Goal: Task Accomplishment & Management: Complete application form

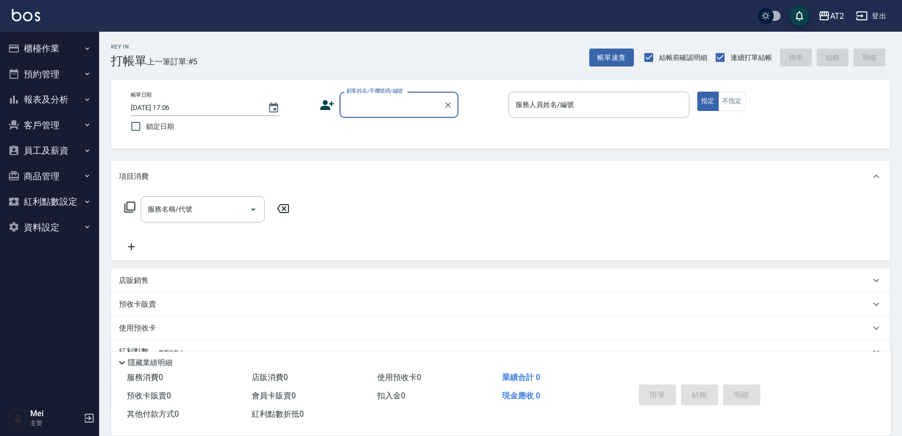
drag, startPoint x: 379, startPoint y: 95, endPoint x: 381, endPoint y: 103, distance: 8.8
click at [379, 98] on div "顧客姓名/手機號碼/編號 顧客姓名/手機號碼/編號" at bounding box center [398, 105] width 119 height 26
click at [387, 121] on div "帳單日期 [DATE] 17:06 鎖定日期 顧客姓名/手機號碼/編號 顧客姓名/手機號碼/編號 服務人員姓名/編號 服務人員姓名/編號 指定 不指定" at bounding box center [500, 114] width 755 height 45
click at [387, 112] on input "顧客姓名/手機號碼/編號" at bounding box center [391, 104] width 95 height 17
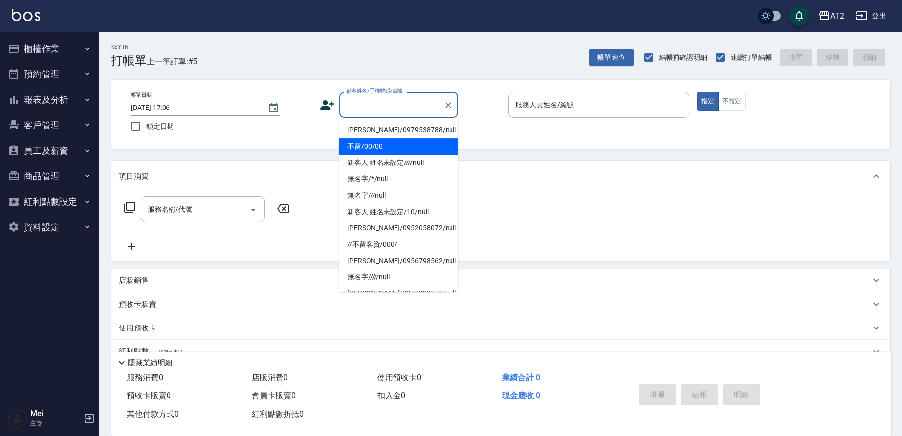
drag, startPoint x: 389, startPoint y: 126, endPoint x: 388, endPoint y: 140, distance: 13.9
click at [388, 140] on ul "[PERSON_NAME]/0979538788/null 不留/00/00 新客人 姓名未設定////null 無名字/*/null 無名字///null …" at bounding box center [398, 205] width 119 height 174
click at [388, 140] on li "不留/00/00" at bounding box center [398, 146] width 119 height 16
type input "不留/00/00"
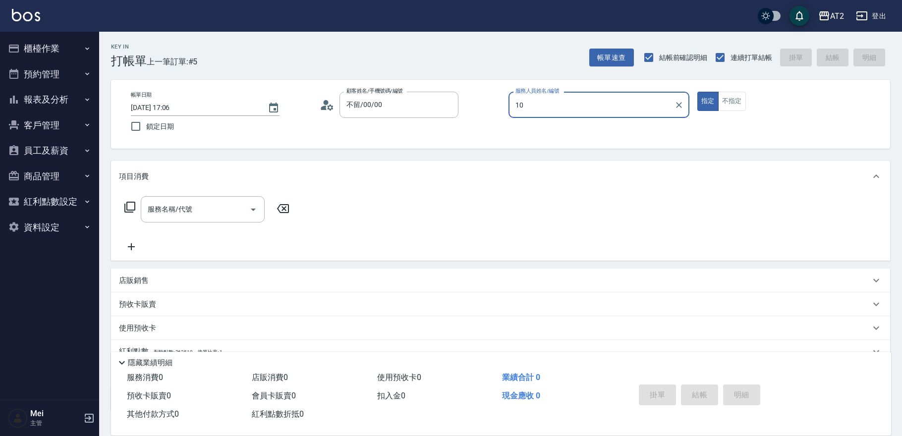
type input "10"
type button "true"
type input "[PERSON_NAME]-10"
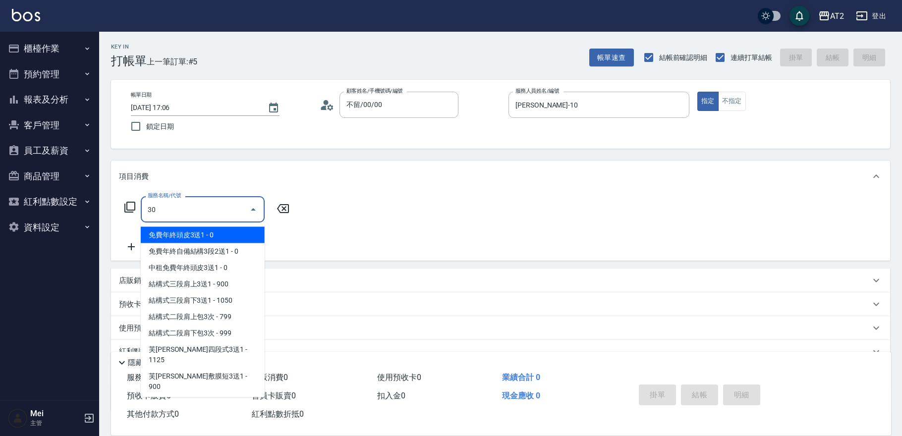
type input "301"
type input "150"
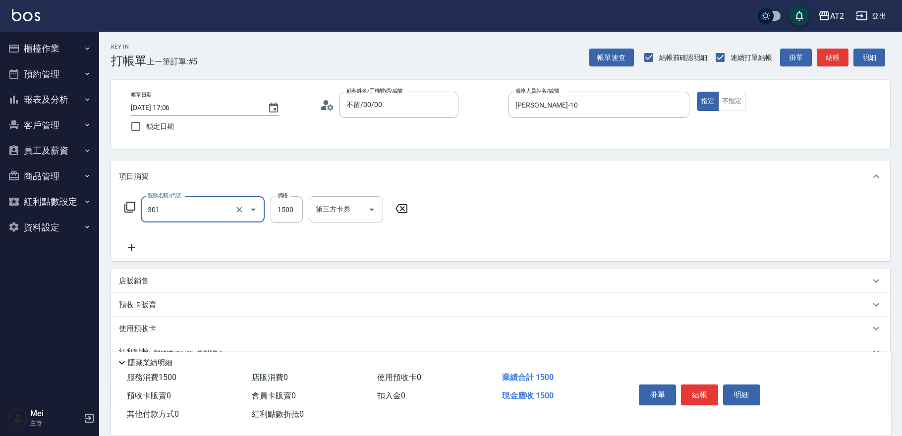
type input "燙髮(301)"
type input "0"
type input "21"
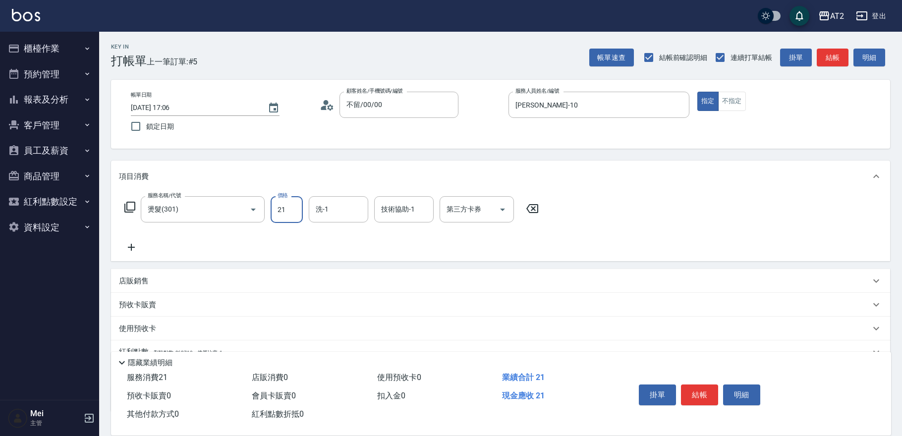
type input "20"
type input "219"
type input "210"
type input "2199"
type input "小羿-31"
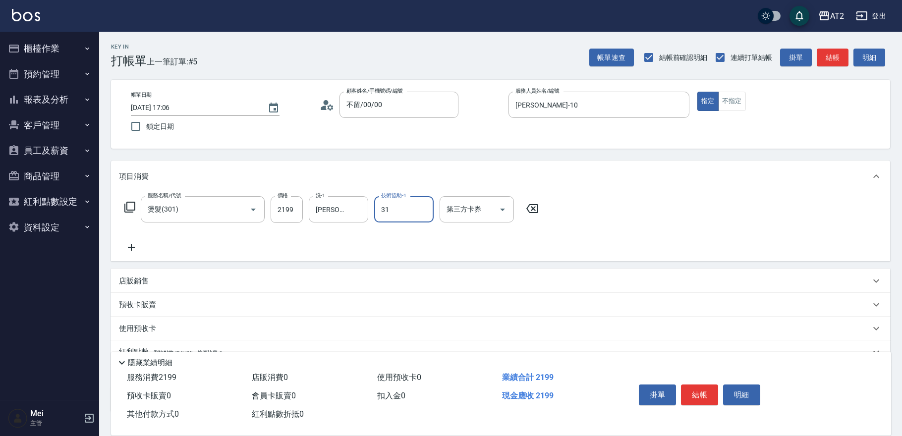
type input "小羿-31"
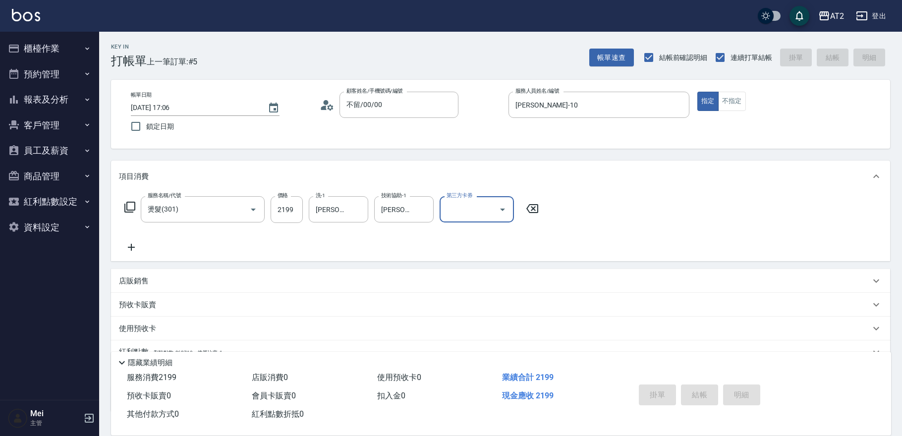
type input "2025/09/08 19:38"
type input "0"
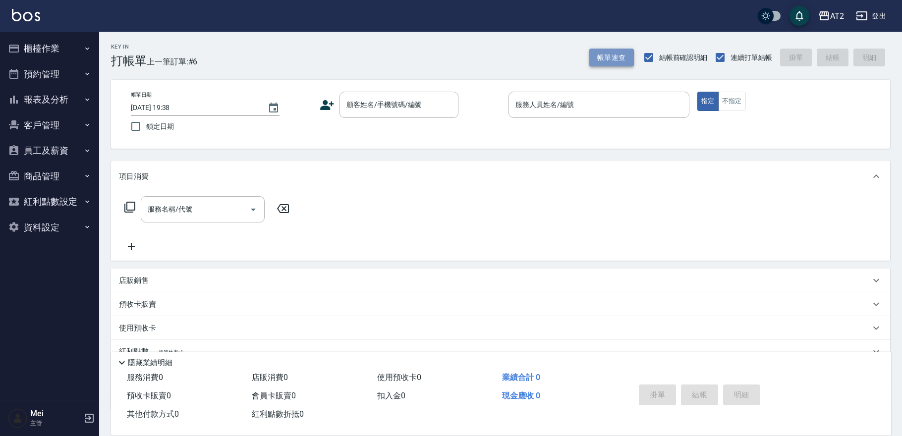
click at [611, 54] on button "帳單速查" at bounding box center [611, 58] width 45 height 18
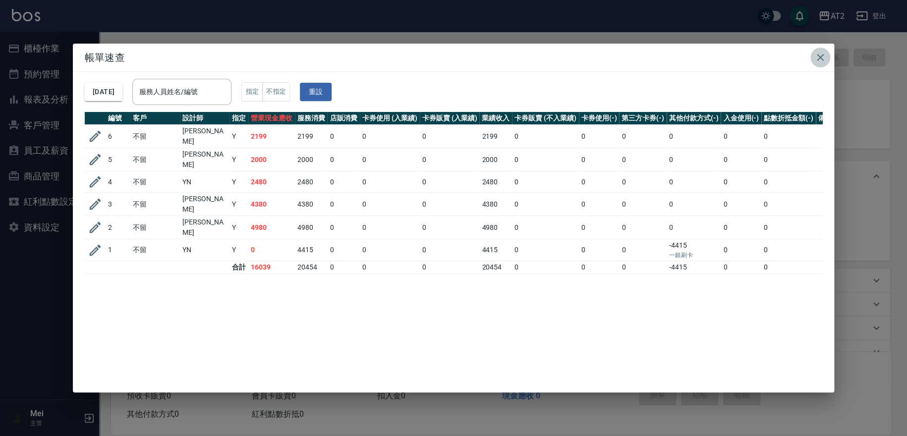
click at [823, 59] on icon "button" at bounding box center [820, 58] width 12 height 12
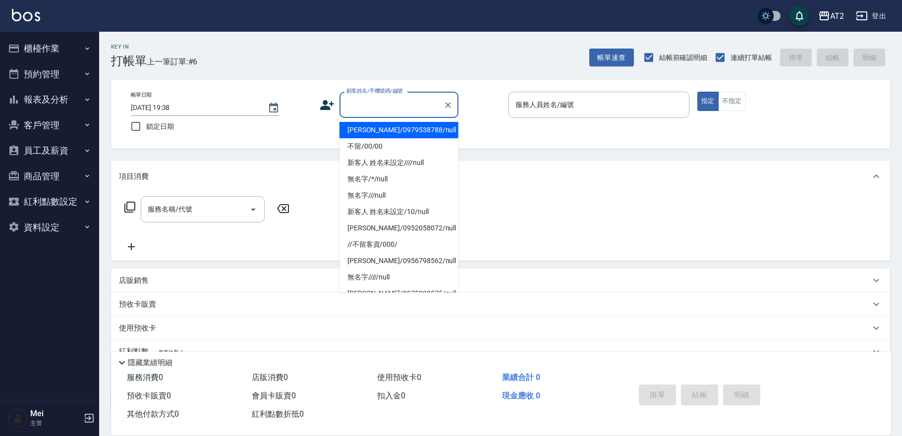
drag, startPoint x: 417, startPoint y: 99, endPoint x: 410, endPoint y: 115, distance: 17.8
click at [415, 99] on input "顧客姓名/手機號碼/編號" at bounding box center [391, 104] width 95 height 17
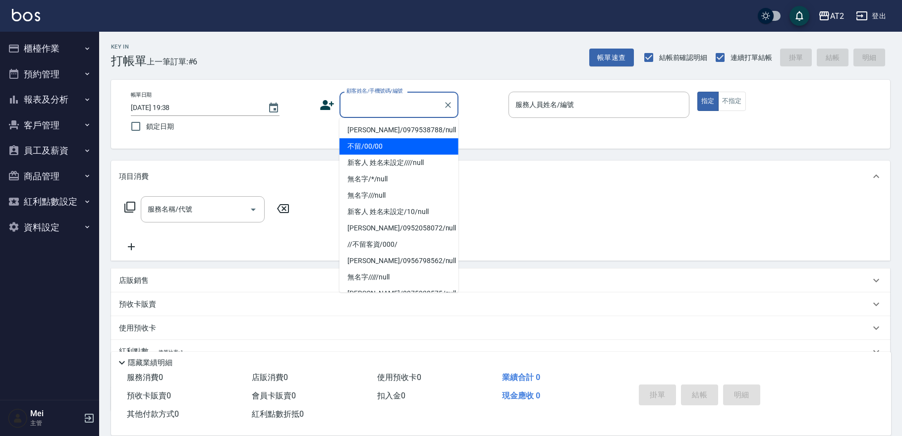
click at [407, 146] on li "不留/00/00" at bounding box center [398, 146] width 119 height 16
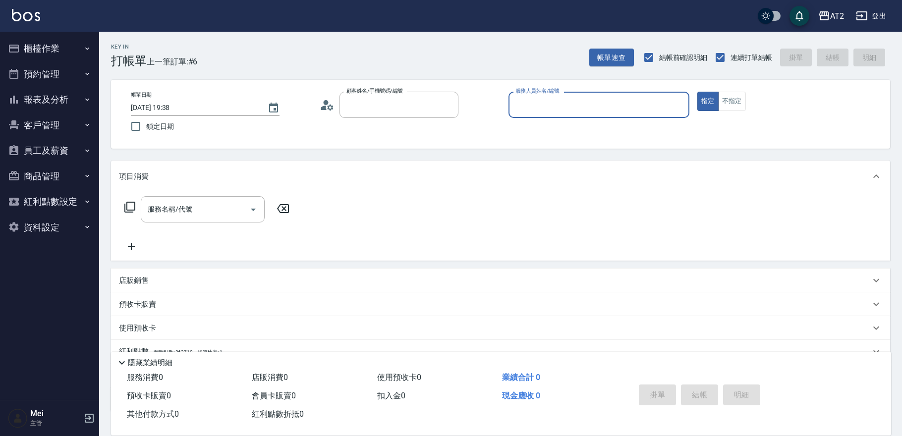
type input "不留/00/00"
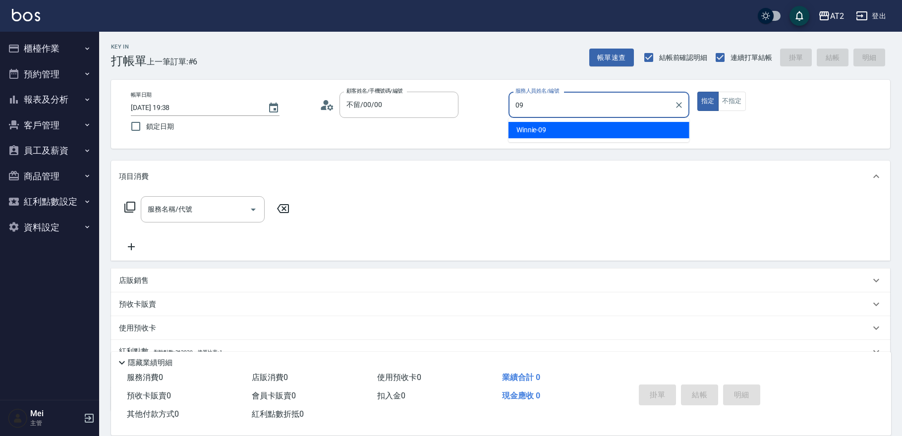
type input "Winnie-09"
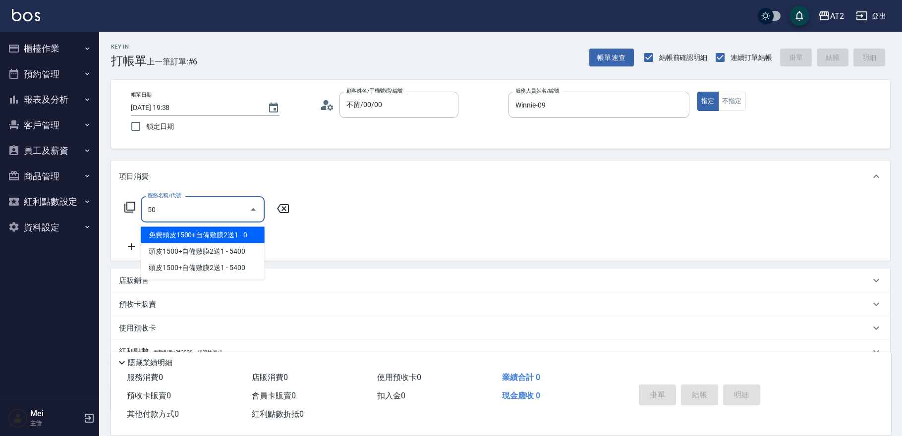
type input "501"
type input "100"
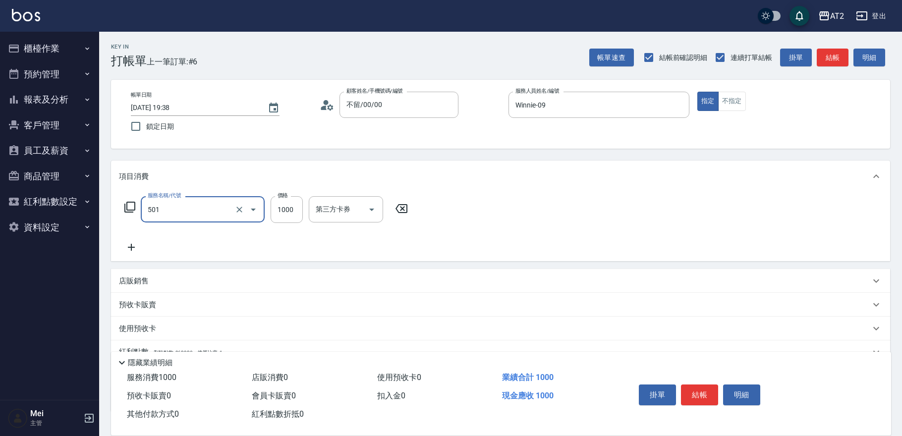
type input "染髮(501)"
type input "0"
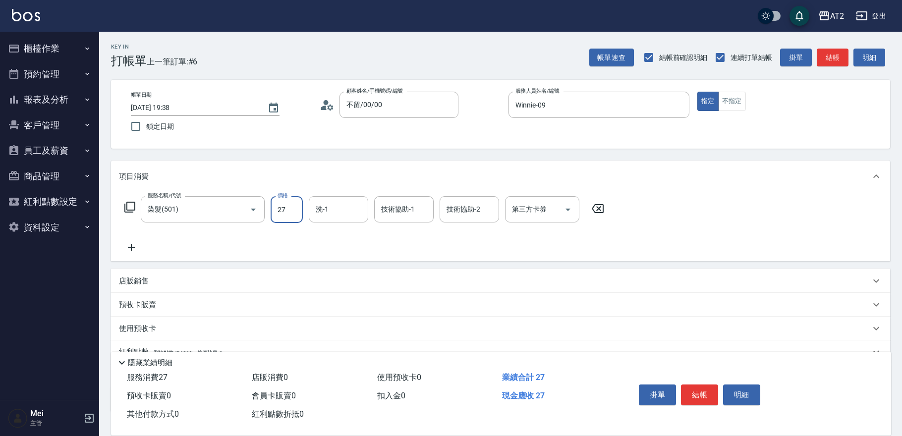
type input "279"
type input "20"
type input "2799"
type input "270"
type input "2799"
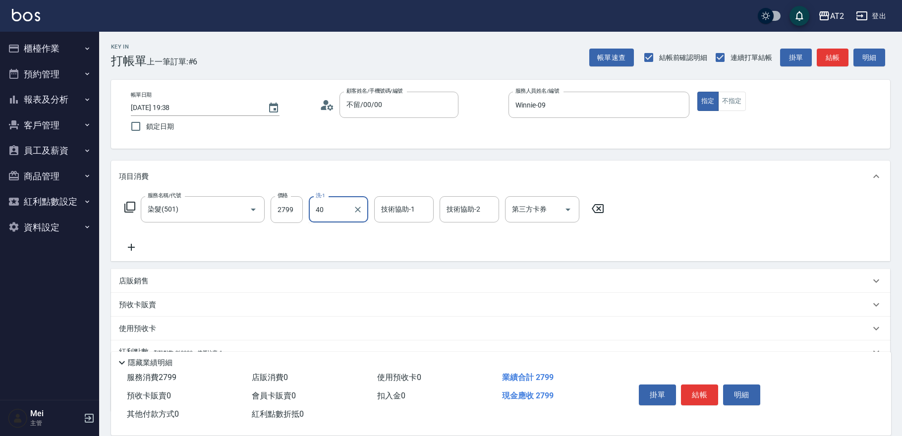
type input "宣宣-40"
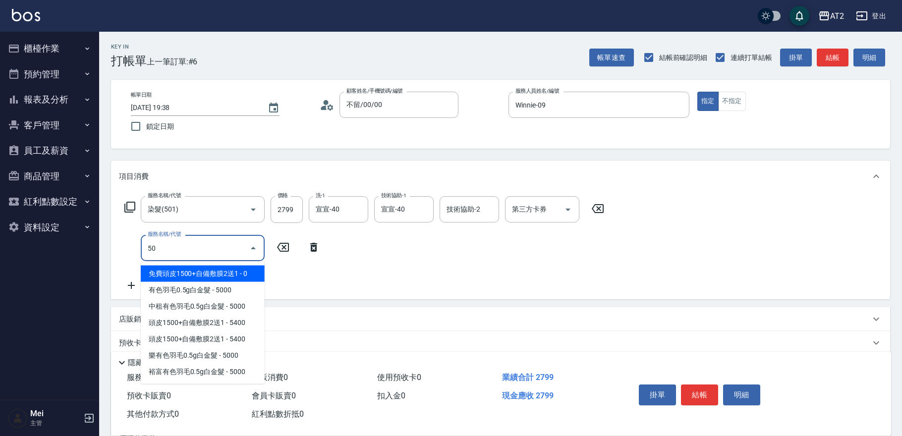
type input "502"
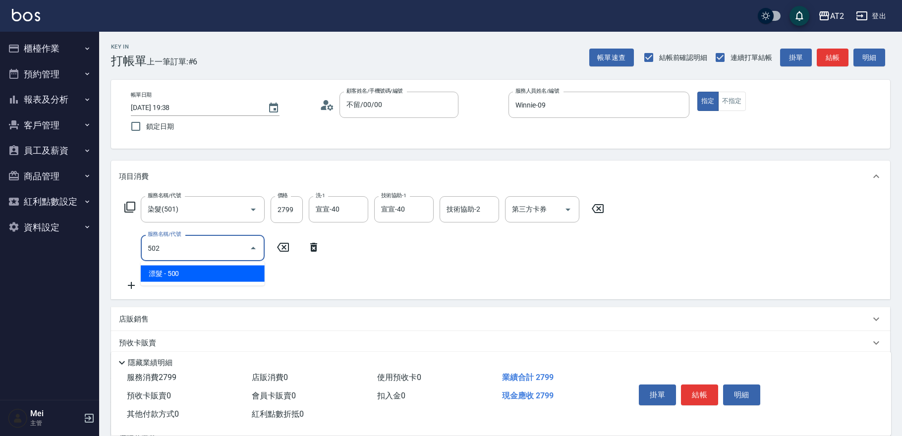
type input "320"
type input "漂髮(502)"
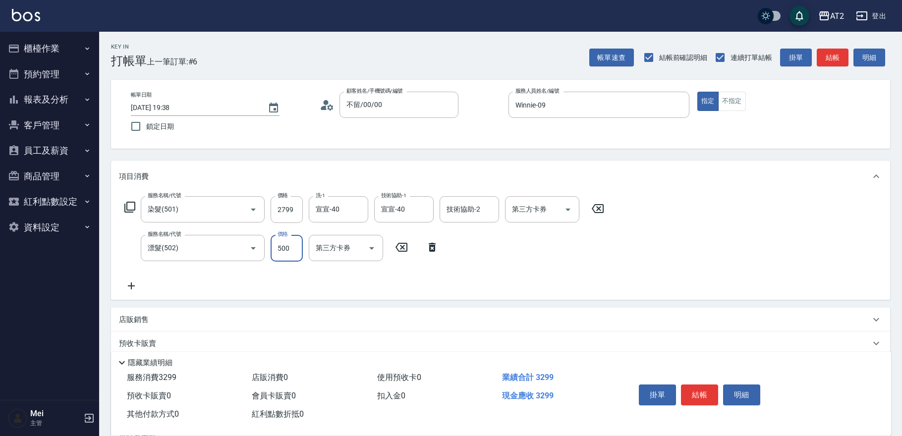
type input "270"
type input "0"
type input "宣宣-40"
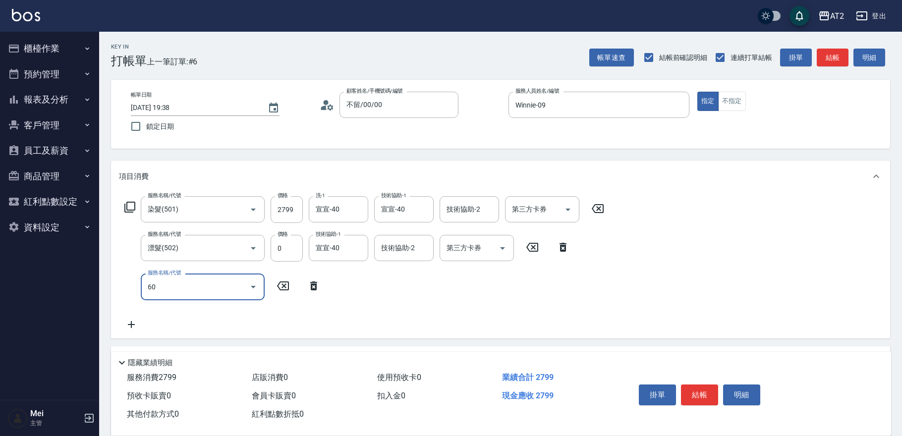
type input "601"
type input "370"
type input "自備護髮(601)"
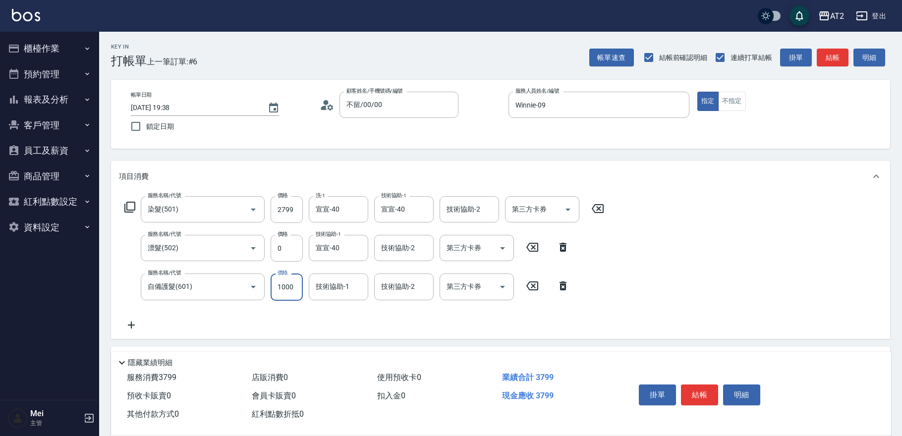
type input "2"
type input "280"
type input "20"
type input "290"
type input "2000"
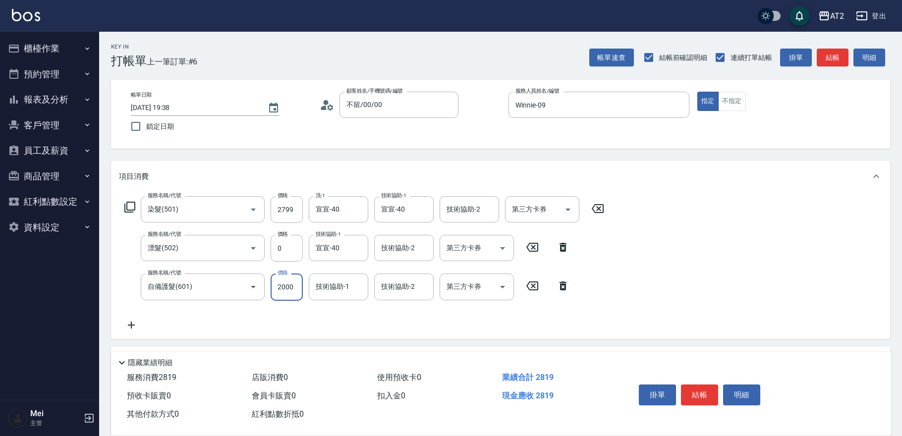
type input "470"
type input "宣宣-40"
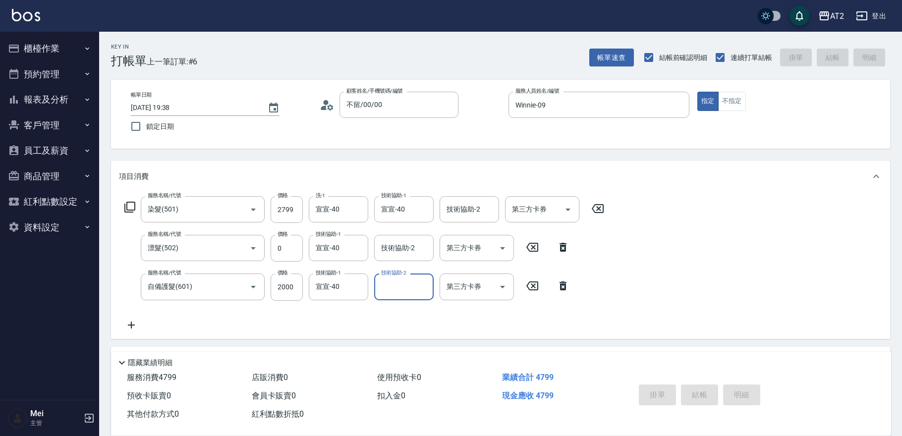
type input "2025/09/08 19:44"
type input "0"
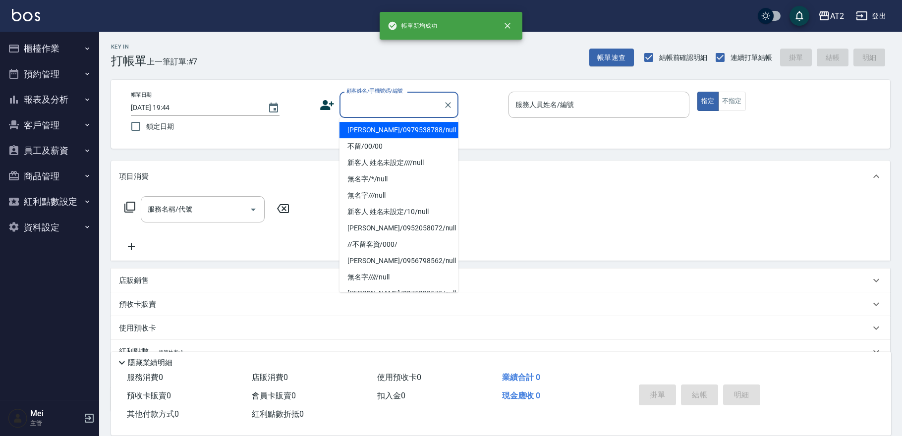
click at [366, 102] on input "顧客姓名/手機號碼/編號" at bounding box center [391, 104] width 95 height 17
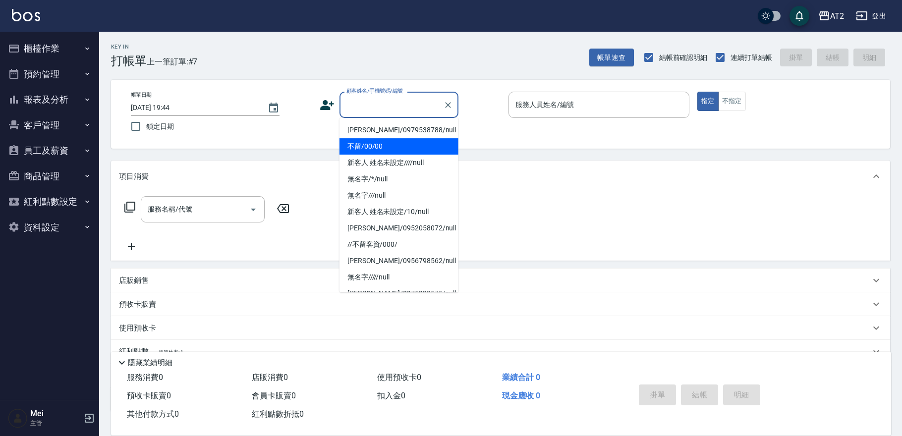
click at [375, 140] on li "不留/00/00" at bounding box center [398, 146] width 119 height 16
type input "不留/00/00"
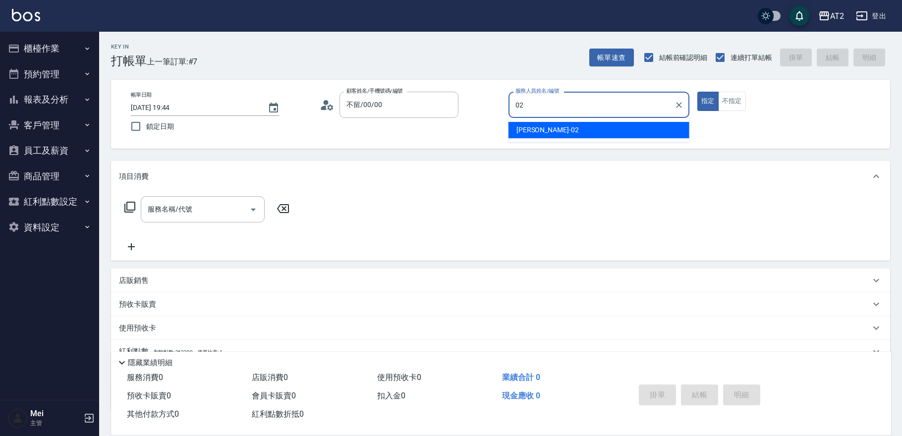
type input "Morgan-02"
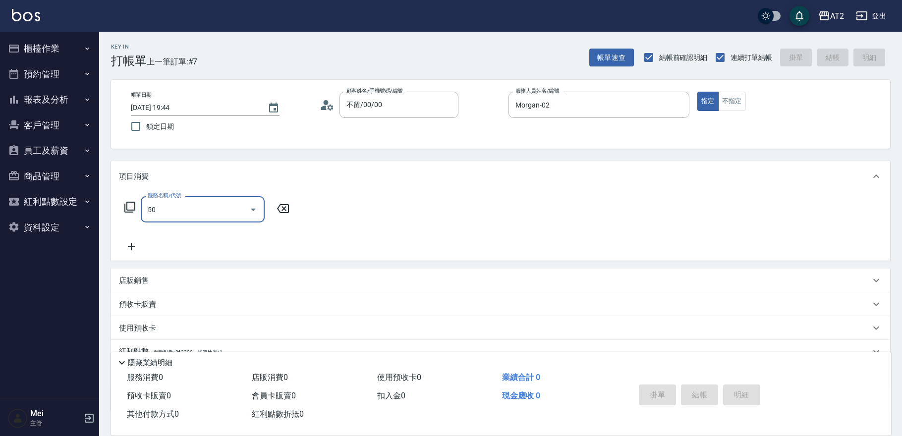
type input "501"
type input "100"
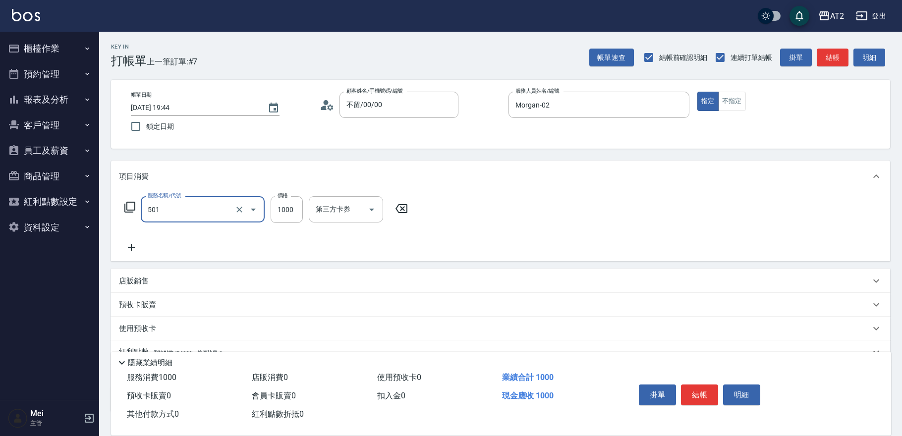
type input "染髮(501)"
type input "0"
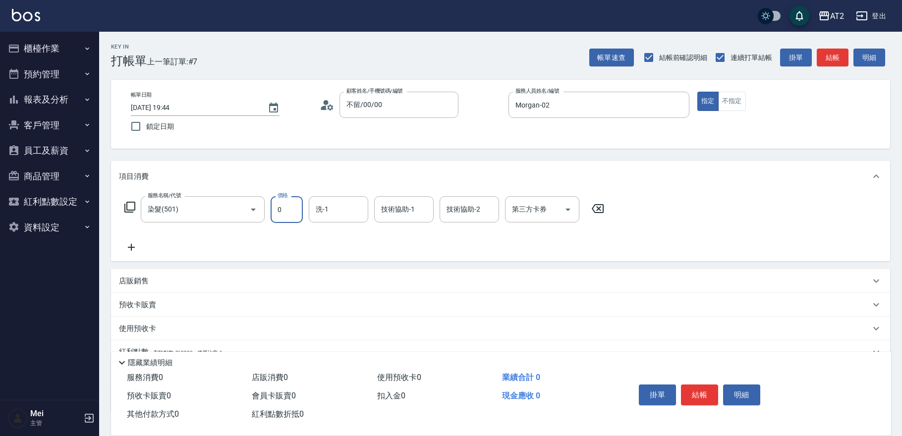
type input "0"
type input "小安-30"
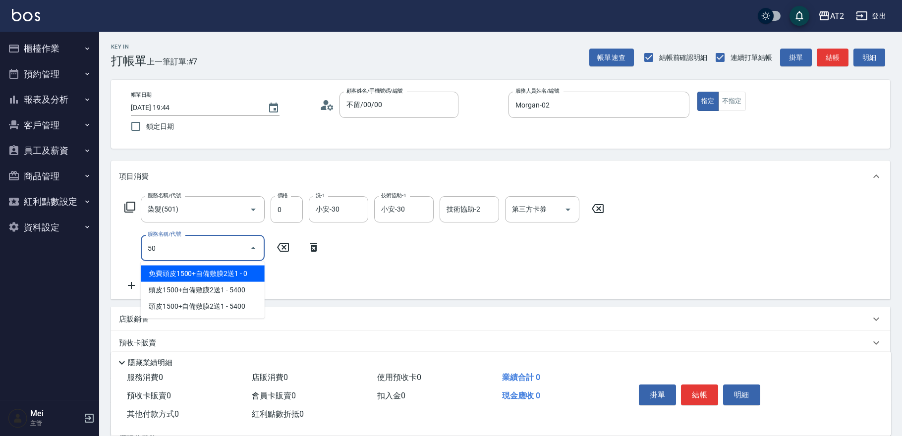
type input "502"
type input "50"
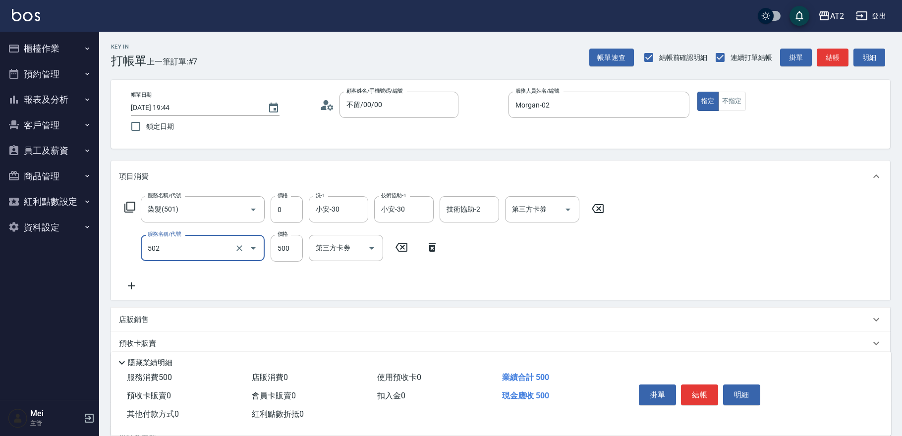
type input "漂髮(502)"
type input "0"
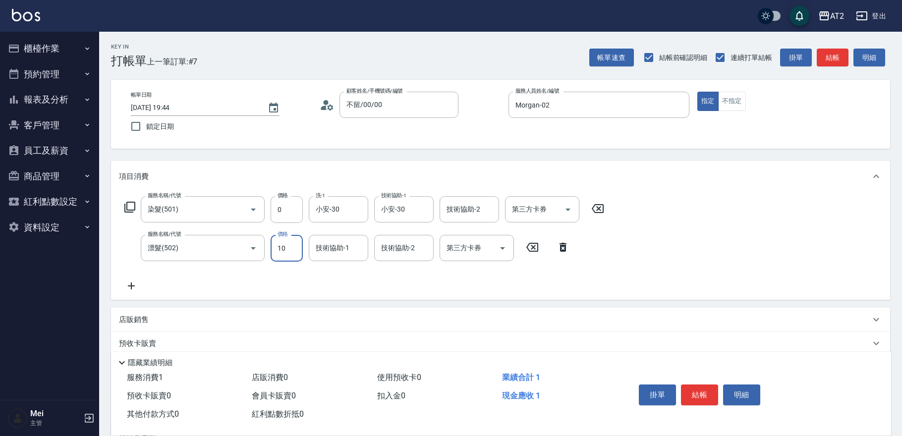
type input "100"
type input "1000"
type input "小安-30"
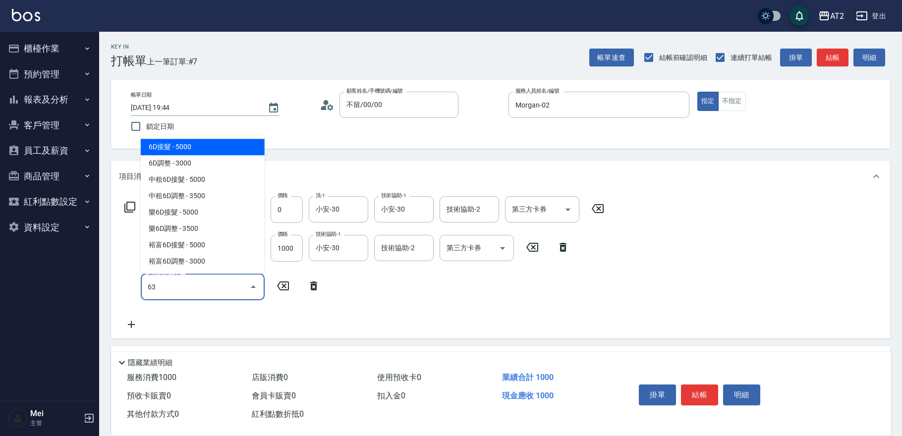
type input "630"
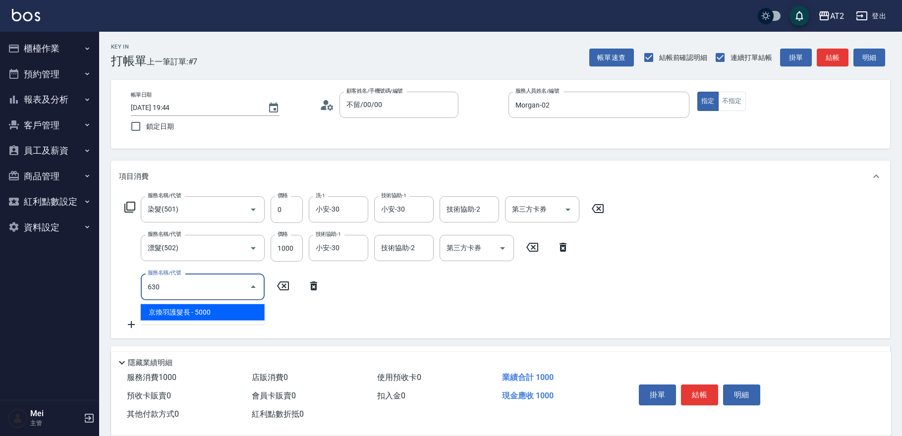
type input "600"
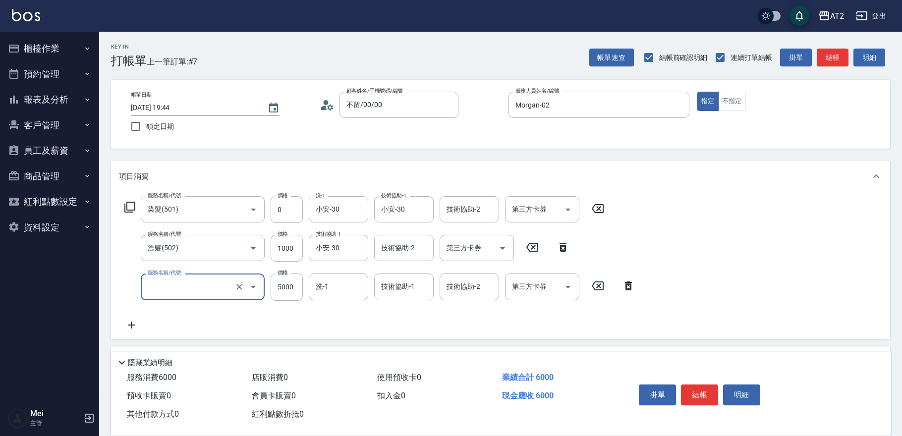
type input "100"
type input "2"
type input "628"
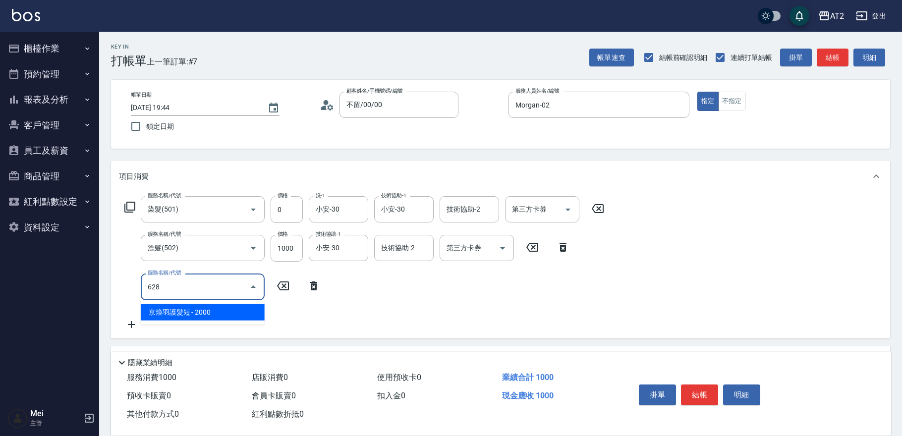
type input "300"
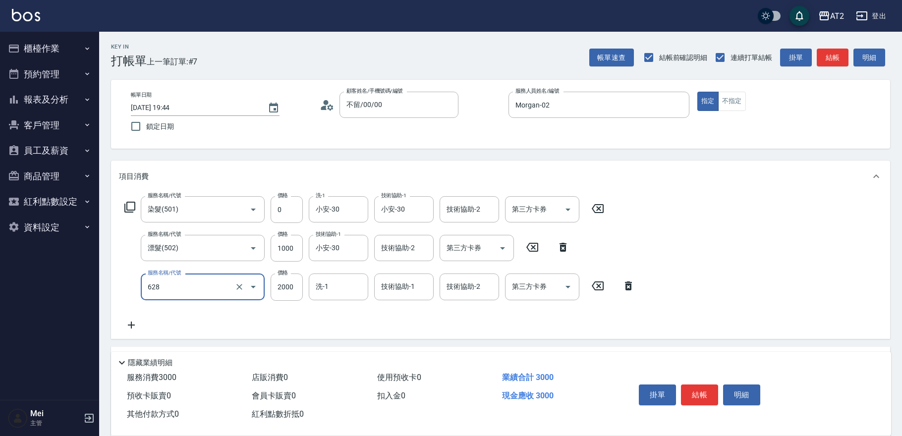
type input "京煥羽護髮短(628)"
type input "100"
type input "21"
type input "120"
type input "210"
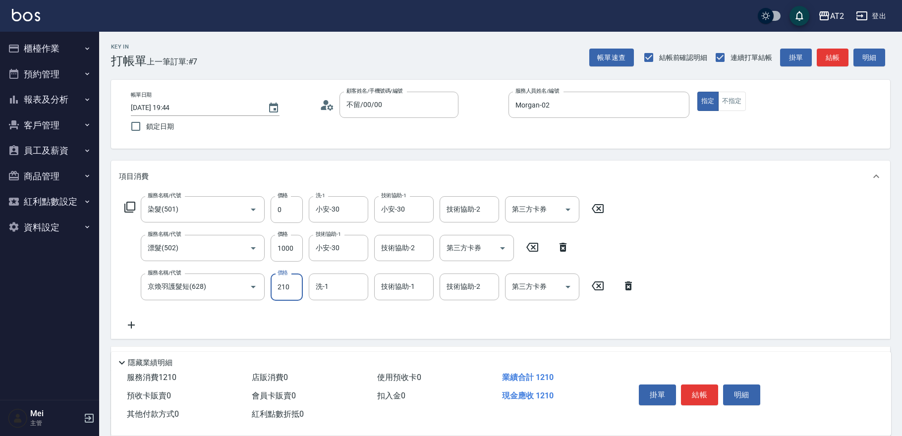
type input "310"
type input "2100"
type input "小安-30"
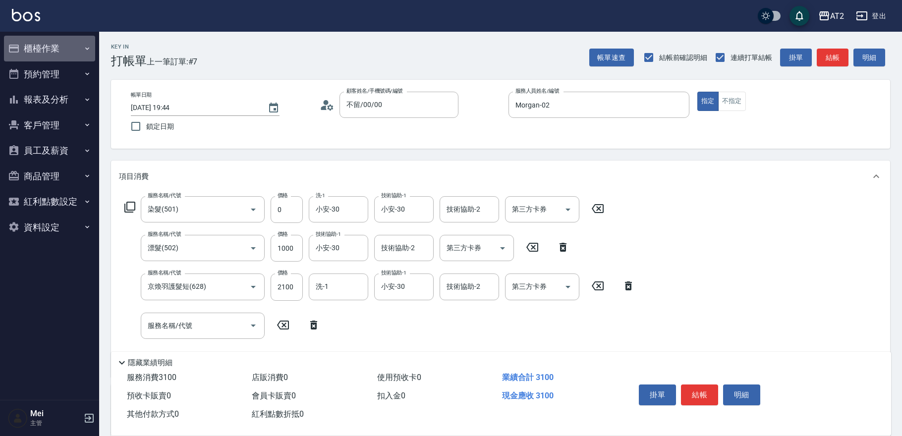
click at [69, 45] on button "櫃檯作業" at bounding box center [49, 49] width 91 height 26
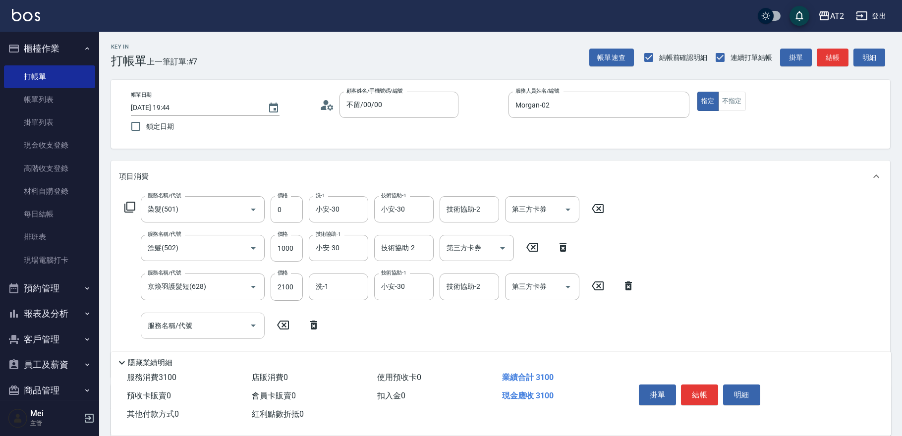
click at [217, 319] on input "服務名稱/代號" at bounding box center [195, 325] width 100 height 17
type input "725"
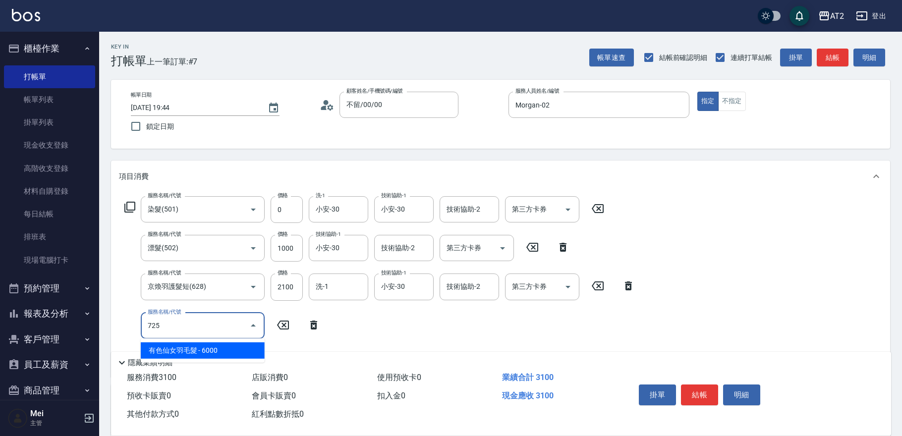
type input "910"
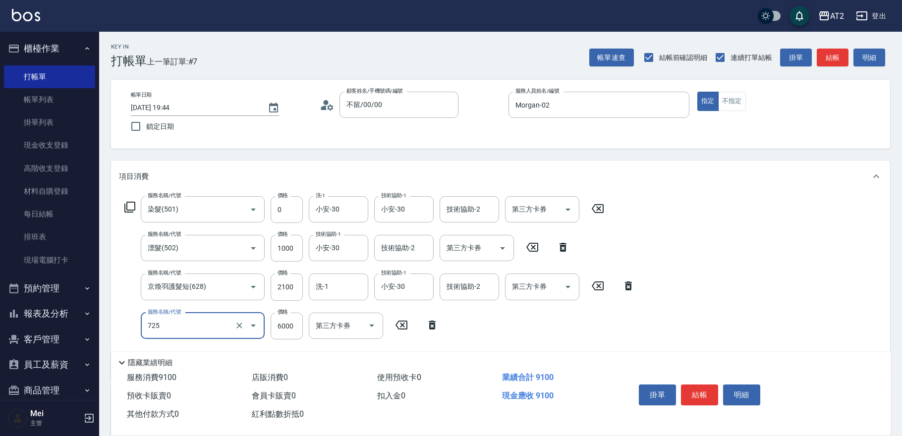
type input "有色仙女羽毛髮(725)"
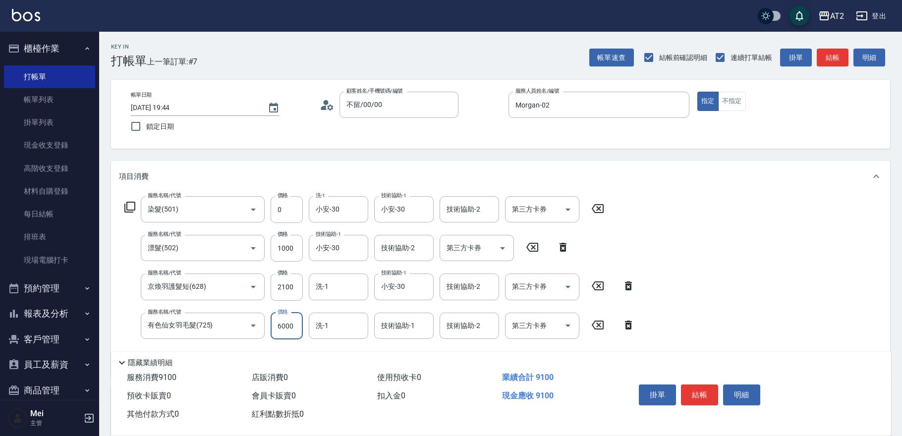
type input "1"
type input "310"
type input "153"
type input "460"
type input "15360"
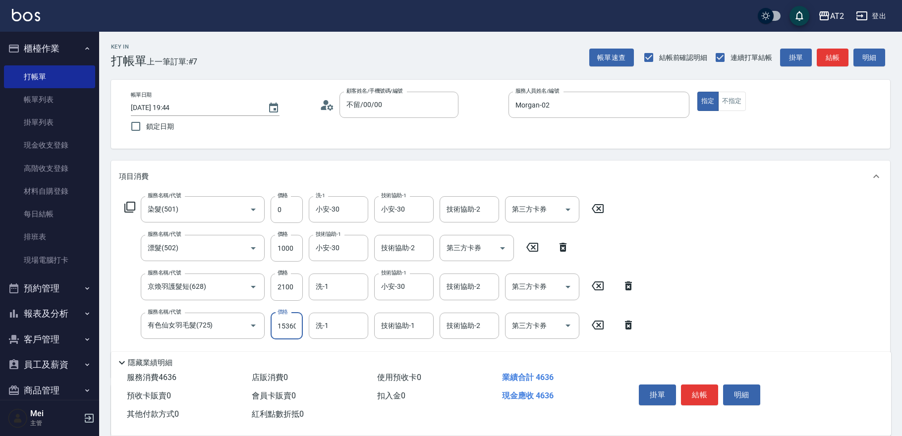
type input "1840"
type input "小安-30"
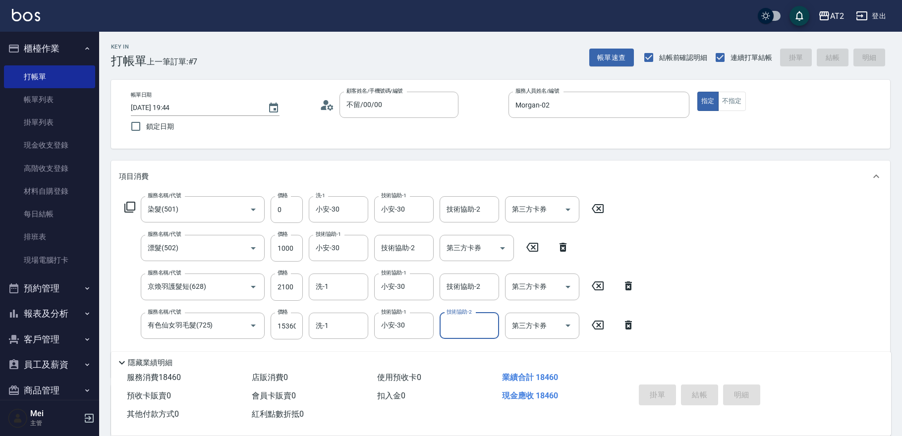
type input "2025/09/08 19:48"
type input "0"
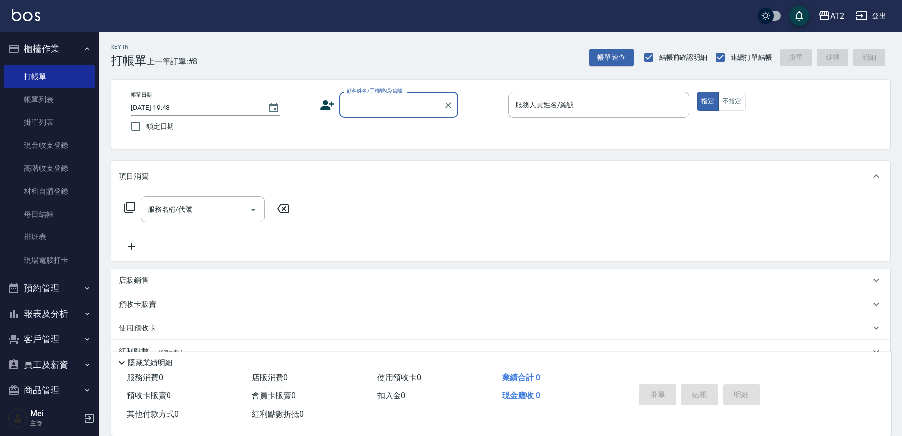
click at [362, 108] on input "顧客姓名/手機號碼/編號" at bounding box center [391, 104] width 95 height 17
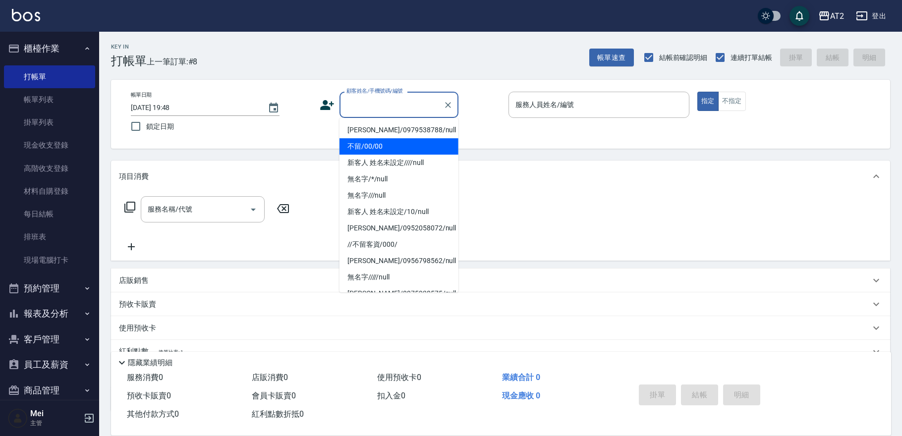
click at [368, 147] on li "不留/00/00" at bounding box center [398, 146] width 119 height 16
type input "不留/00/00"
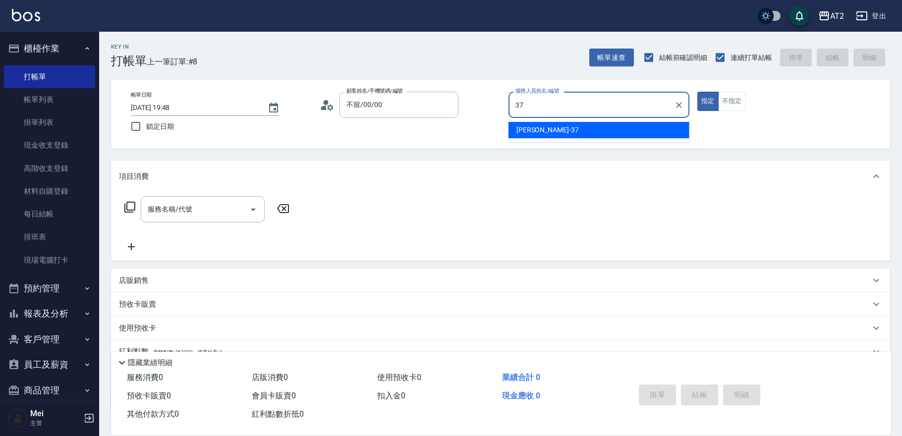
type input "小玥-37"
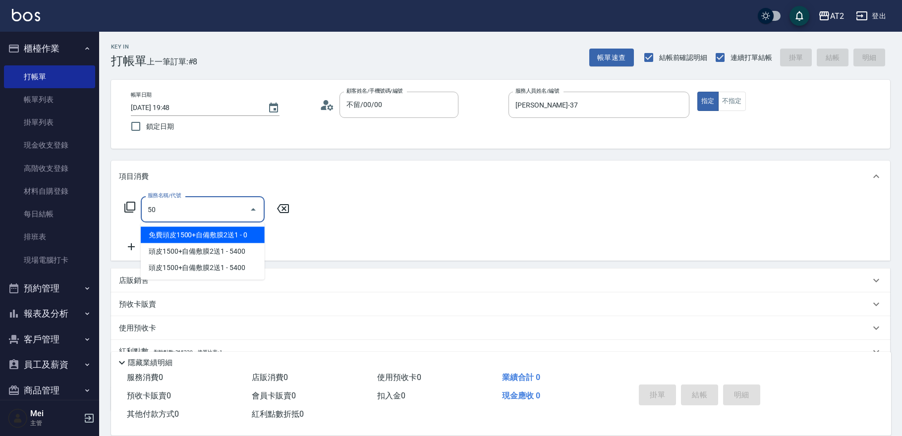
type input "501"
type input "100"
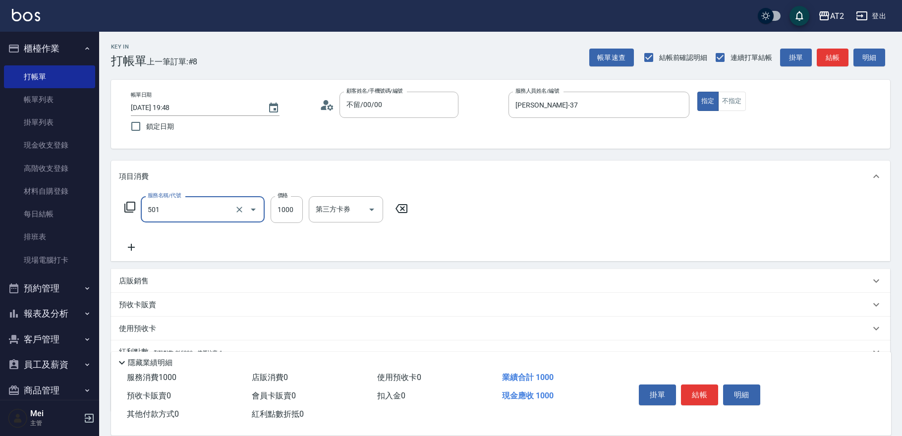
type input "染髮(501)"
type input "0"
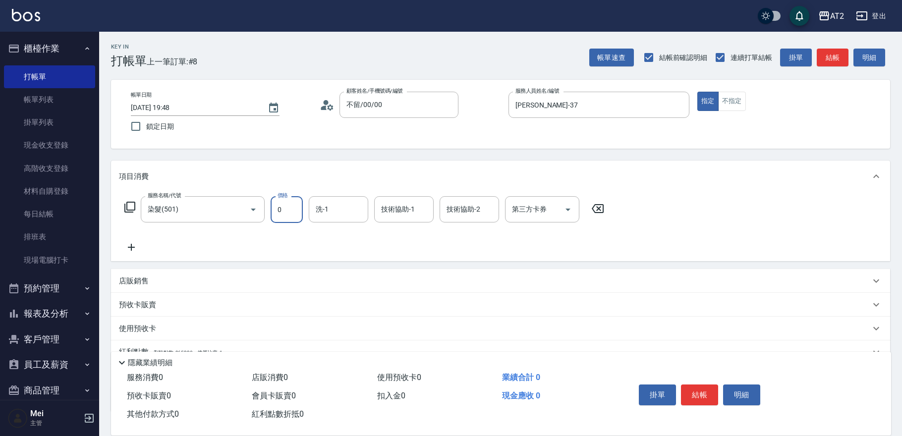
type input "0"
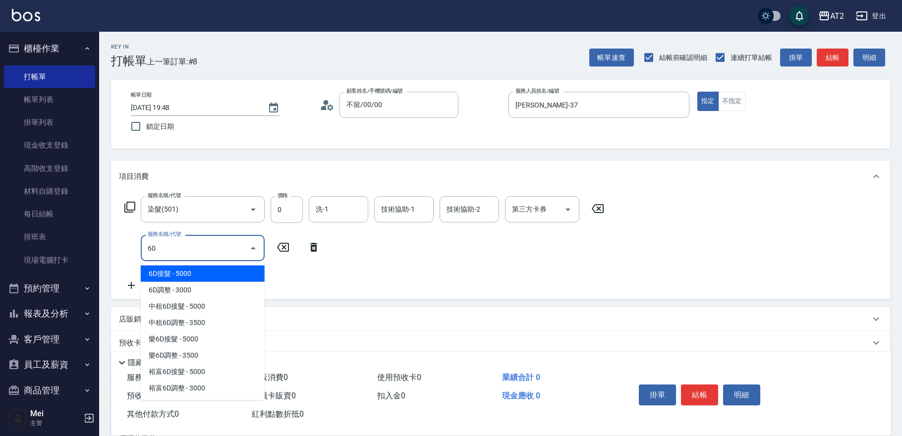
type input "601"
type input "100"
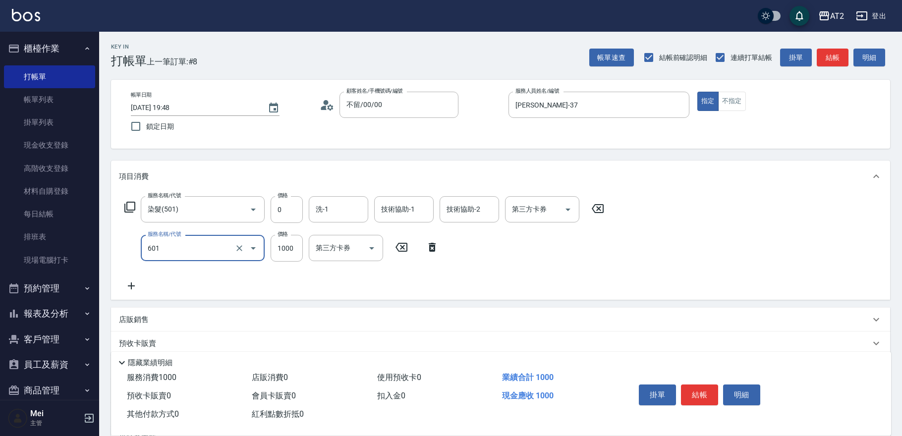
type input "自備護髮(601)"
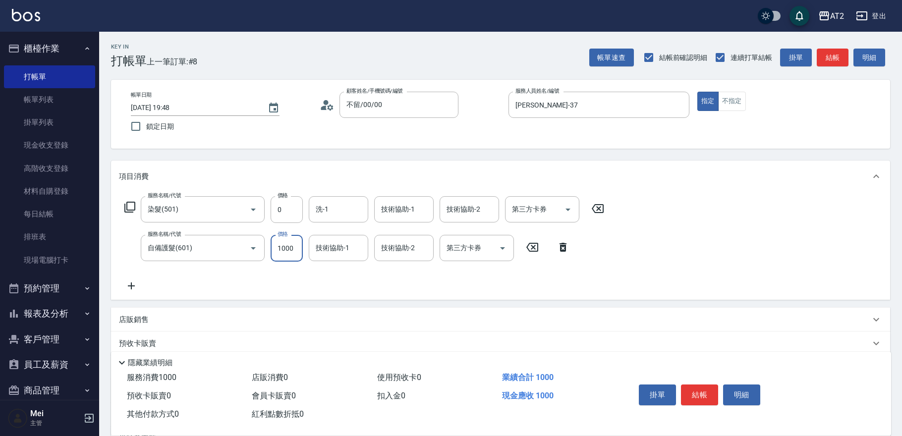
type input "0"
type input "15"
type input "10"
type input "150"
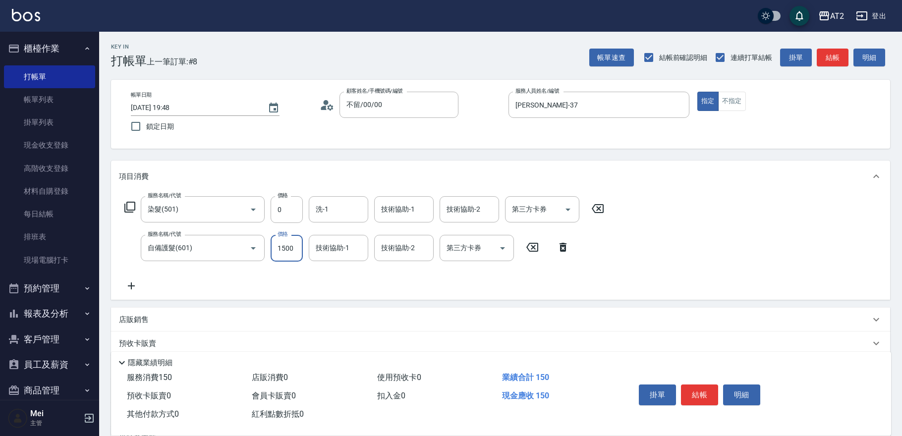
type input "1500"
type input "小妍-46"
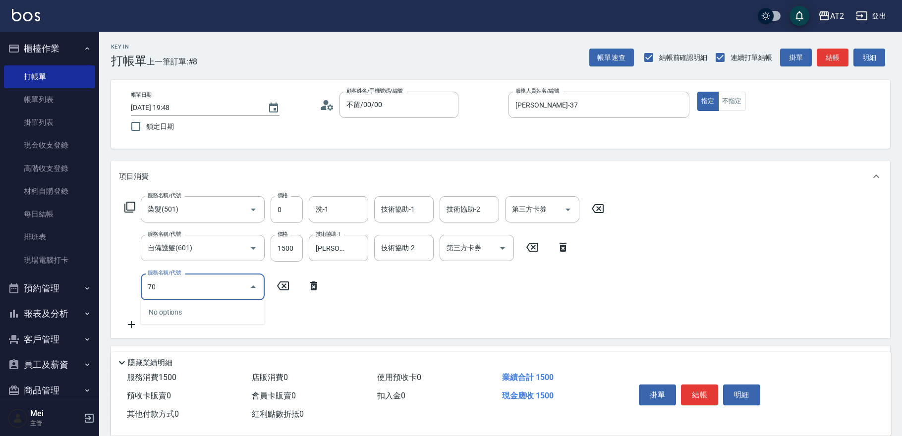
type input "704"
type input "650"
type input "新羽毛鉑金接髮(704)"
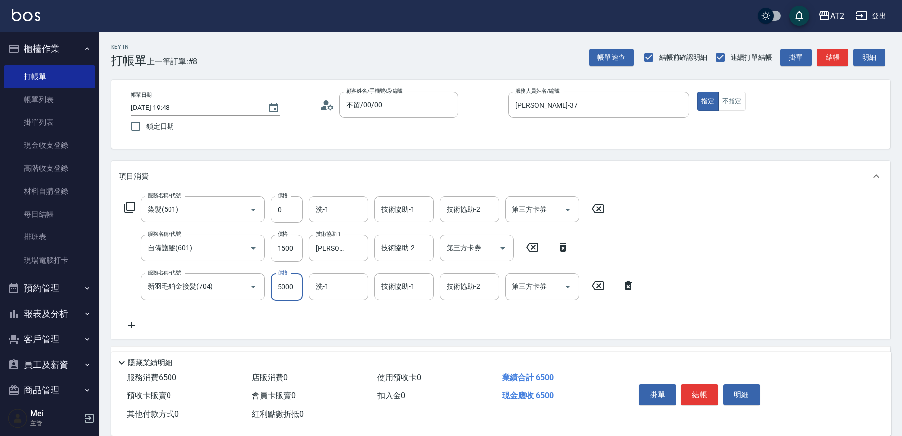
type input "150"
type input "891"
type input "1040"
type input "8910"
click at [289, 249] on input "1500" at bounding box center [287, 248] width 32 height 27
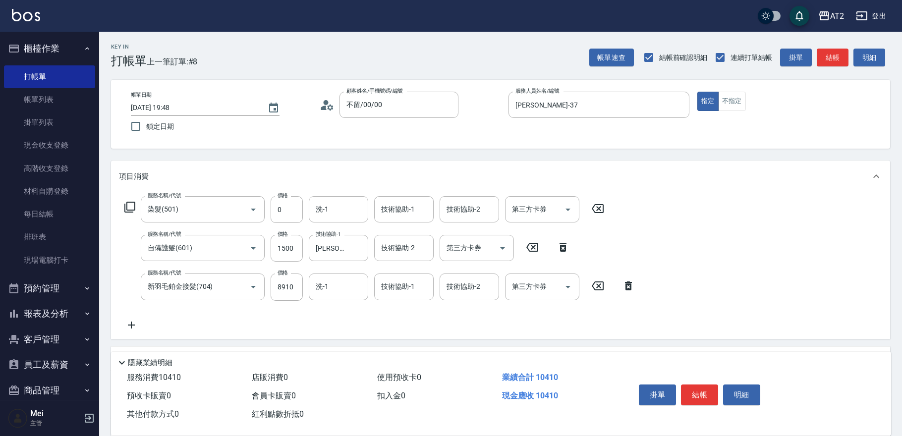
click at [556, 245] on icon at bounding box center [563, 247] width 25 height 12
type input "890"
type input "新羽毛鉑金接髮(704)"
type input "8910"
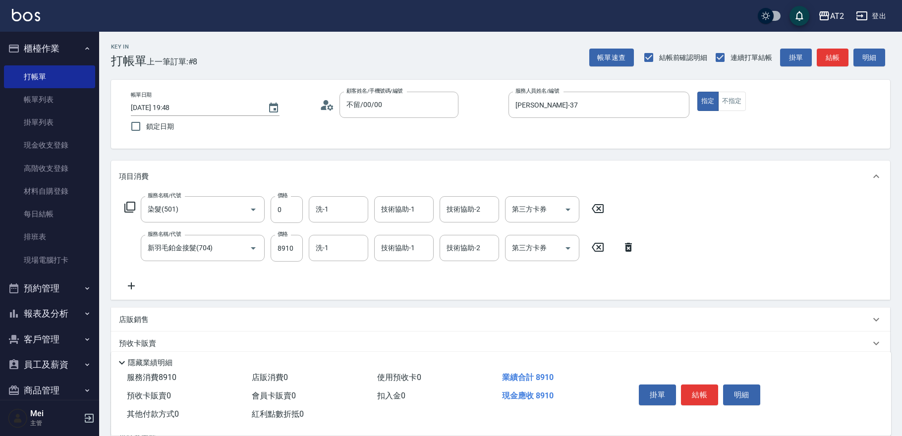
click at [284, 286] on div "服務名稱/代號 染髮(501) 服務名稱/代號 價格 0 價格 洗-1 洗-1 技術協助-1 技術協助-1 技術協助-2 技術協助-2 第三方卡券 第三方卡券…" at bounding box center [380, 244] width 522 height 96
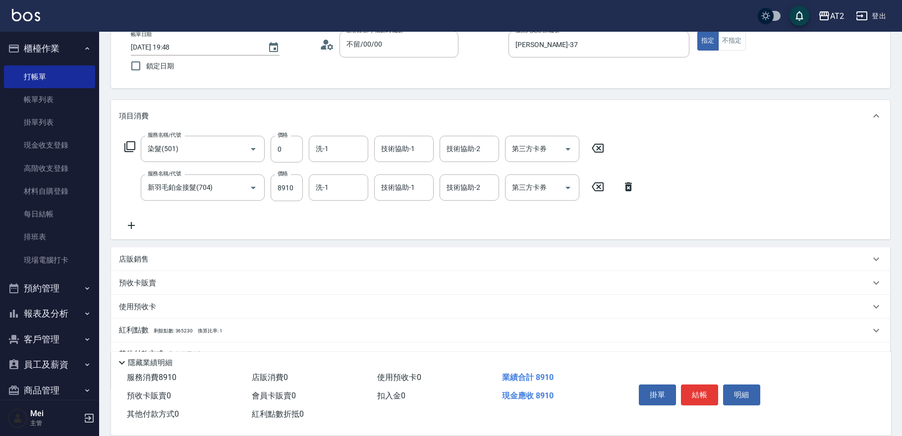
scroll to position [108, 0]
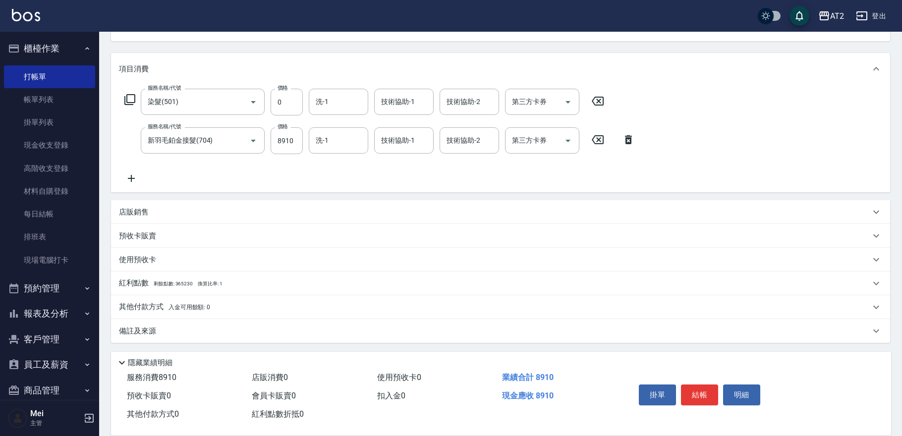
click at [191, 309] on span "入金可用餘額: 0" at bounding box center [189, 307] width 42 height 7
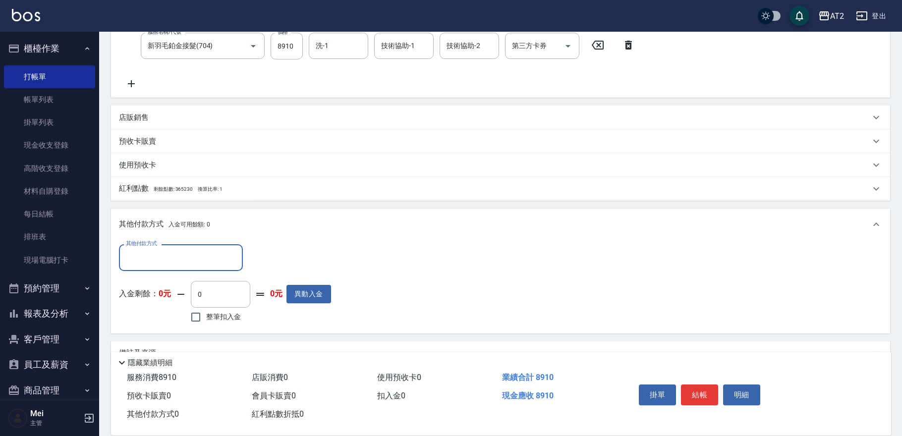
scroll to position [223, 0]
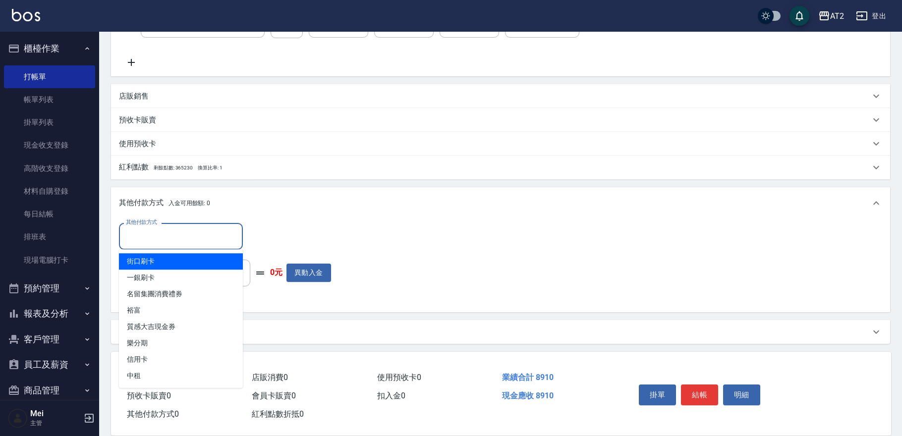
click at [178, 235] on input "其他付款方式" at bounding box center [180, 235] width 115 height 17
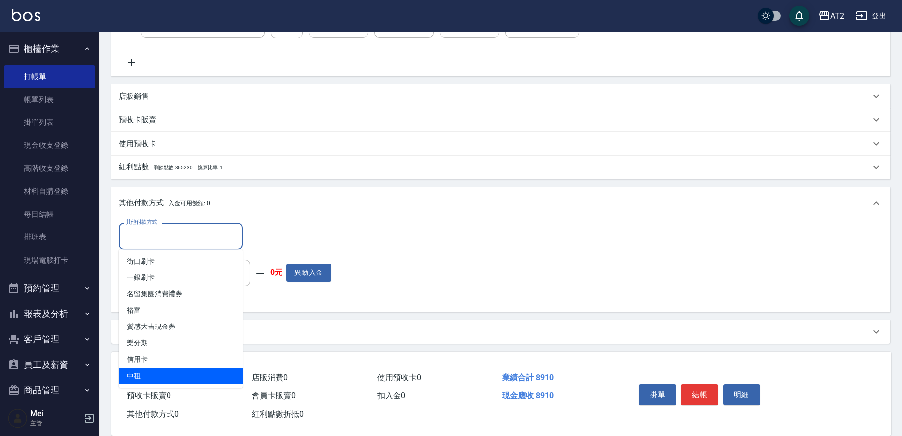
click at [176, 373] on span "中租" at bounding box center [181, 376] width 124 height 16
type input "中租"
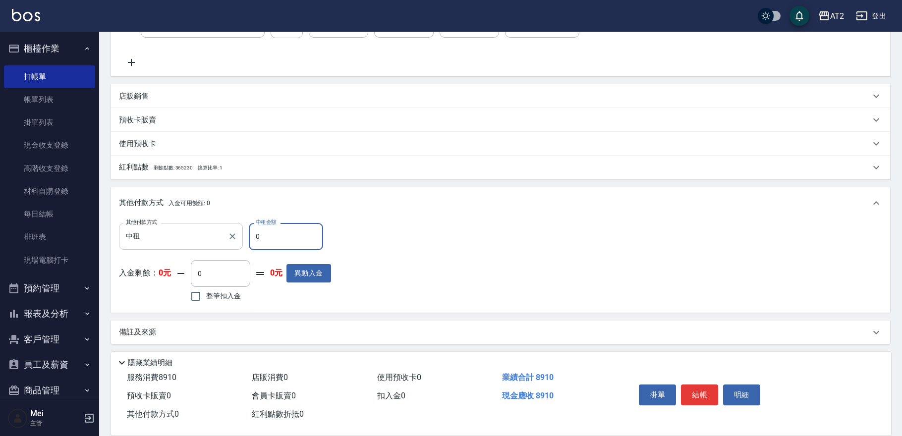
drag, startPoint x: 279, startPoint y: 237, endPoint x: 200, endPoint y: 223, distance: 80.5
click at [199, 225] on div "其他付款方式 中租 其他付款方式 中租金額 0 中租金額" at bounding box center [225, 236] width 212 height 27
type input "8"
type input "880"
type input "89"
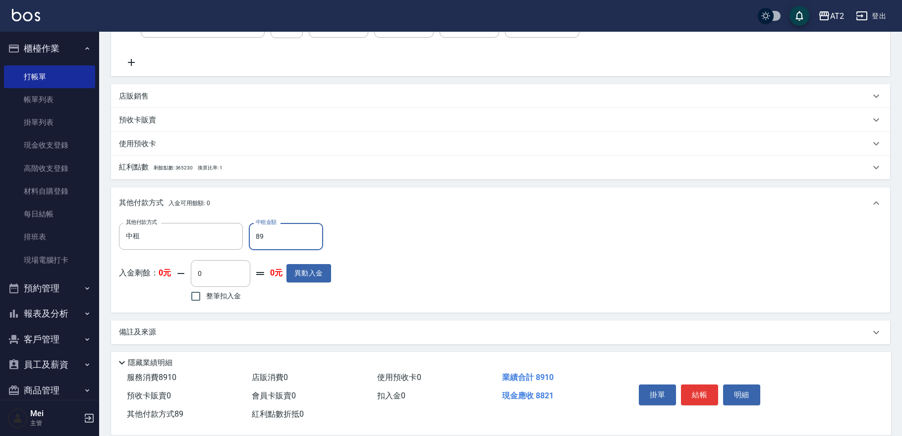
type input "800"
type input "891"
type input "0"
type input "8910"
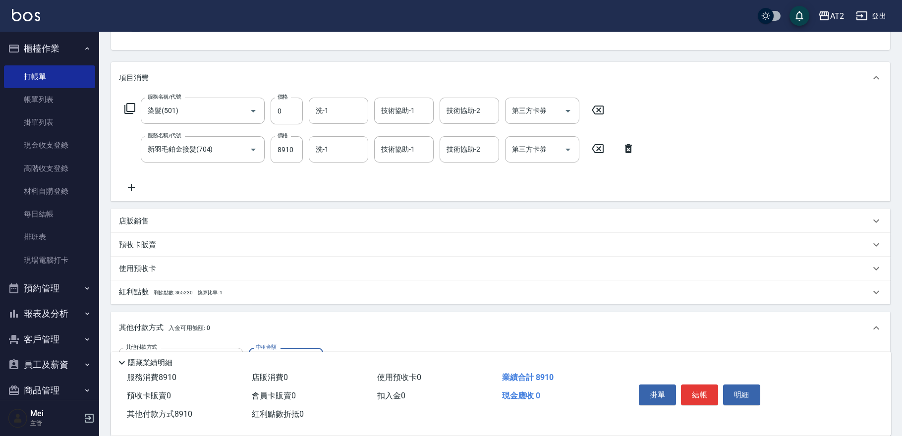
scroll to position [0, 0]
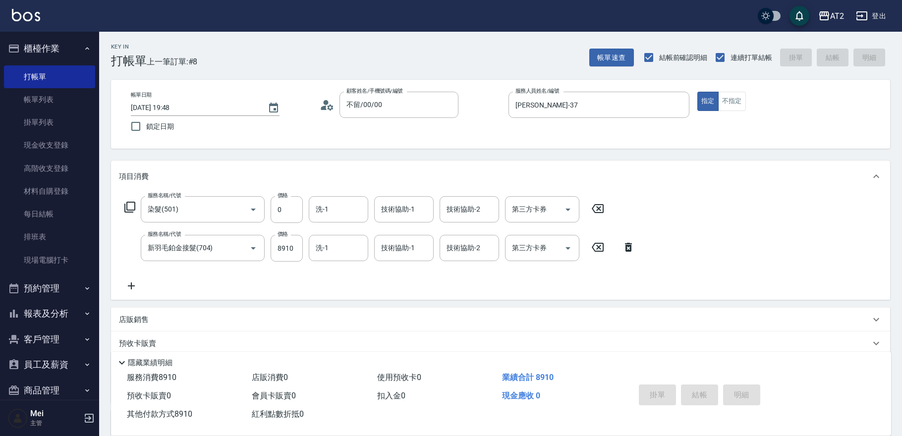
type input "2025/09/08 19:54"
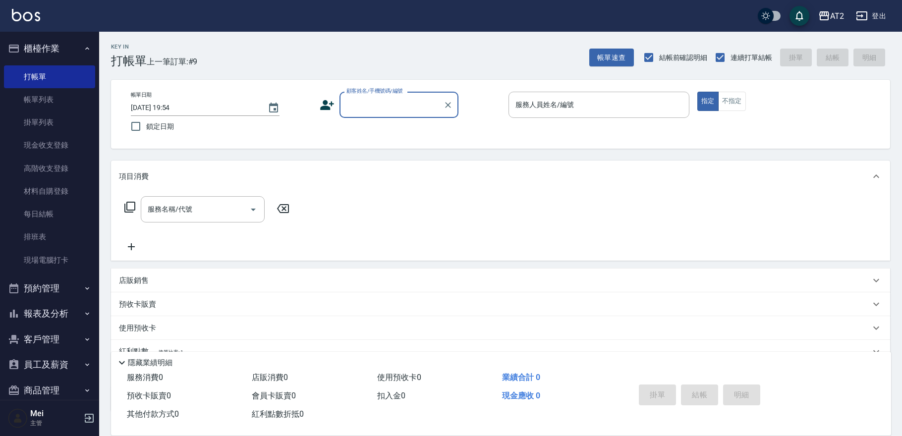
drag, startPoint x: 403, startPoint y: 102, endPoint x: 404, endPoint y: 109, distance: 7.0
click at [404, 103] on input "顧客姓名/手機號碼/編號" at bounding box center [391, 104] width 95 height 17
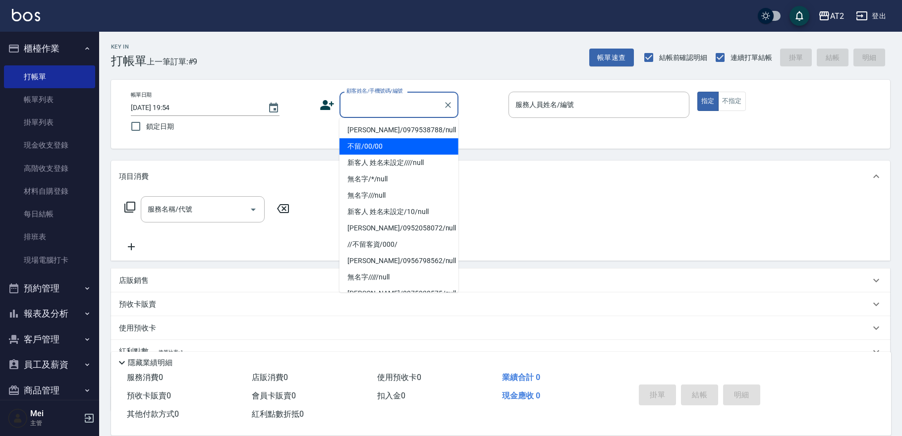
click at [389, 151] on li "不留/00/00" at bounding box center [398, 146] width 119 height 16
type input "不留/00/00"
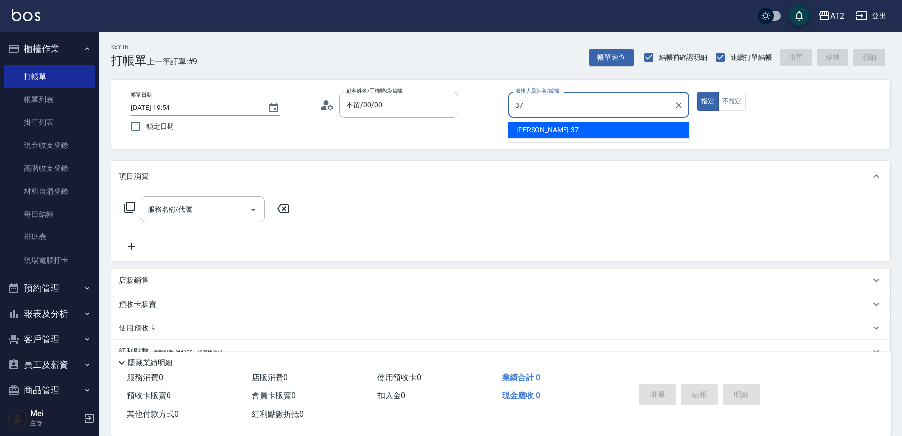
type input "小玥-37"
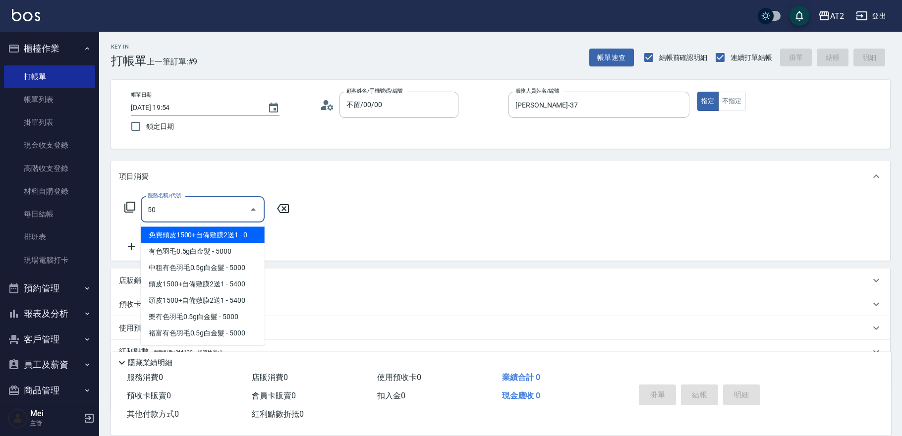
type input "501"
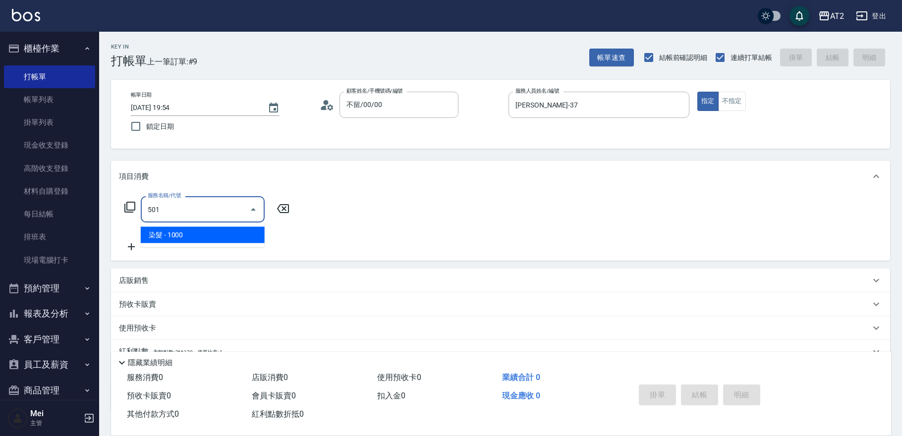
type input "100"
type input "染髮(501)"
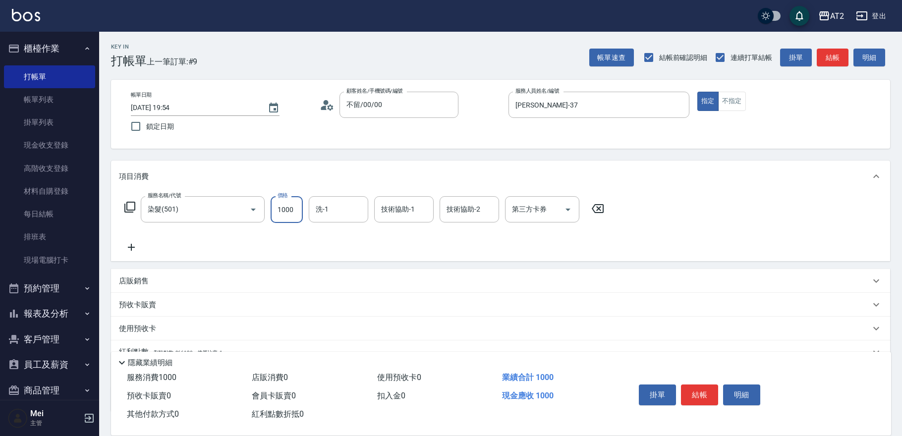
type input "0"
type input "14"
type input "10"
type input "149"
type input "140"
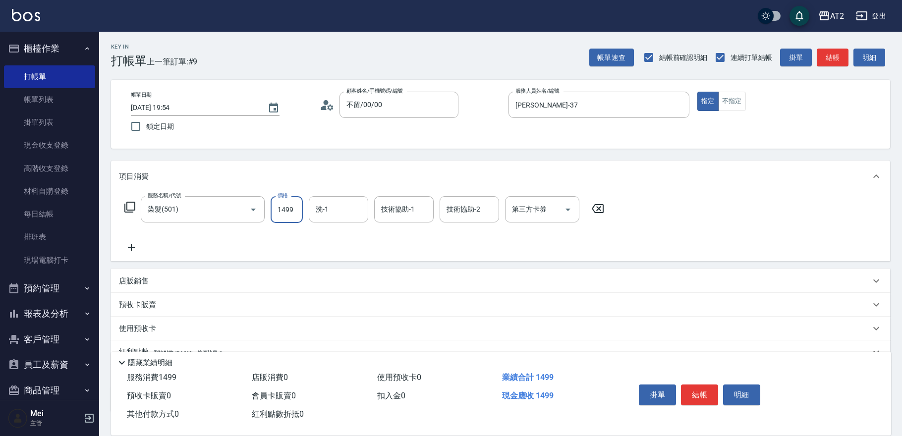
type input "1499"
type input "小妍-46"
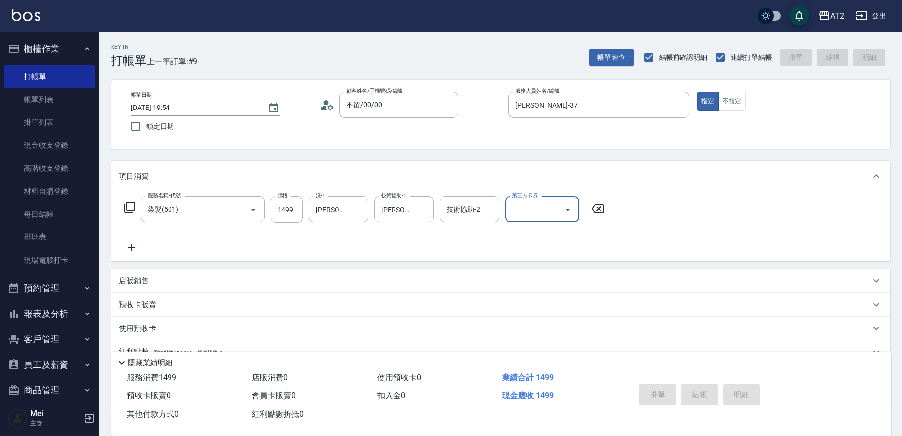
type input "0"
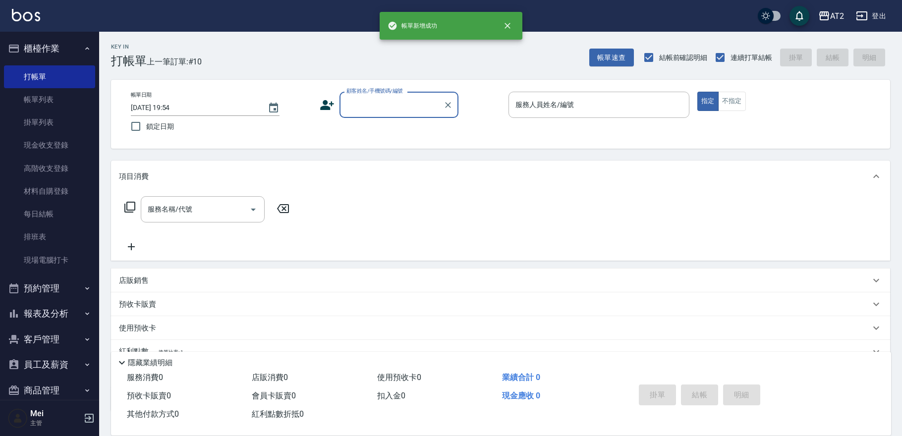
click at [396, 115] on div "顧客姓名/手機號碼/編號" at bounding box center [398, 105] width 119 height 26
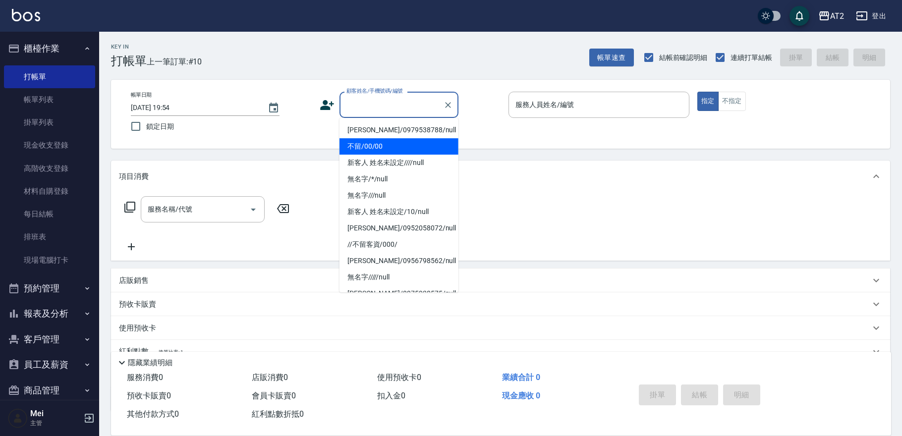
click at [416, 143] on li "不留/00/00" at bounding box center [398, 146] width 119 height 16
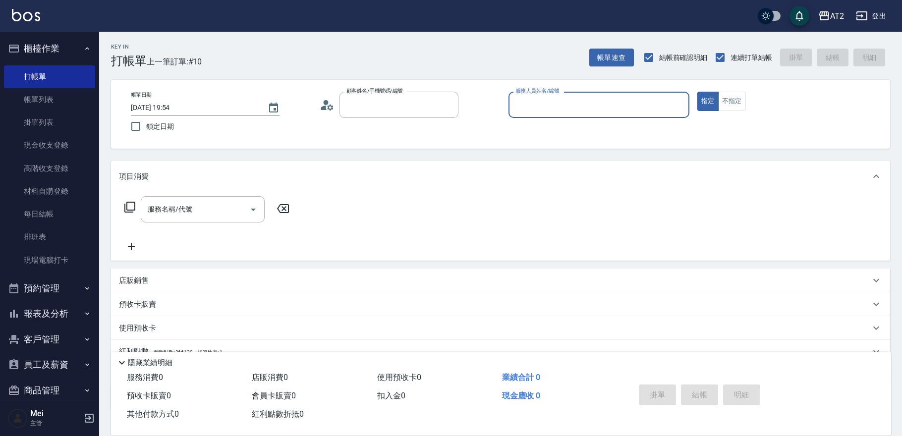
type input "不留/00/00"
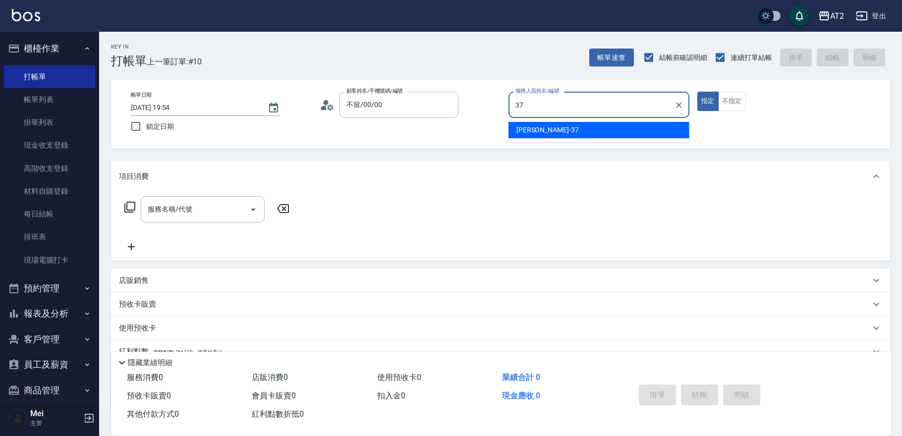
type input "小玥-37"
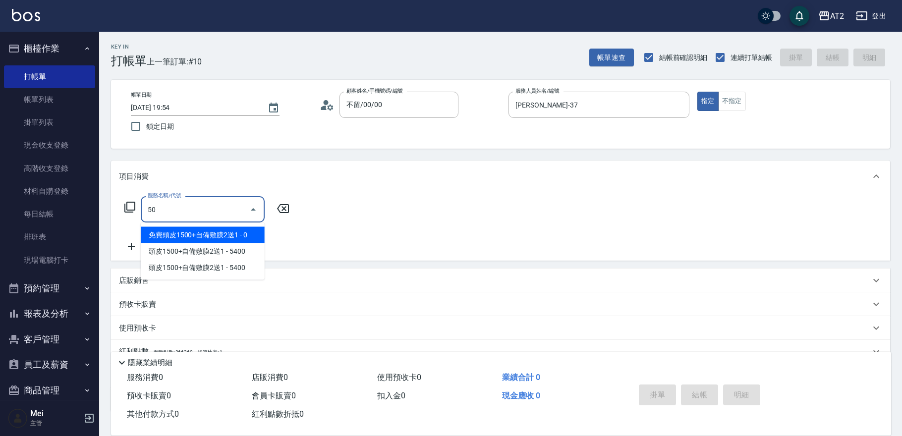
type input "501"
type input "100"
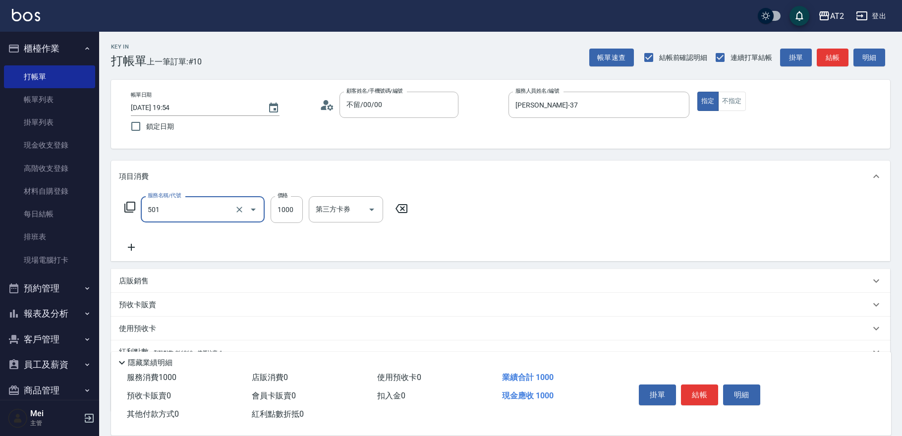
type input "染髮(501)"
type input "0"
type input "15"
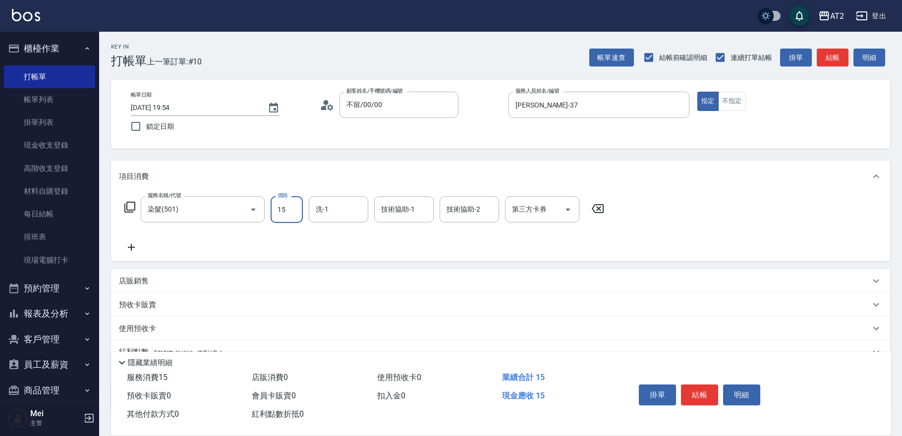
type input "10"
type input "158"
type input "150"
type input "1580"
type input "小妍-46"
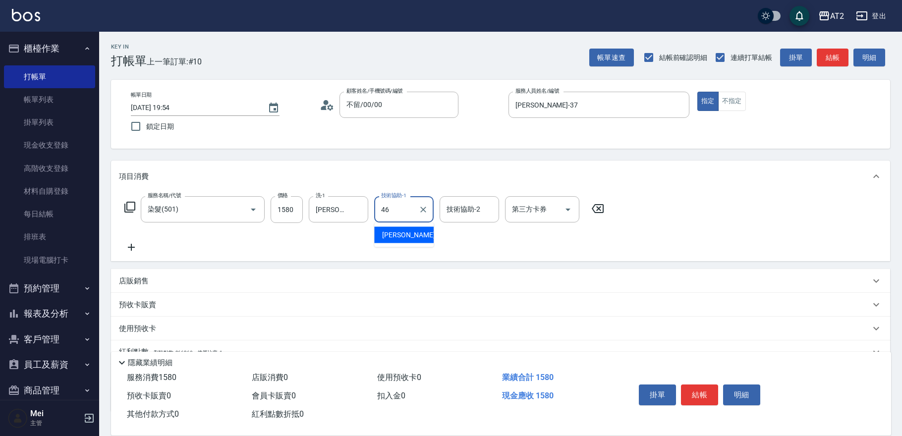
type input "小妍-46"
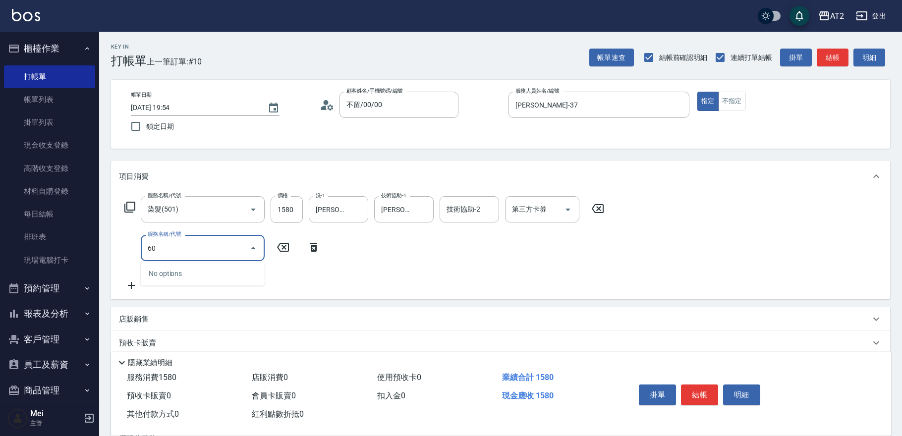
type input "601"
type input "250"
type input "自備護髮(601)"
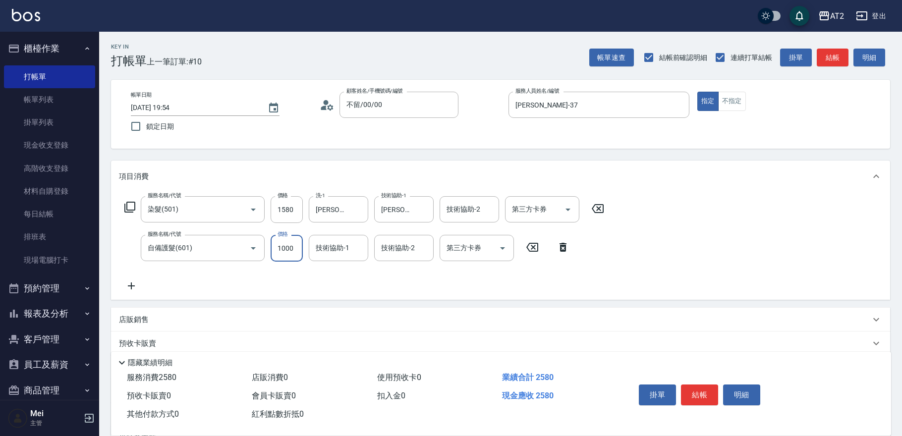
type input "150"
type input "2"
type input "160"
type input "27"
type input "180"
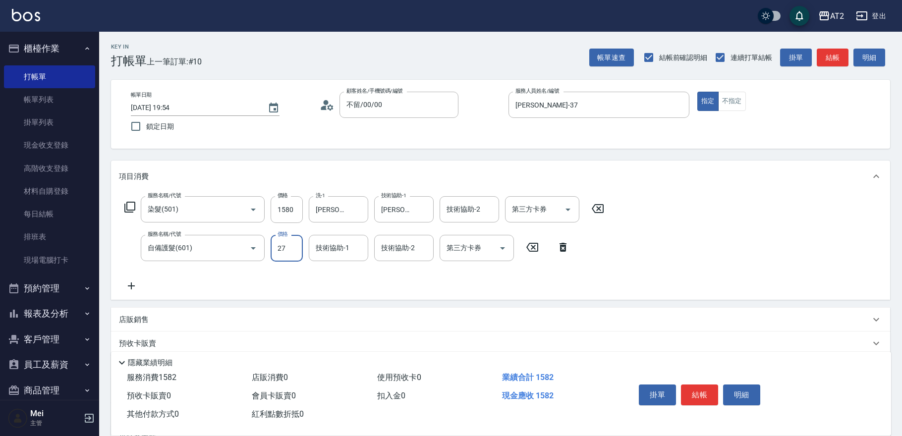
type input "270"
type input "420"
type input "2700"
type input "小妍-46"
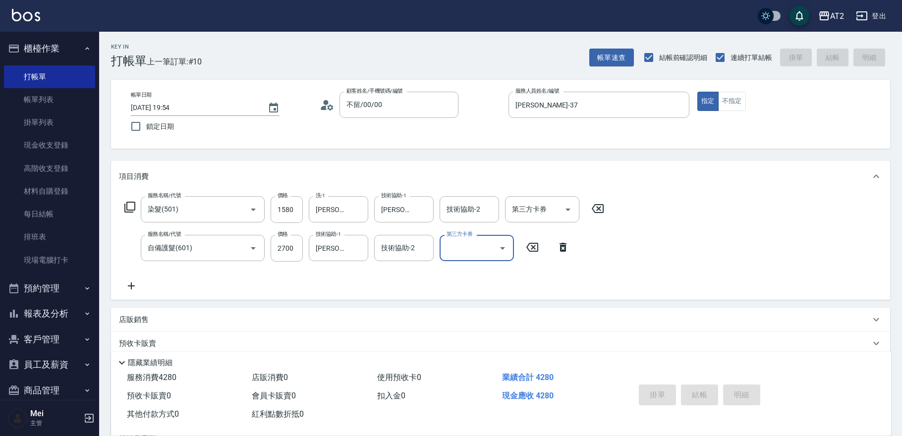
type input "0"
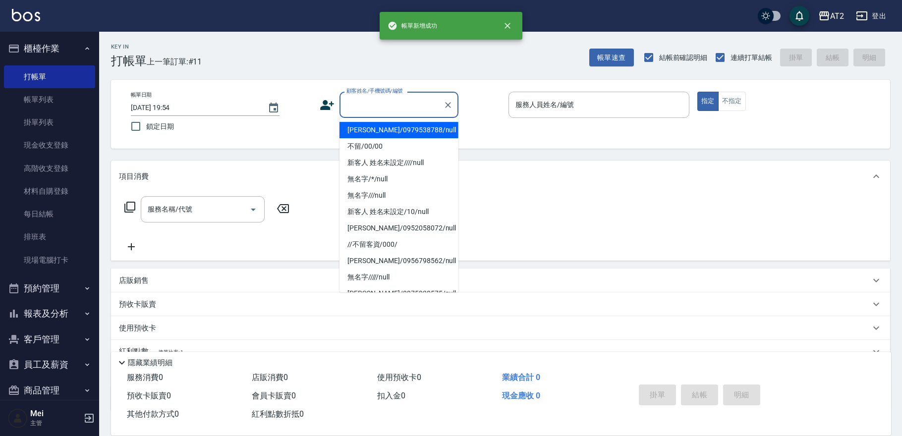
click at [404, 104] on input "顧客姓名/手機號碼/編號" at bounding box center [391, 104] width 95 height 17
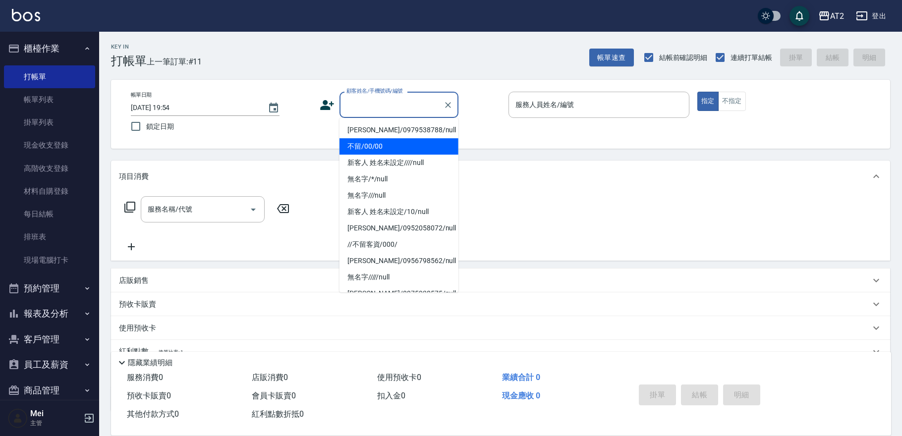
click at [396, 140] on li "不留/00/00" at bounding box center [398, 146] width 119 height 16
type input "不留/00/00"
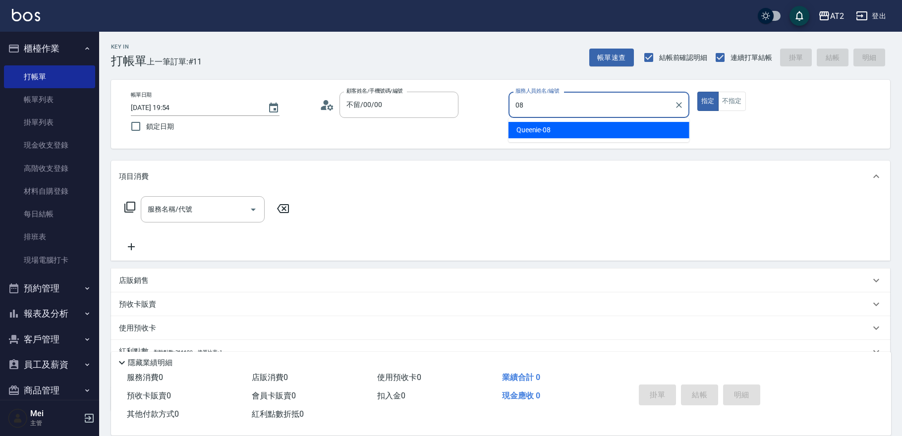
type input "Queenie-08"
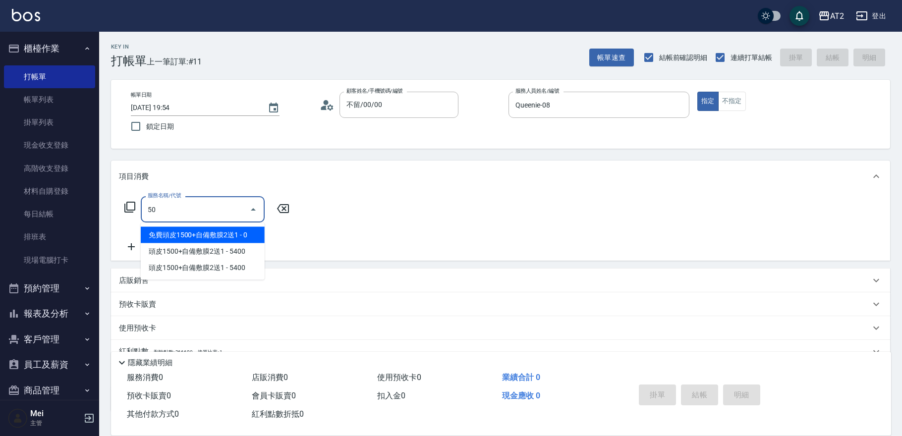
type input "501"
type input "100"
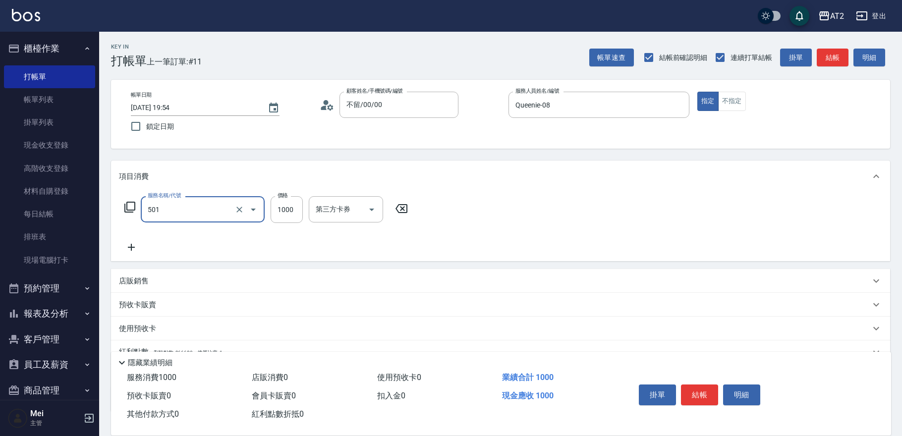
type input "染髮(501)"
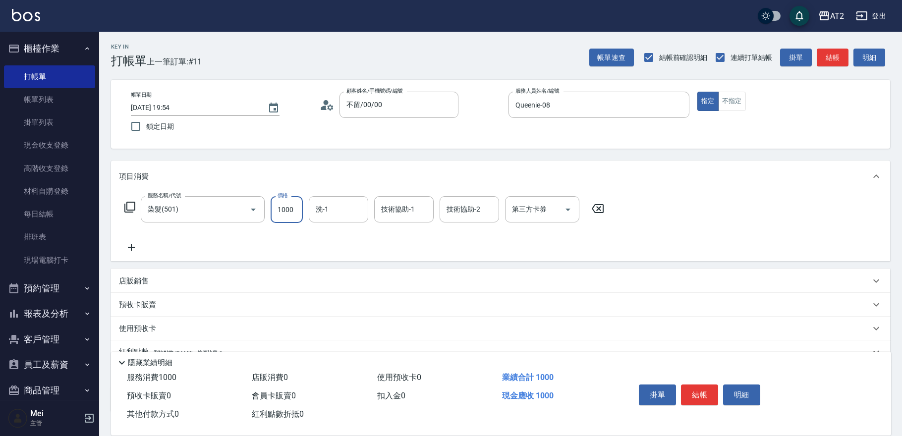
type input "0"
type input "24"
type input "20"
type input "249"
type input "240"
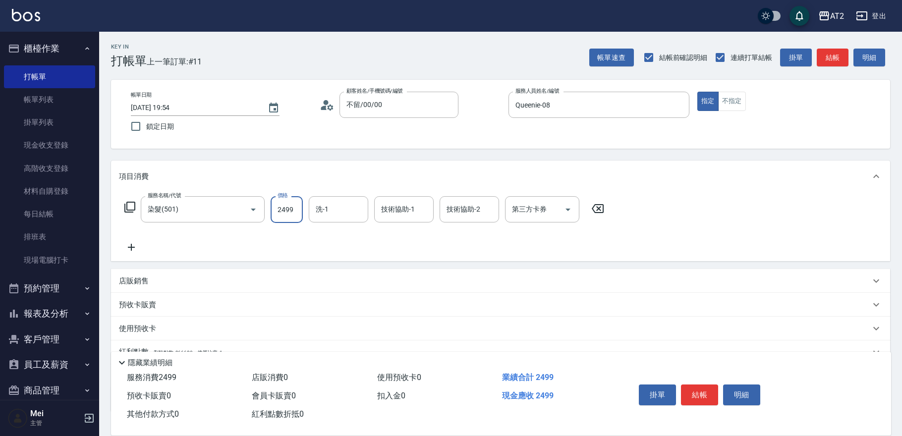
type input "2499"
type input "小潔-34"
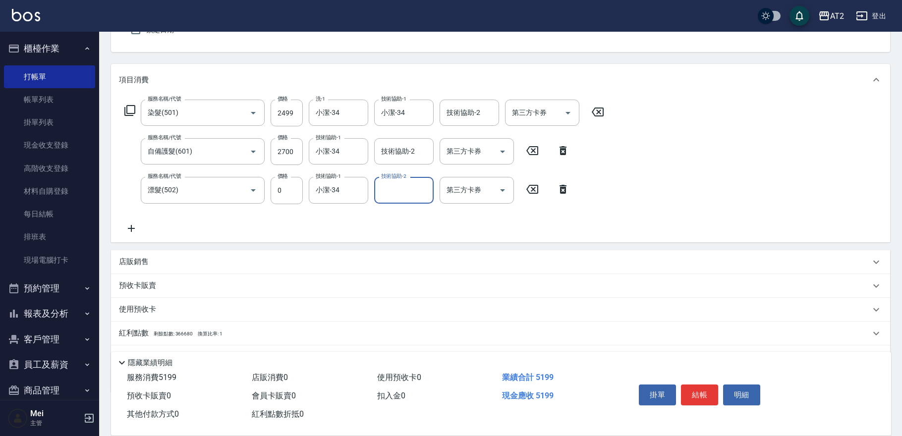
scroll to position [146, 0]
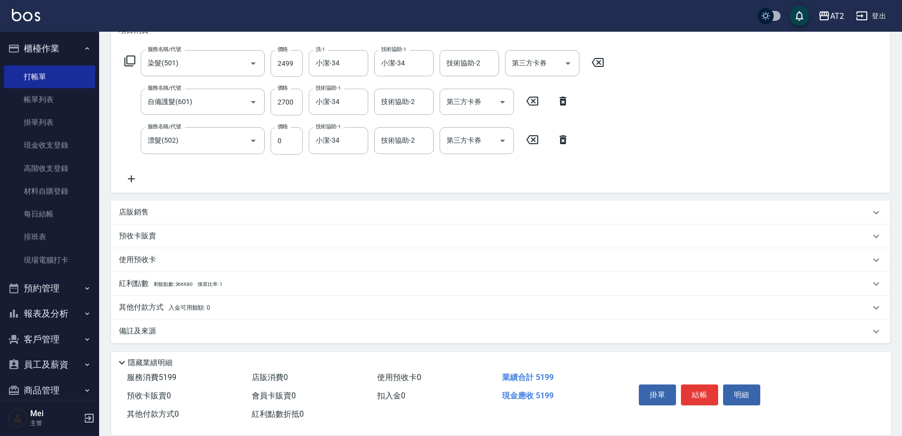
click at [175, 307] on span "入金可用餘額: 0" at bounding box center [189, 307] width 42 height 7
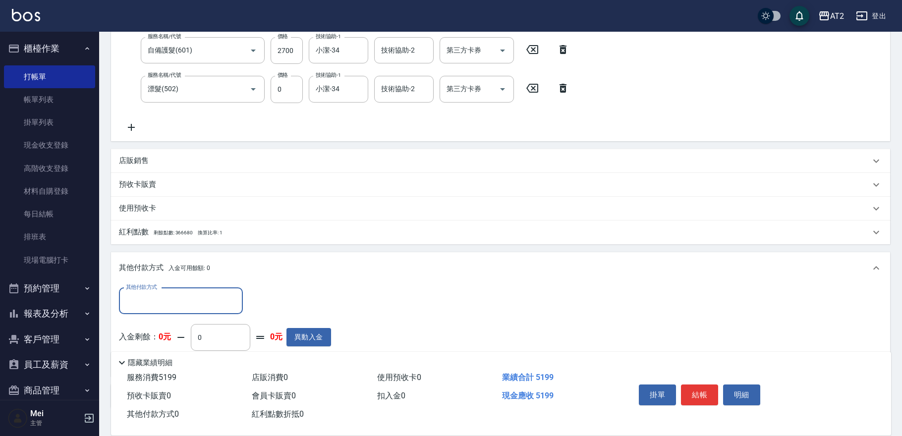
scroll to position [263, 0]
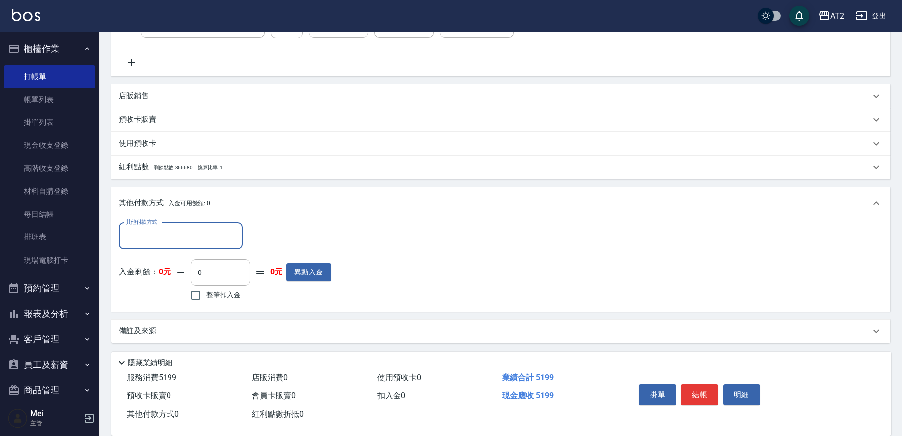
click at [174, 232] on input "其他付款方式" at bounding box center [180, 235] width 115 height 17
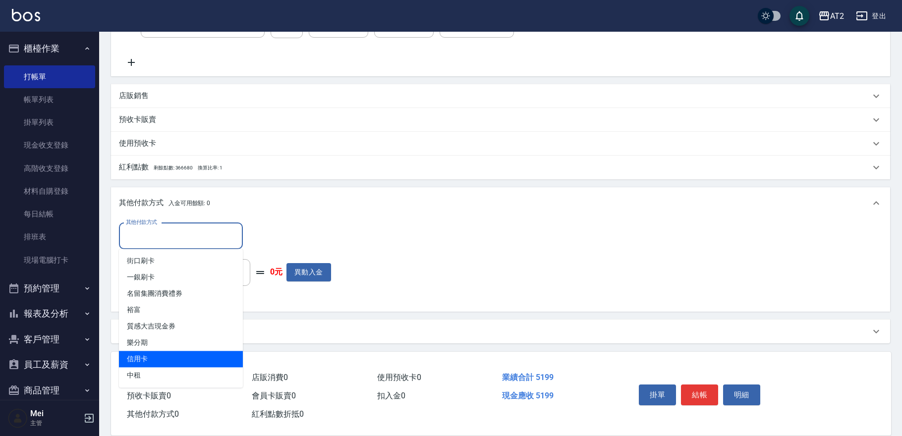
click at [204, 362] on span "信用卡" at bounding box center [181, 359] width 124 height 16
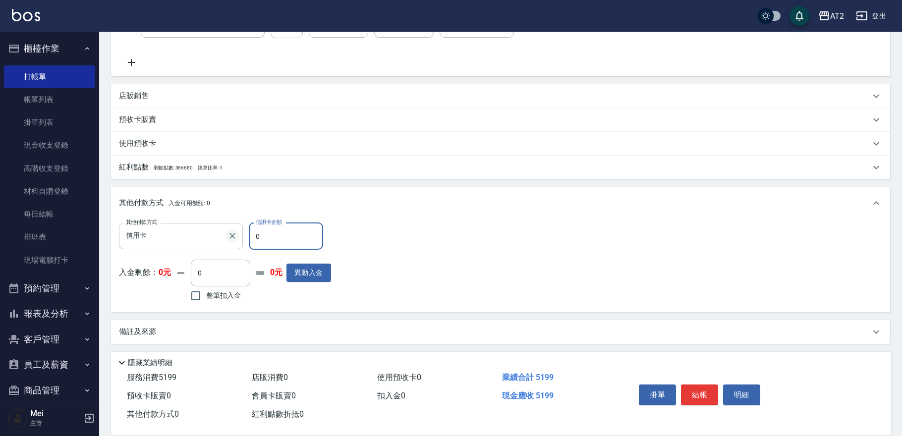
click at [225, 237] on button "Clear" at bounding box center [232, 236] width 14 height 14
click at [225, 237] on input "其他付款方式" at bounding box center [180, 235] width 115 height 17
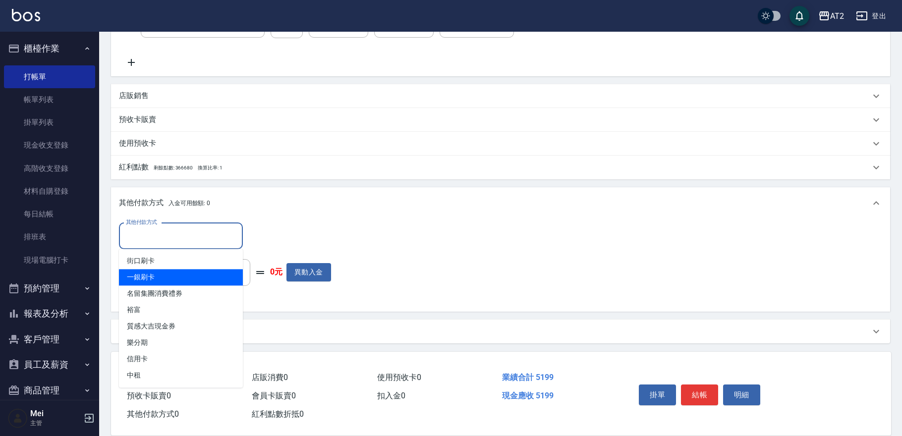
click at [199, 276] on span "一銀刷卡" at bounding box center [181, 277] width 124 height 16
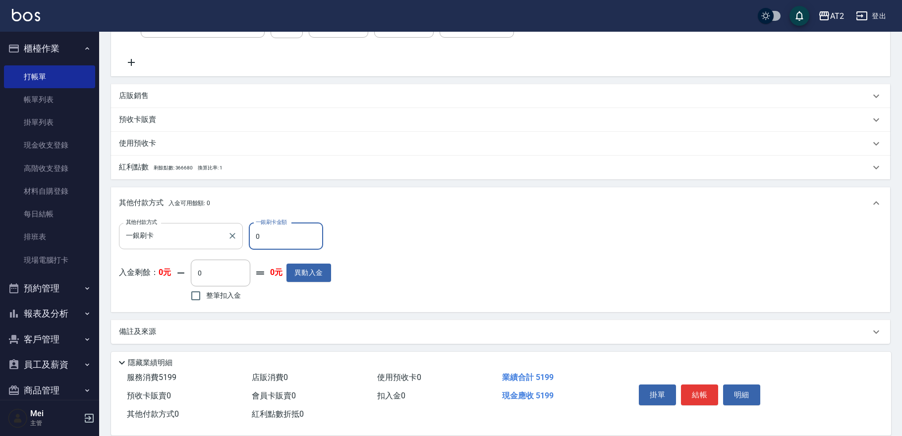
drag, startPoint x: 276, startPoint y: 236, endPoint x: 138, endPoint y: 244, distance: 138.0
click at [140, 243] on div "其他付款方式 一銀刷卡 其他付款方式 一銀刷卡金額 0 一銀刷卡金額" at bounding box center [225, 236] width 212 height 27
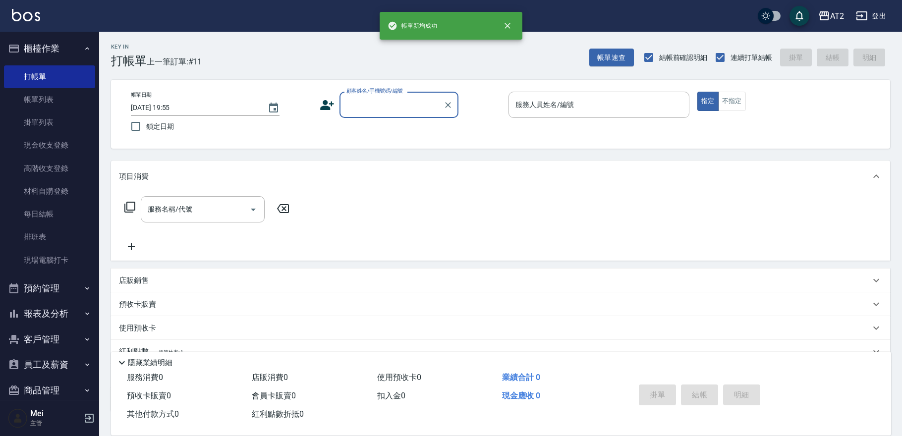
scroll to position [0, 0]
click at [602, 57] on button "帳單速查" at bounding box center [611, 58] width 45 height 18
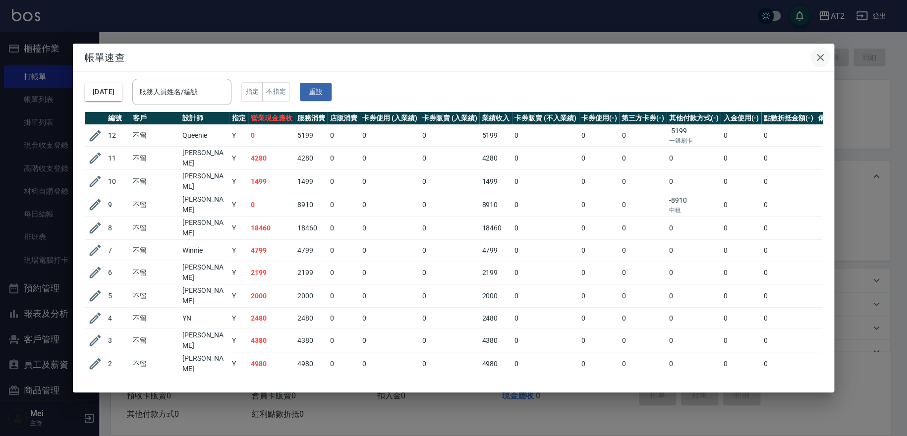
click at [820, 57] on icon "button" at bounding box center [820, 57] width 7 height 7
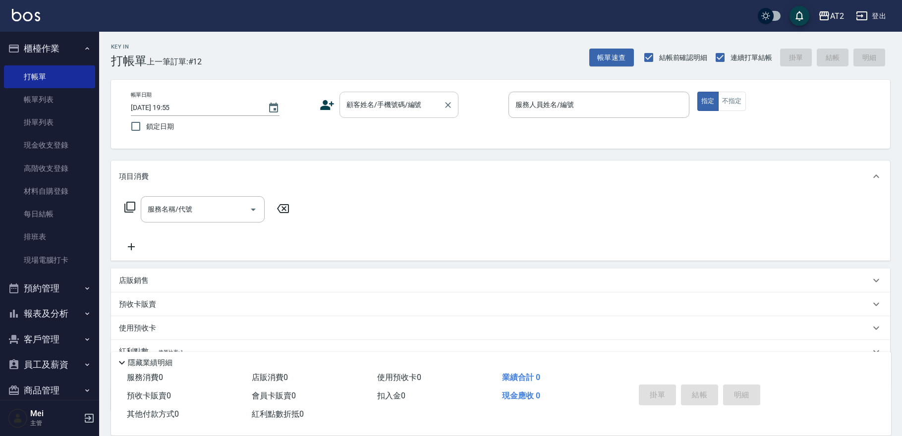
click at [357, 110] on input "顧客姓名/手機號碼/編號" at bounding box center [391, 104] width 95 height 17
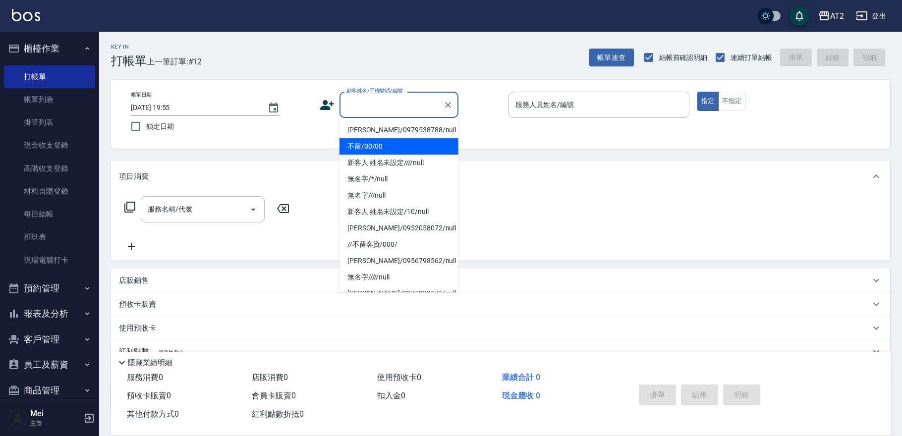
click at [360, 145] on li "不留/00/00" at bounding box center [398, 146] width 119 height 16
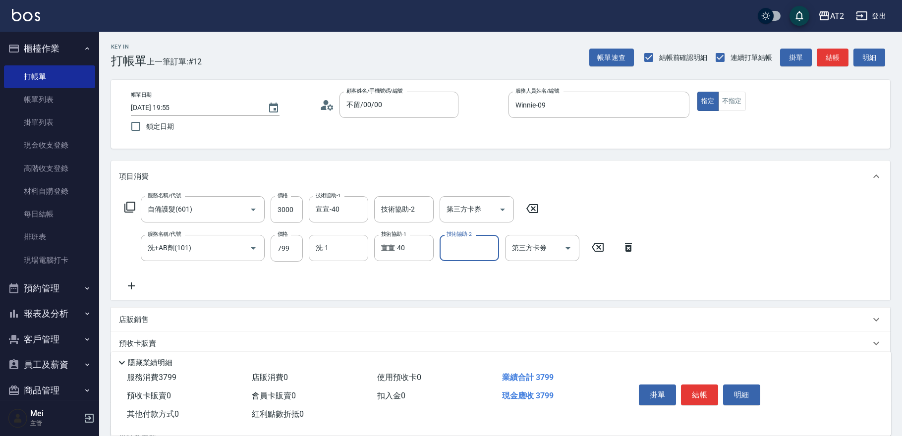
click at [359, 251] on input "洗-1" at bounding box center [338, 247] width 51 height 17
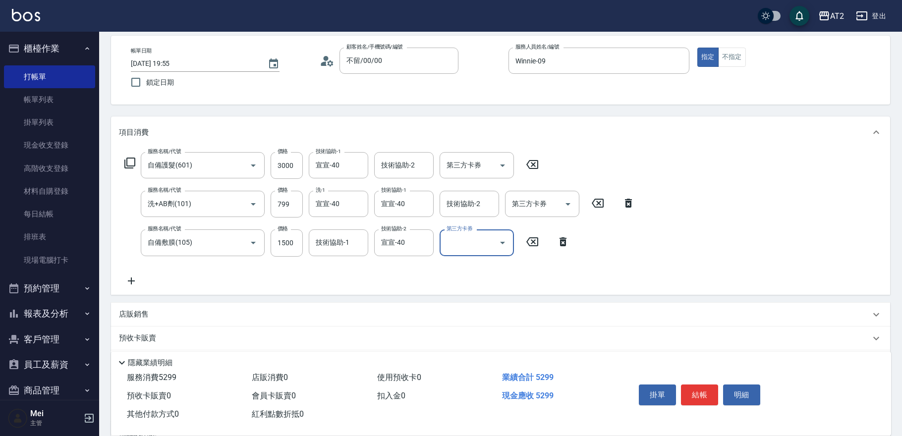
scroll to position [146, 0]
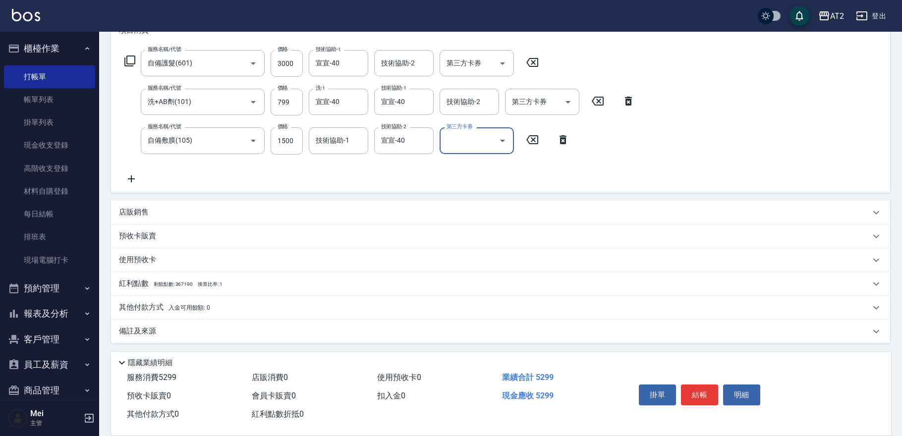
click at [213, 305] on div "其他付款方式 入金可用餘額: 0" at bounding box center [494, 307] width 751 height 11
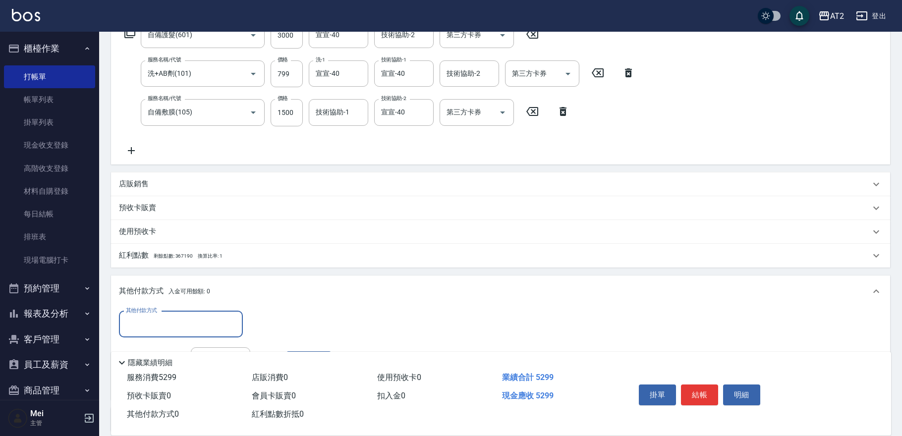
scroll to position [256, 0]
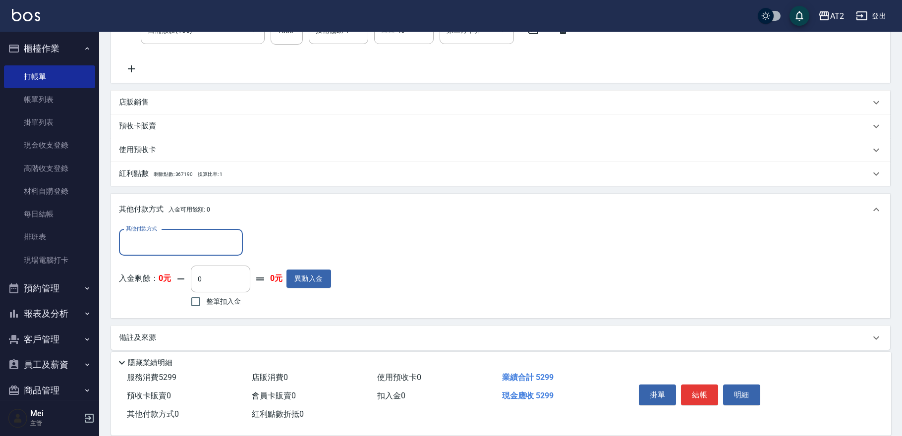
click at [195, 234] on input "其他付款方式" at bounding box center [180, 242] width 115 height 17
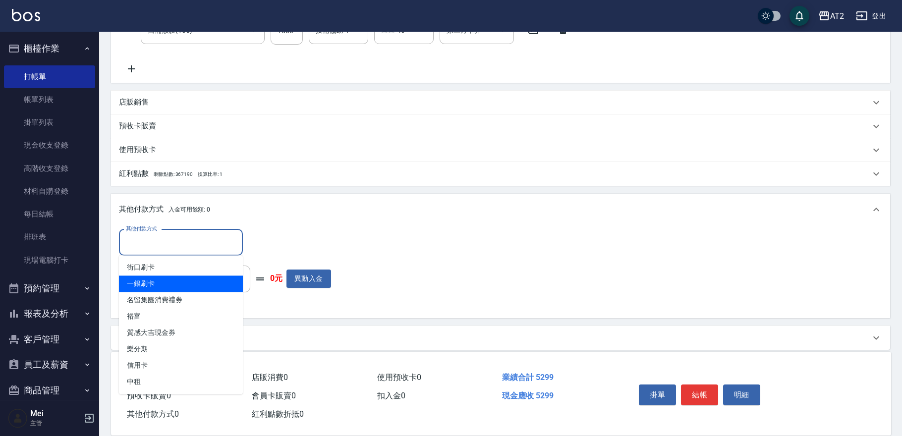
click at [175, 279] on span "一銀刷卡" at bounding box center [181, 284] width 124 height 16
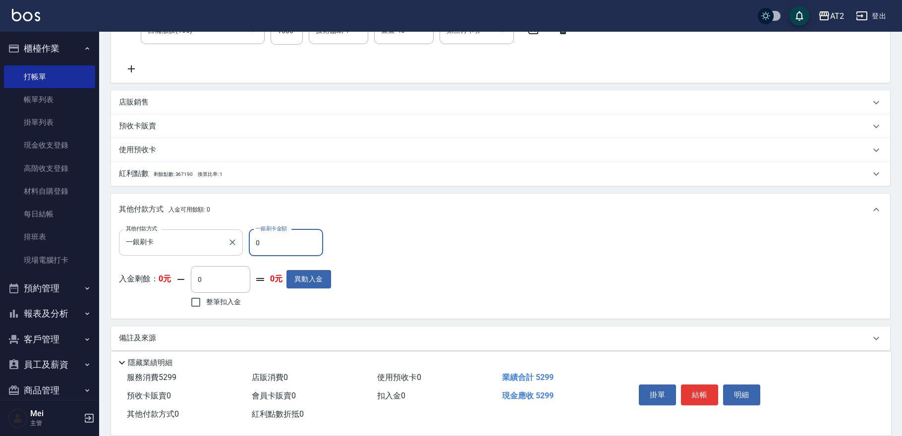
drag, startPoint x: 242, startPoint y: 245, endPoint x: 130, endPoint y: 247, distance: 112.0
click at [189, 247] on div "其他付款方式 一銀刷卡 其他付款方式 一銀刷卡金額 0 一銀刷卡金額" at bounding box center [225, 242] width 212 height 27
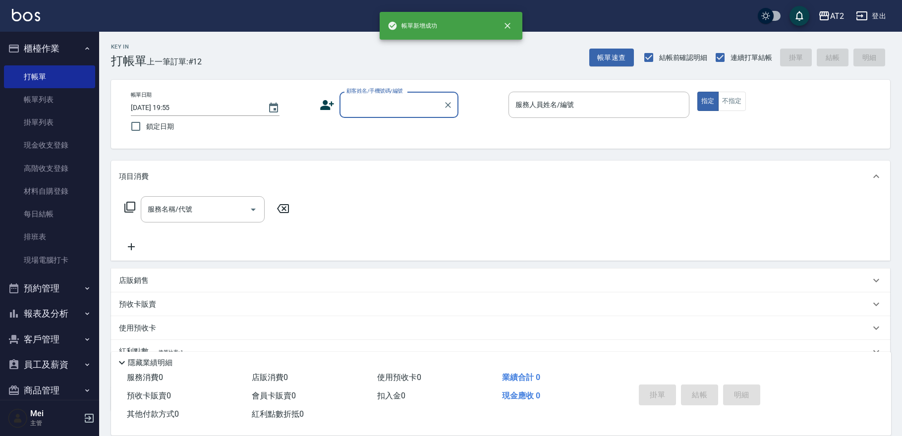
scroll to position [0, 0]
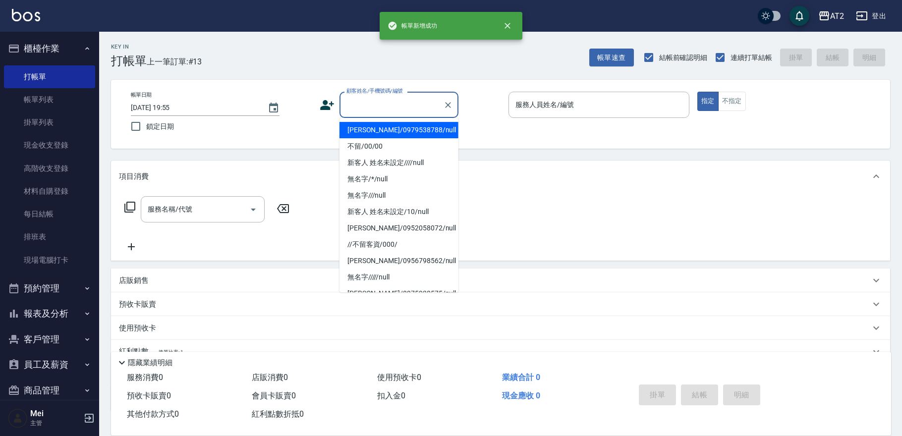
click at [369, 106] on input "顧客姓名/手機號碼/編號" at bounding box center [391, 104] width 95 height 17
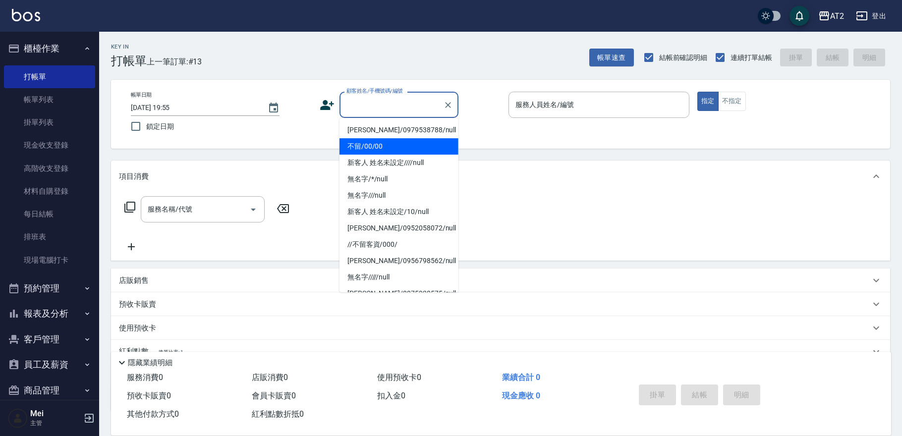
click at [384, 145] on li "不留/00/00" at bounding box center [398, 146] width 119 height 16
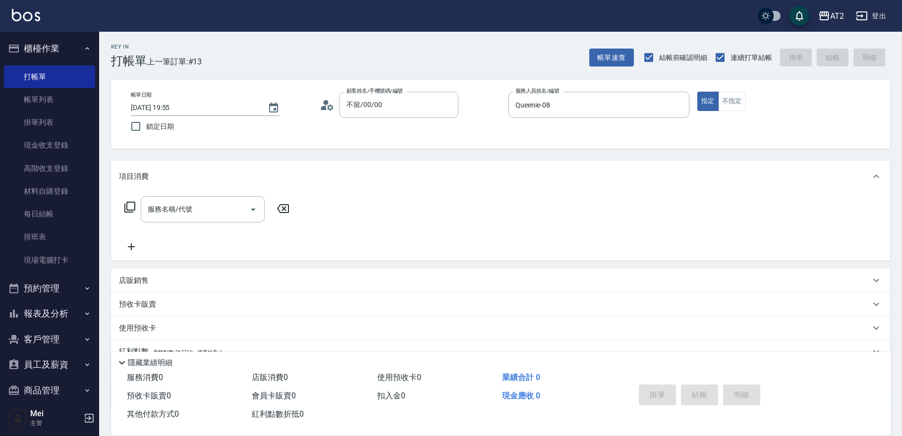
click at [139, 206] on div "服務名稱/代號 服務名稱/代號" at bounding box center [207, 209] width 176 height 26
click at [182, 220] on div "服務名稱/代號" at bounding box center [203, 209] width 124 height 26
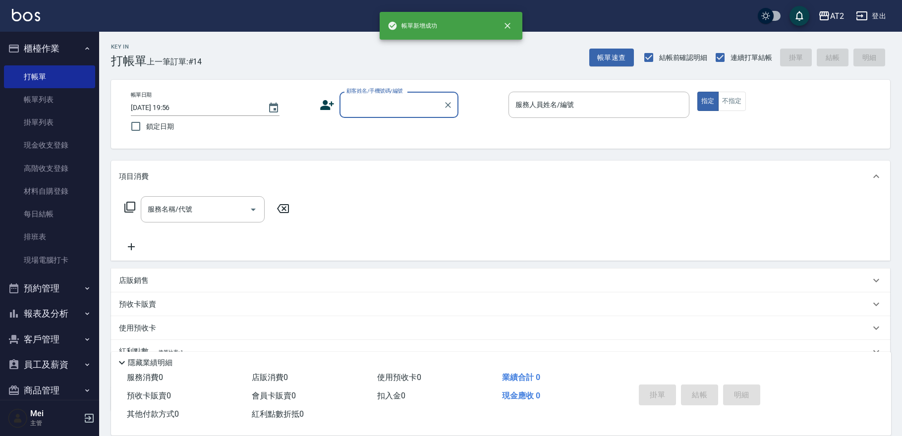
click at [391, 95] on div "顧客姓名/手機號碼/編號" at bounding box center [398, 105] width 119 height 26
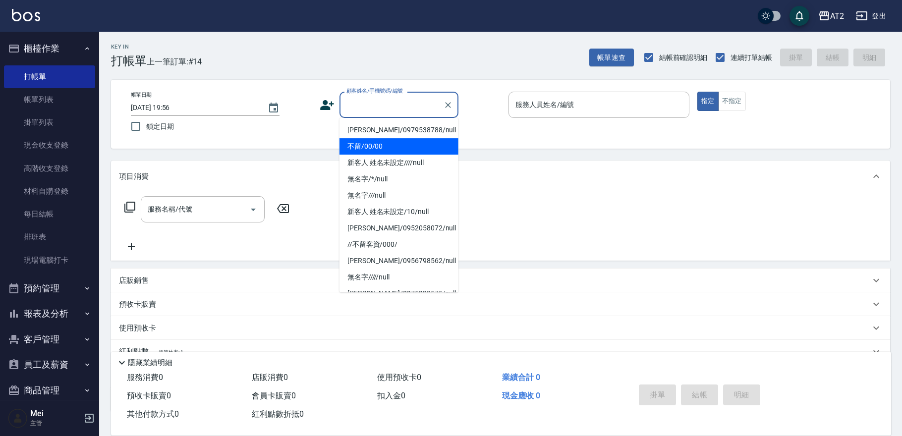
click at [403, 147] on li "不留/00/00" at bounding box center [398, 146] width 119 height 16
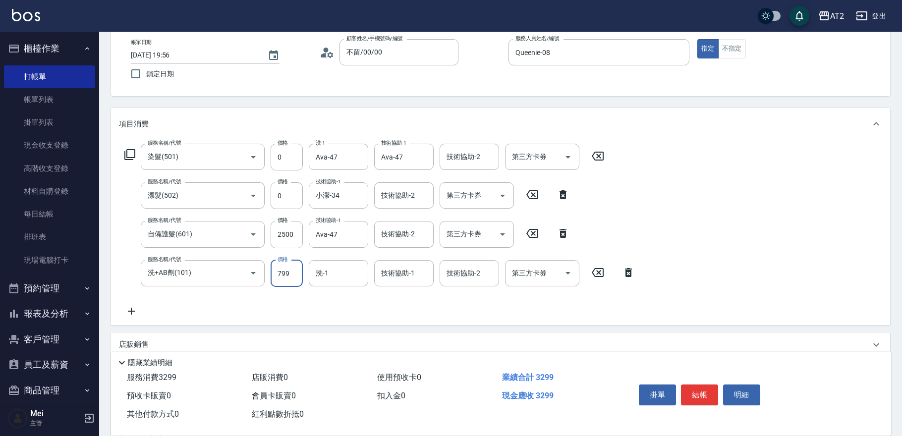
scroll to position [110, 0]
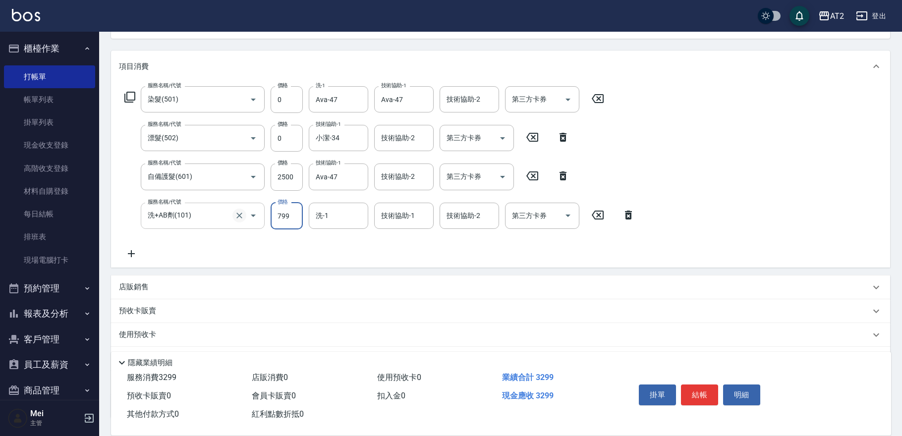
click at [239, 219] on icon "Clear" at bounding box center [239, 216] width 10 height 10
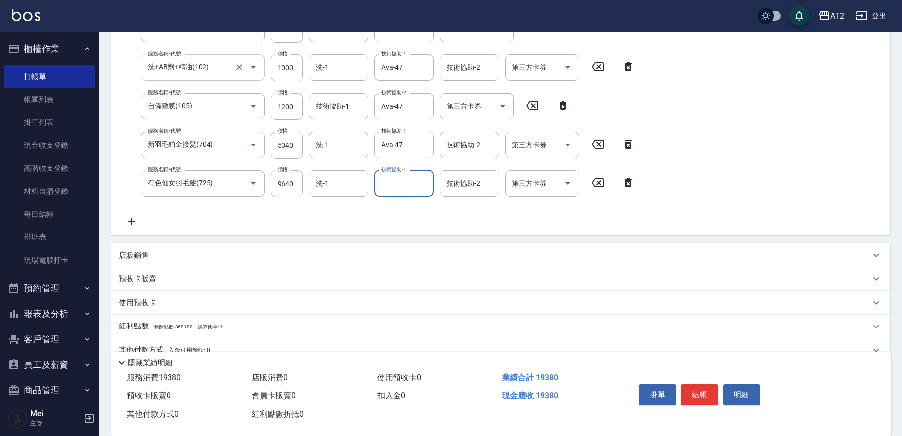
scroll to position [276, 0]
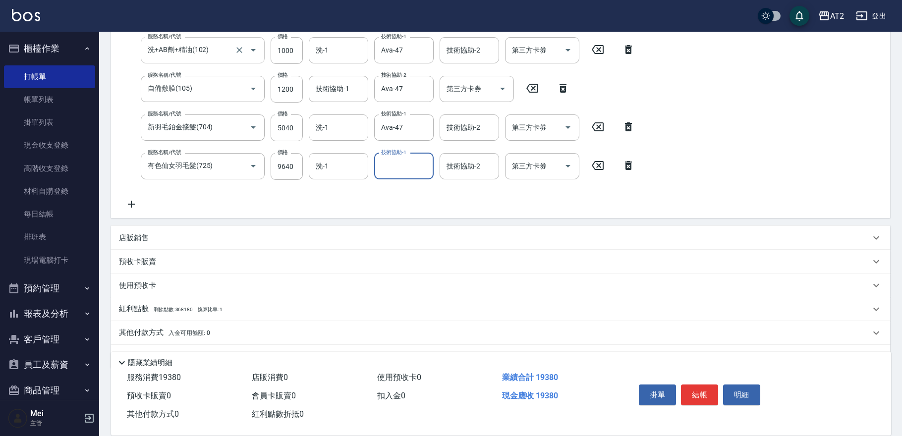
click at [149, 238] on div "店販銷售" at bounding box center [494, 238] width 751 height 10
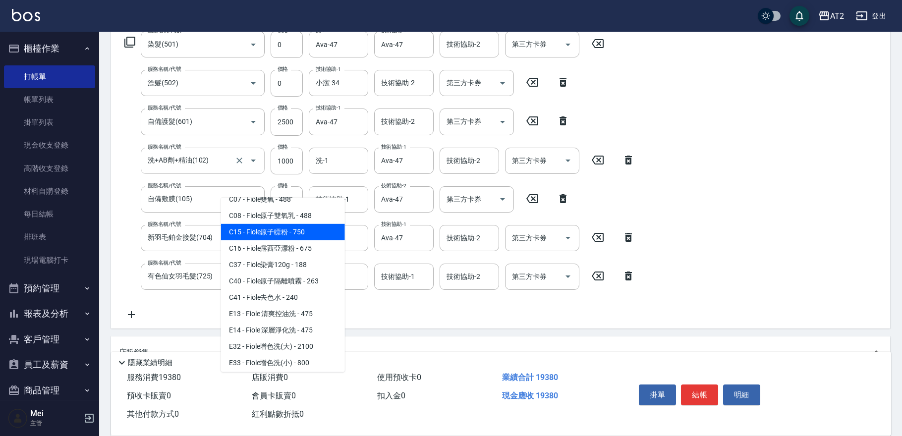
scroll to position [110, 0]
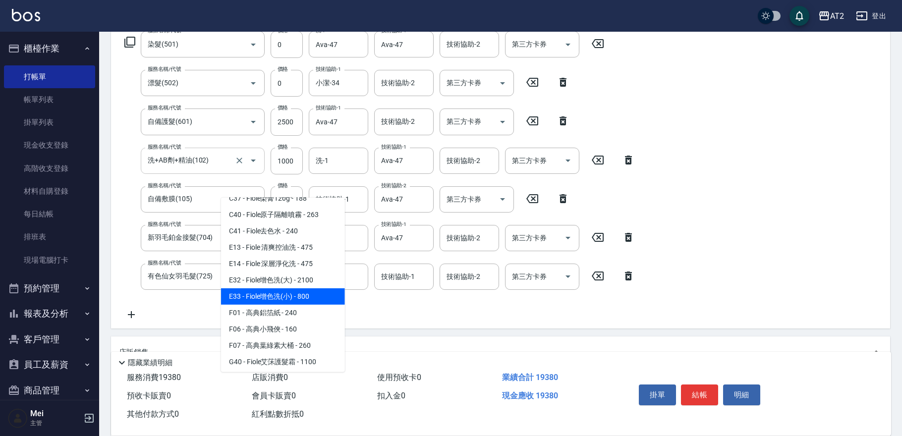
click at [304, 292] on span "E33 - Fiole增色洗(小) - 800" at bounding box center [283, 296] width 124 height 16
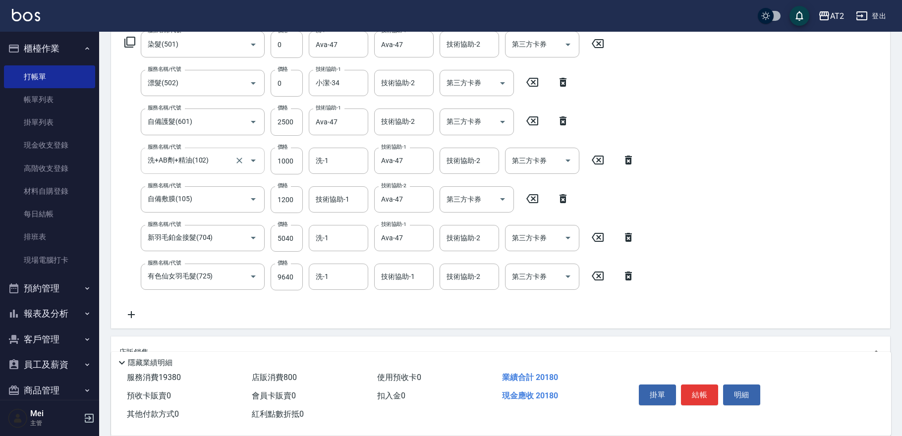
scroll to position [276, 0]
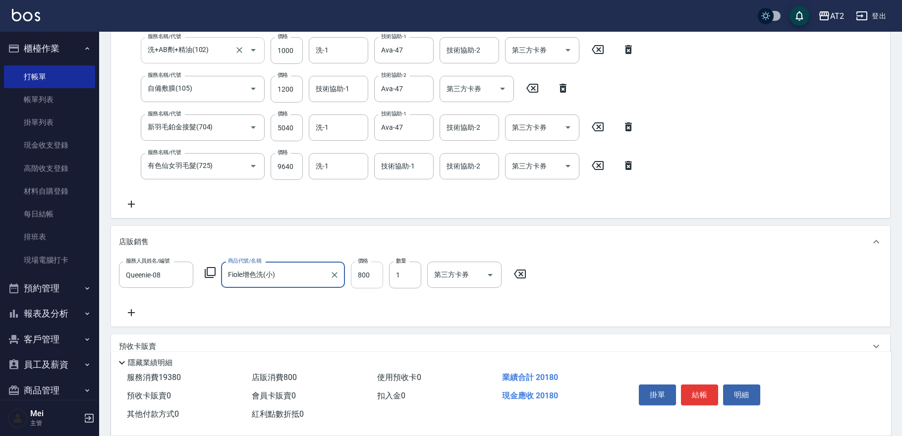
click at [360, 270] on input "800" at bounding box center [367, 275] width 32 height 27
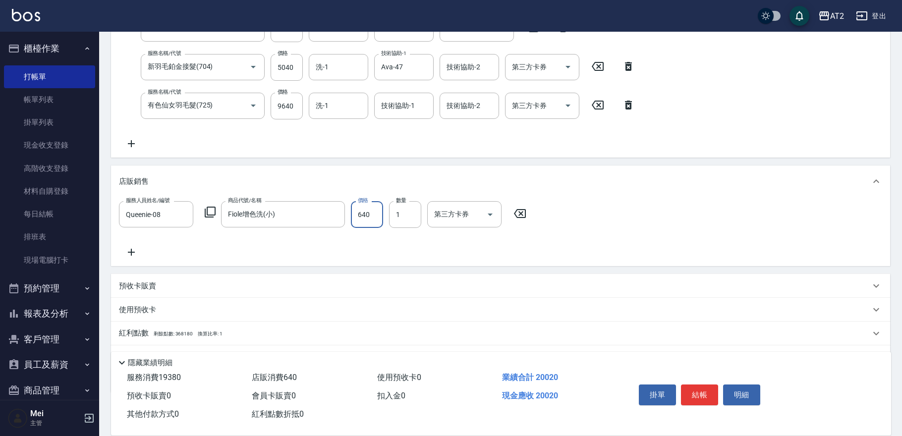
scroll to position [386, 0]
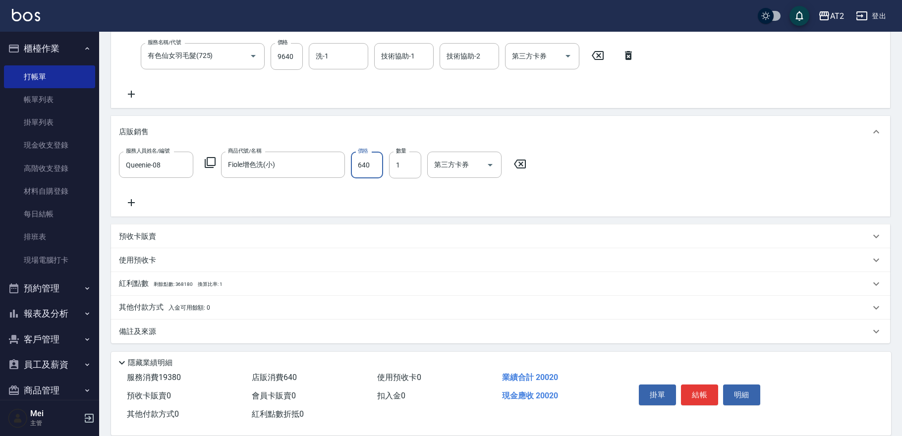
click at [139, 203] on icon at bounding box center [131, 203] width 25 height 12
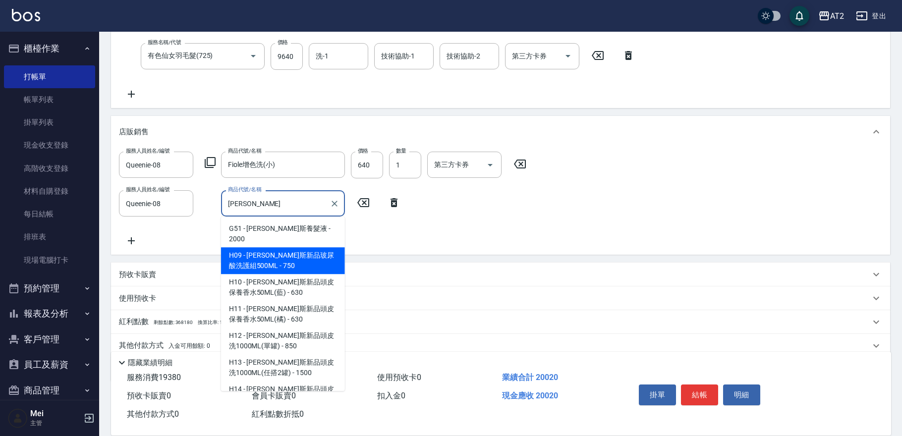
click at [272, 248] on span "H09 - 喬娜斯新品玻尿酸洗護組500ML - 750" at bounding box center [283, 260] width 124 height 27
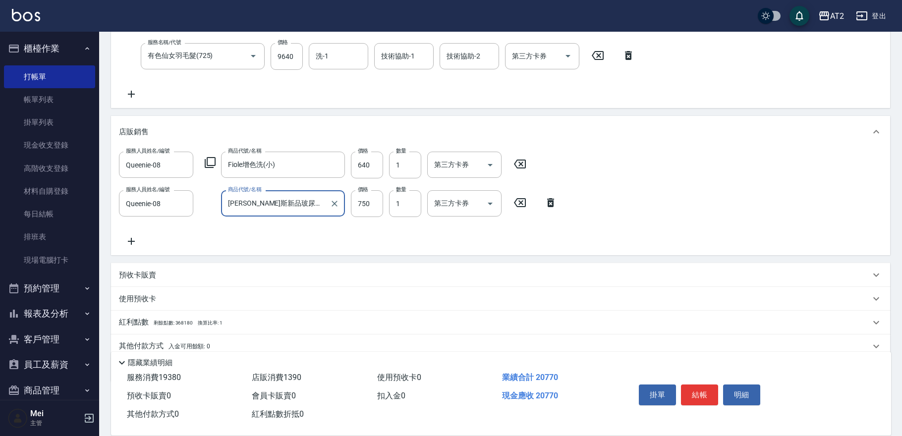
click at [442, 241] on div "服務人員姓名/編號 Queenie-08 服務人員姓名/編號 商品代號/名稱 Fiole增色洗(小) 商品代號/名稱 價格 640 價格 數量 1 數量 第三…" at bounding box center [500, 200] width 763 height 96
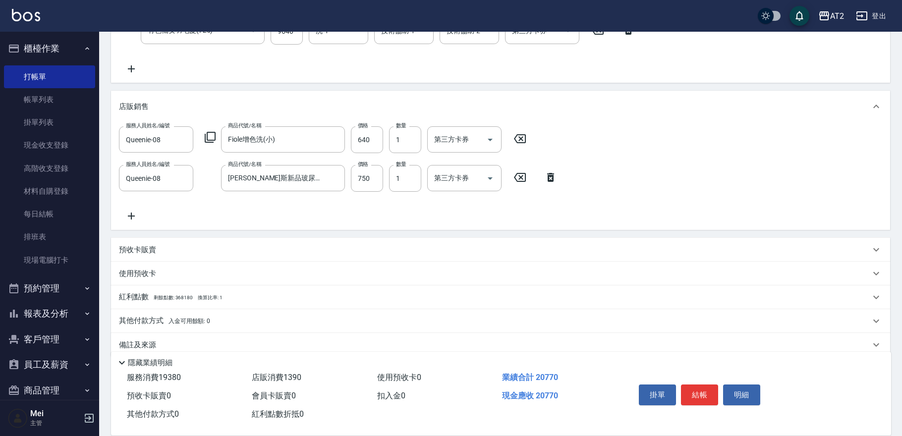
scroll to position [425, 0]
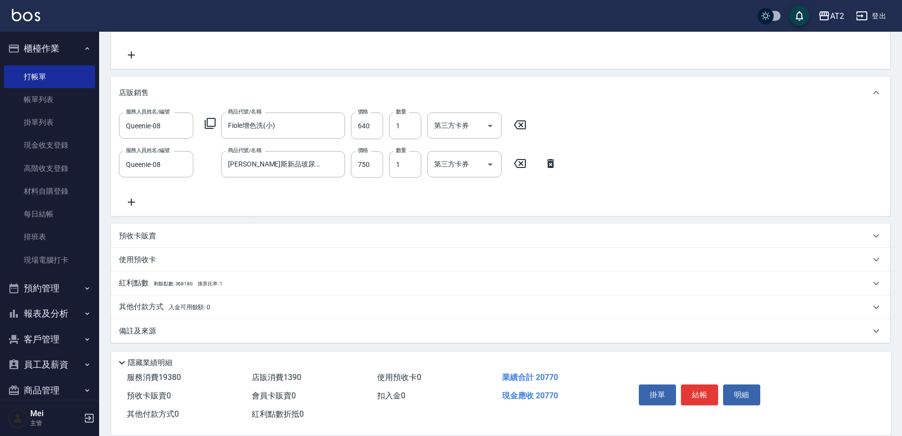
click at [168, 302] on p "其他付款方式 入金可用餘額: 0" at bounding box center [164, 307] width 91 height 11
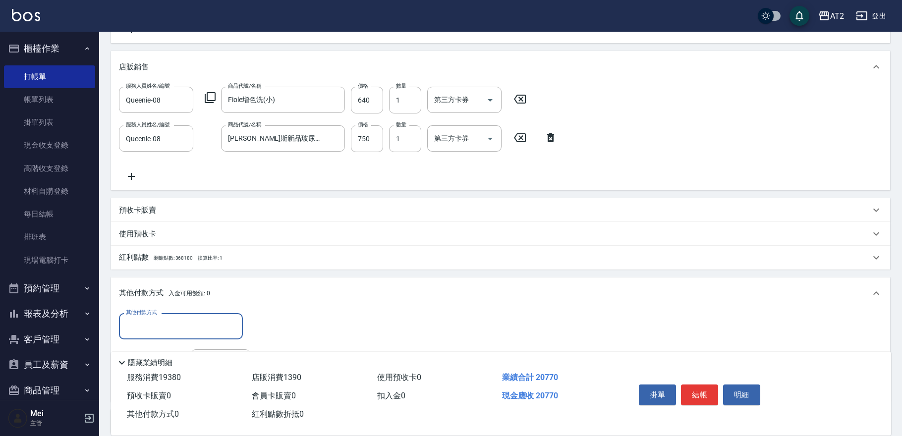
scroll to position [533, 0]
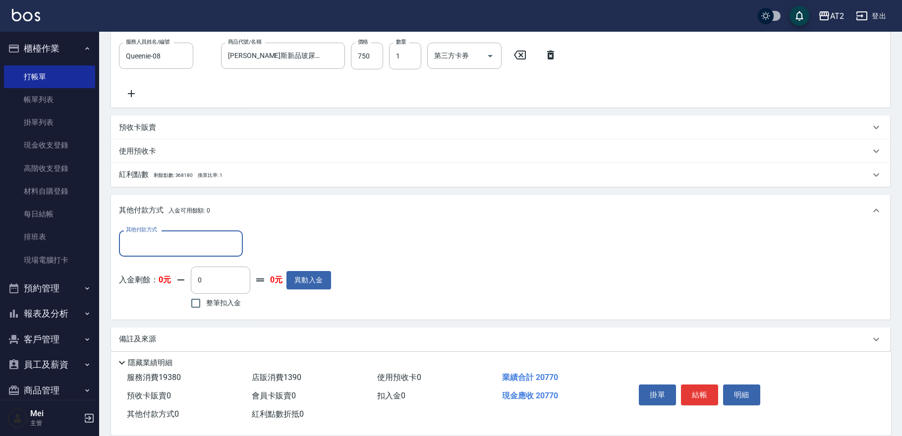
click at [167, 245] on input "其他付款方式" at bounding box center [180, 243] width 115 height 17
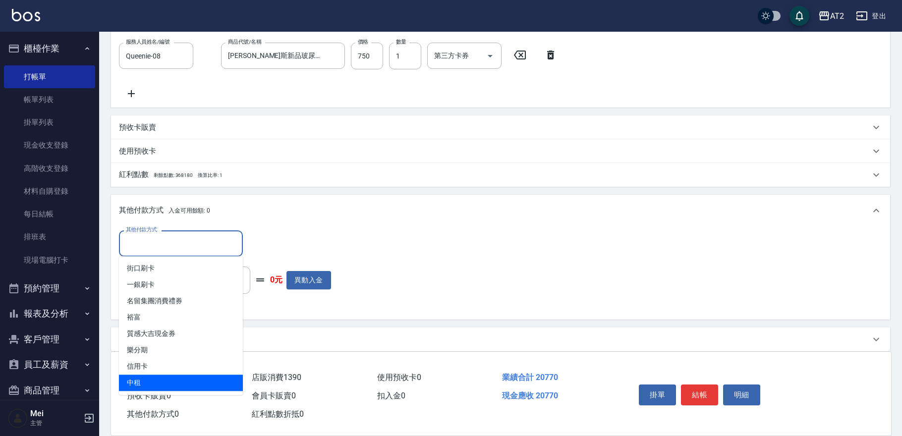
click at [178, 383] on span "中租" at bounding box center [181, 383] width 124 height 16
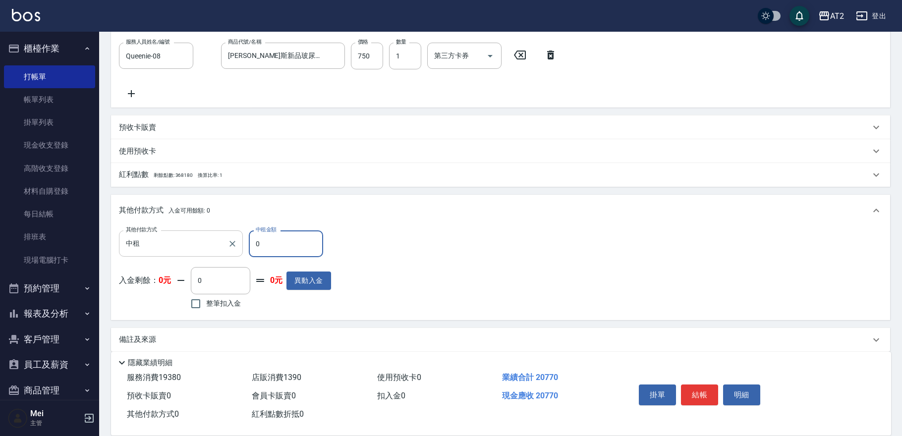
drag, startPoint x: 246, startPoint y: 243, endPoint x: 220, endPoint y: 246, distance: 26.0
click at [220, 246] on div "其他付款方式 中租 其他付款方式 中租金額 0 中租金額" at bounding box center [225, 243] width 212 height 27
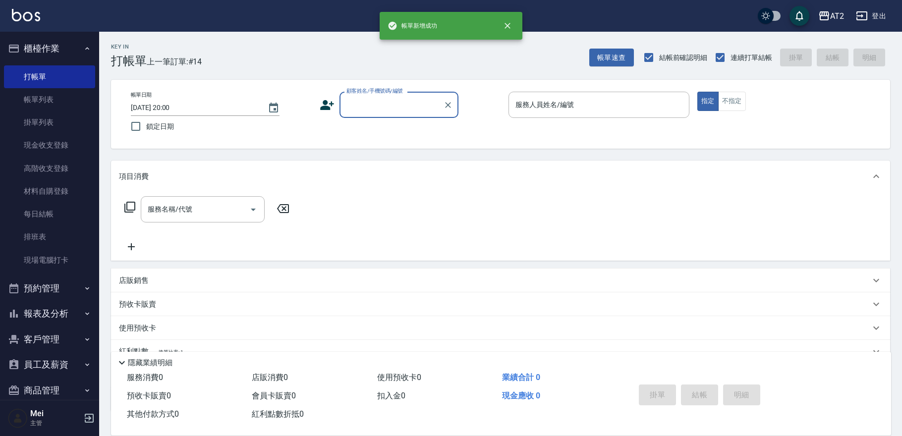
scroll to position [0, 0]
click at [363, 112] on input "顧客姓名/手機號碼/編號" at bounding box center [391, 104] width 95 height 17
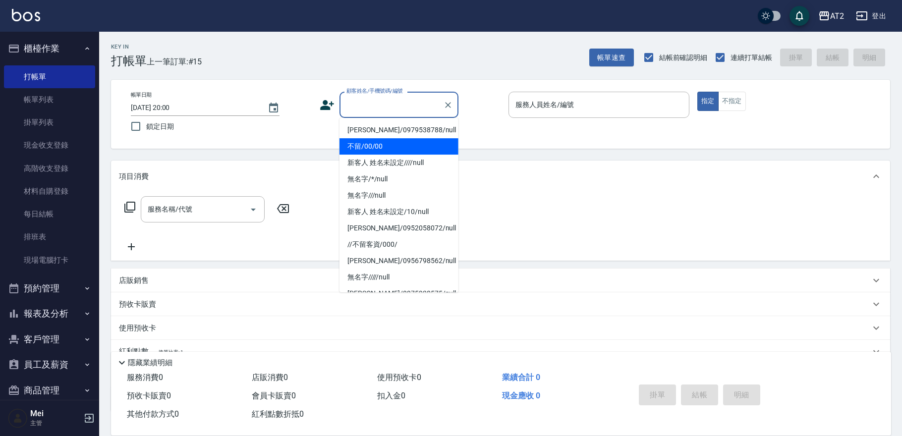
click at [367, 144] on li "不留/00/00" at bounding box center [398, 146] width 119 height 16
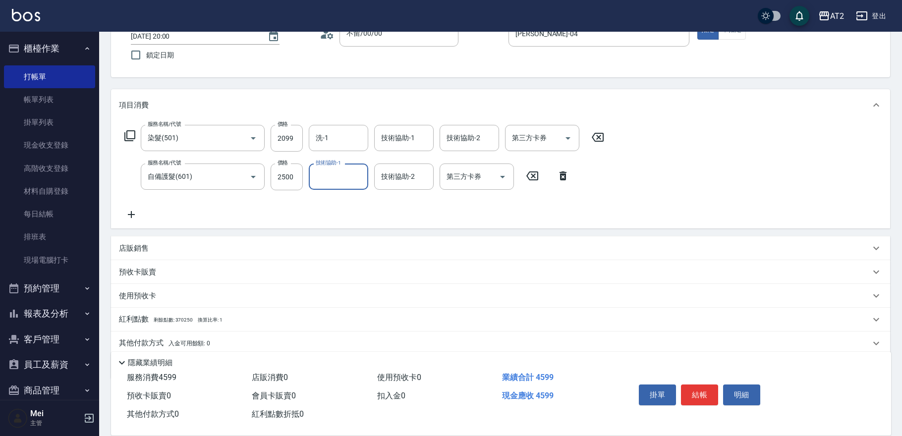
scroll to position [108, 0]
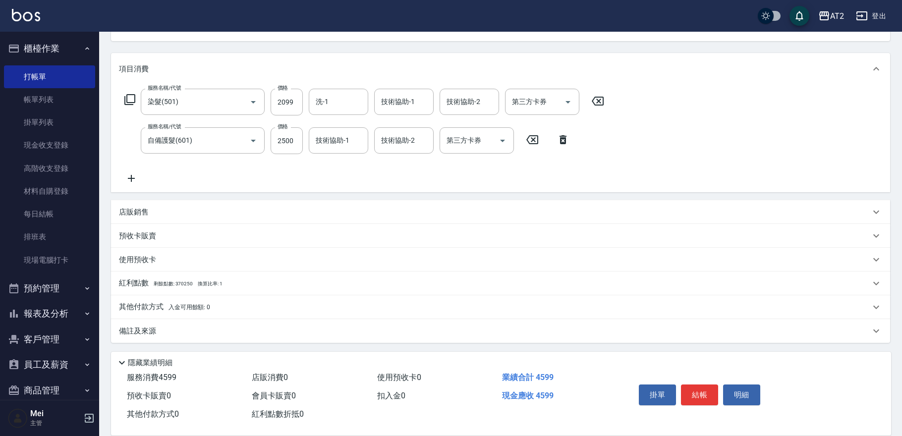
click at [161, 299] on div "其他付款方式 入金可用餘額: 0" at bounding box center [500, 307] width 779 height 24
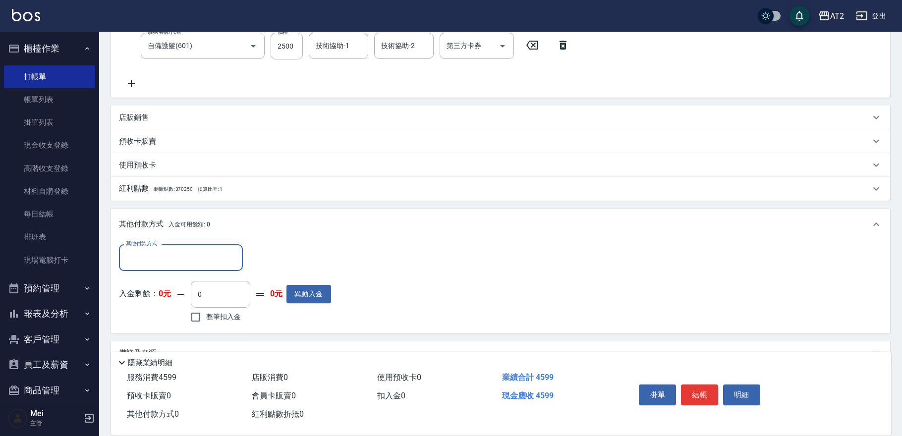
scroll to position [223, 0]
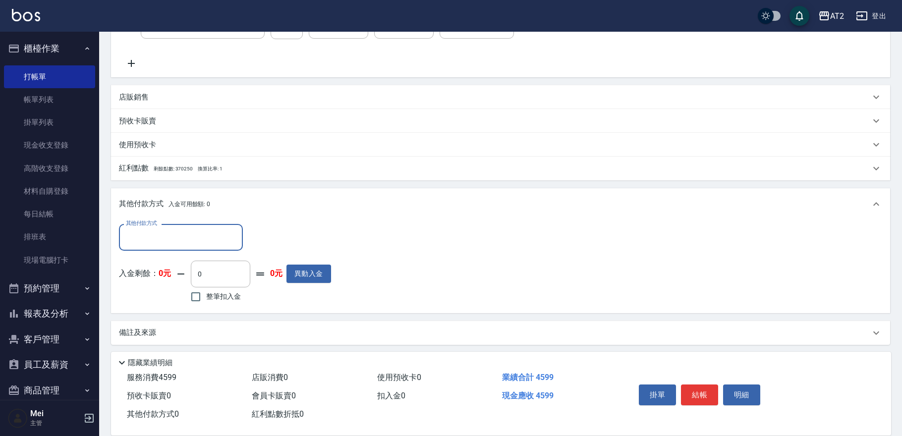
click at [176, 237] on input "其他付款方式" at bounding box center [180, 236] width 115 height 17
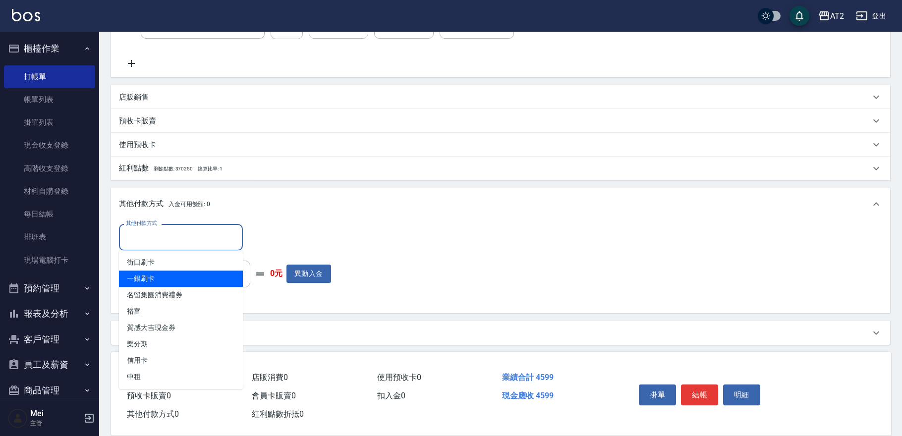
click at [177, 284] on span "一銀刷卡" at bounding box center [181, 279] width 124 height 16
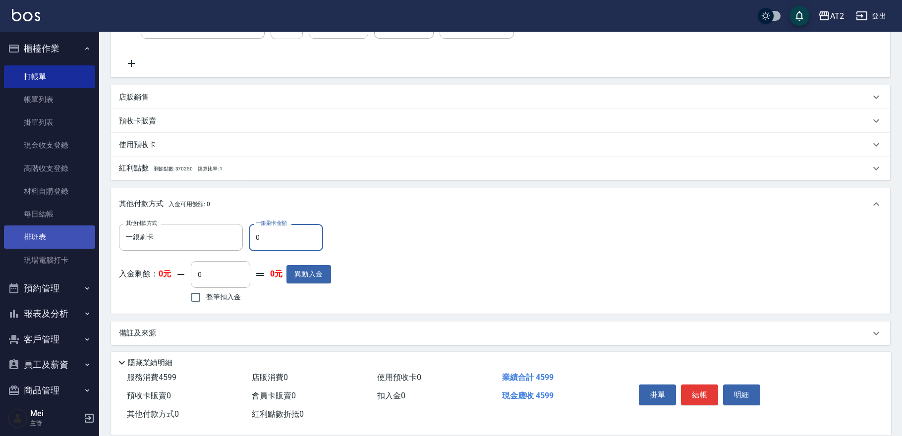
drag, startPoint x: 264, startPoint y: 237, endPoint x: 56, endPoint y: 240, distance: 208.7
click at [108, 240] on div "Key In 打帳單 上一筆訂單:#15 帳單速查 結帳前確認明細 連續打單結帳 掛單 結帳 明細 帳單日期 2025/09/08 20:00 鎖定日期 顧客…" at bounding box center [500, 123] width 803 height 629
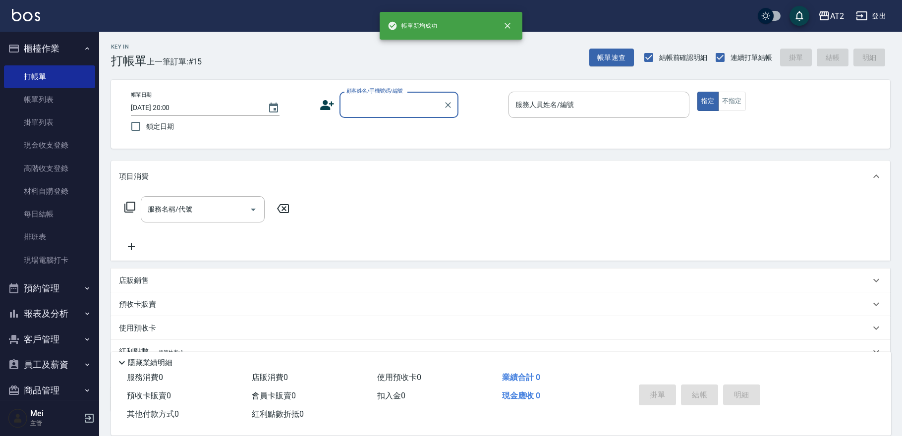
scroll to position [0, 0]
drag, startPoint x: 351, startPoint y: 101, endPoint x: 357, endPoint y: 108, distance: 9.8
click at [351, 101] on input "顧客姓名/手機號碼/編號" at bounding box center [391, 104] width 95 height 17
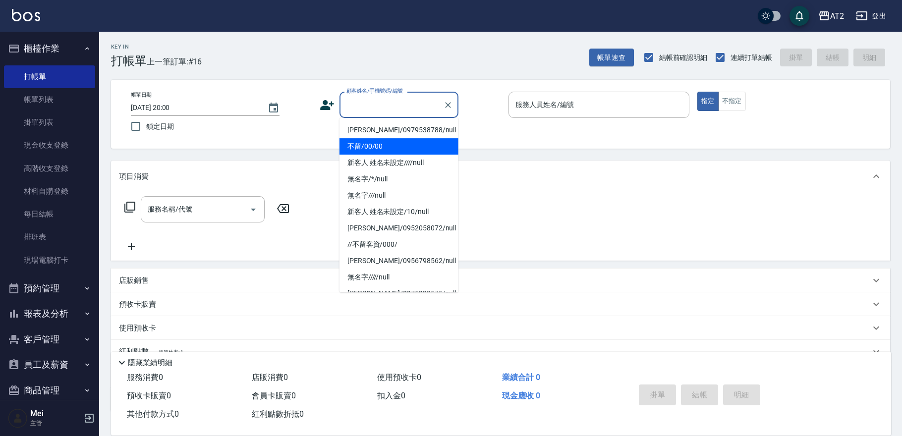
click at [382, 141] on li "不留/00/00" at bounding box center [398, 146] width 119 height 16
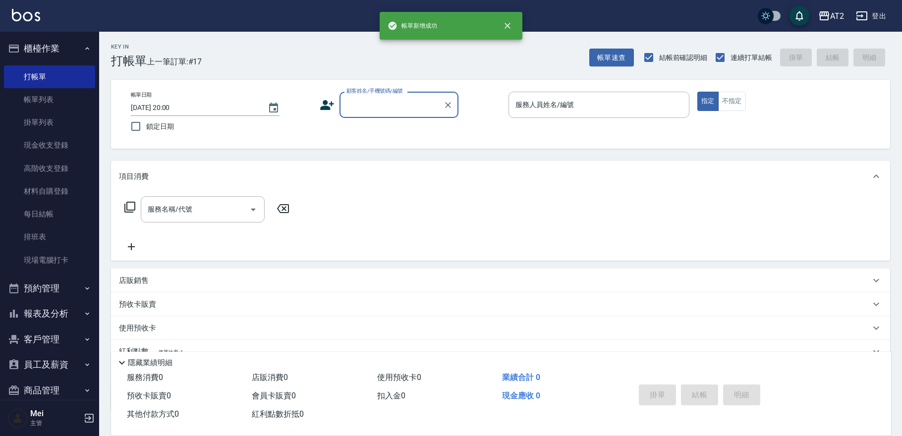
click at [385, 112] on input "顧客姓名/手機號碼/編號" at bounding box center [391, 104] width 95 height 17
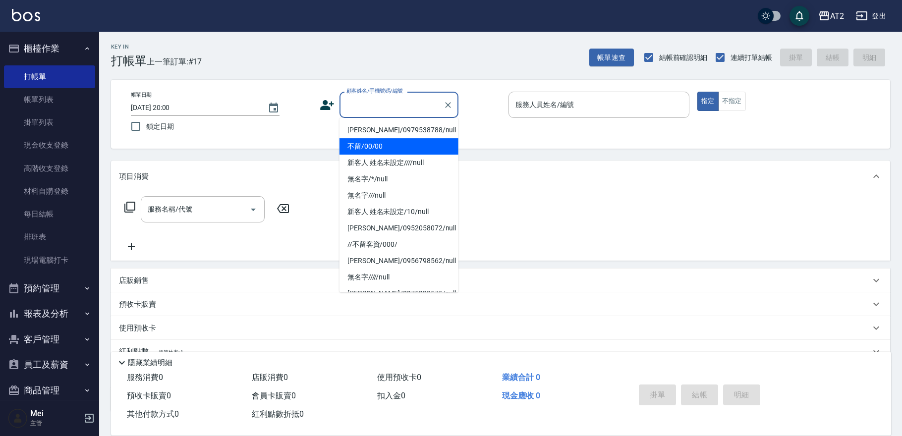
click at [373, 145] on li "不留/00/00" at bounding box center [398, 146] width 119 height 16
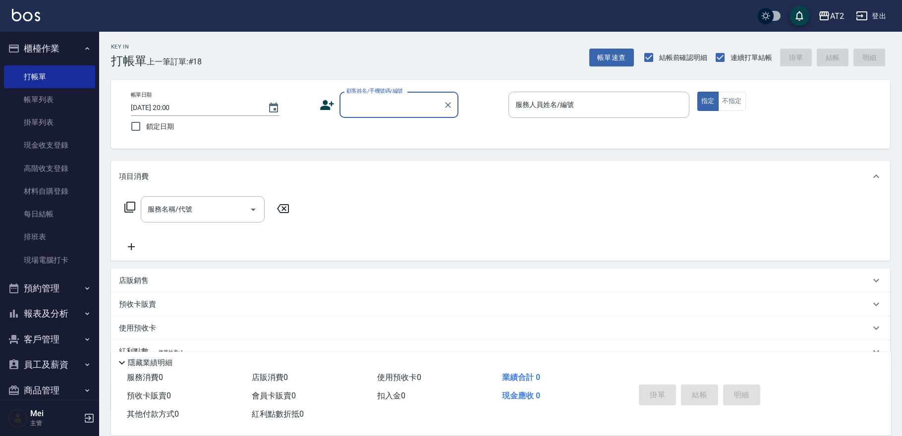
click at [413, 121] on div "帳單日期 2025/09/08 20:00 鎖定日期 顧客姓名/手機號碼/編號 顧客姓名/手機號碼/編號 服務人員姓名/編號 服務人員姓名/編號 指定 不指定" at bounding box center [500, 114] width 755 height 45
click at [413, 111] on input "顧客姓名/手機號碼/編號" at bounding box center [391, 104] width 95 height 17
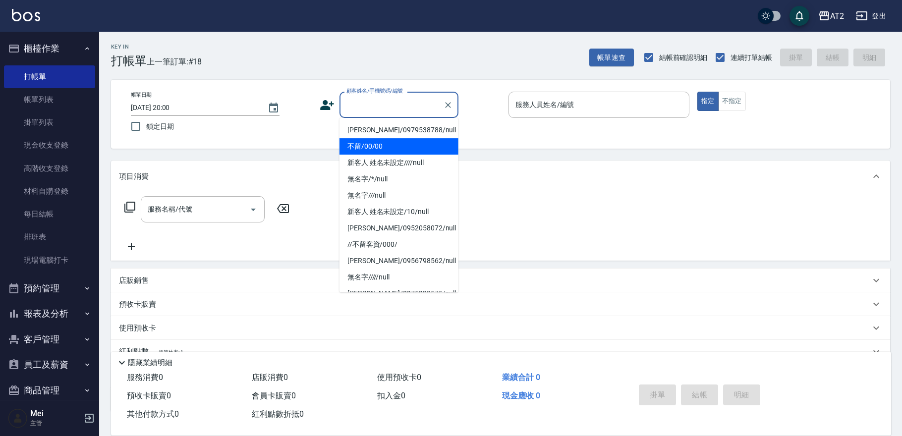
click at [404, 144] on li "不留/00/00" at bounding box center [398, 146] width 119 height 16
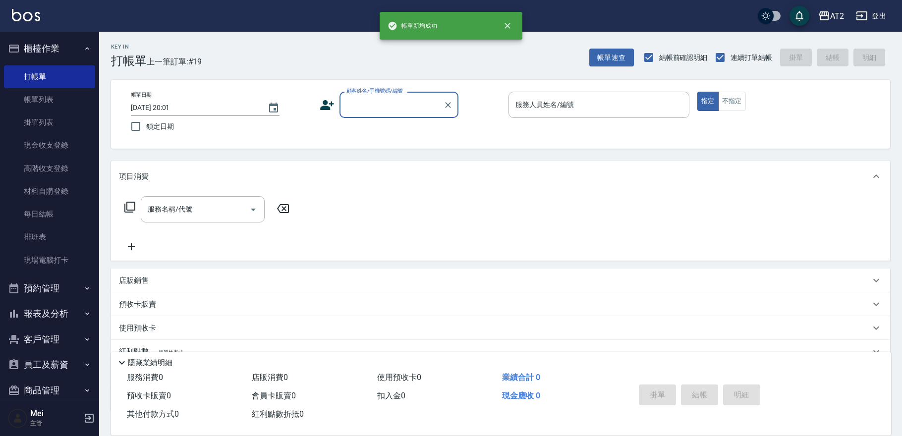
click at [406, 113] on div "顧客姓名/手機號碼/編號" at bounding box center [398, 105] width 119 height 26
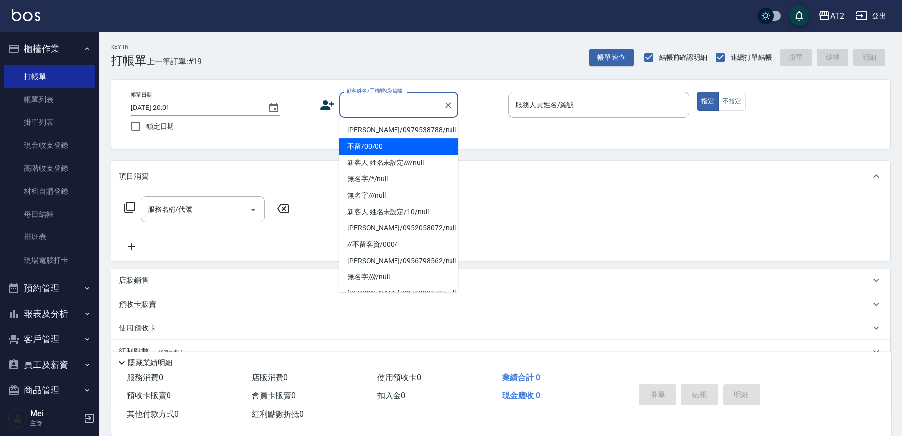
click at [394, 149] on li "不留/00/00" at bounding box center [398, 146] width 119 height 16
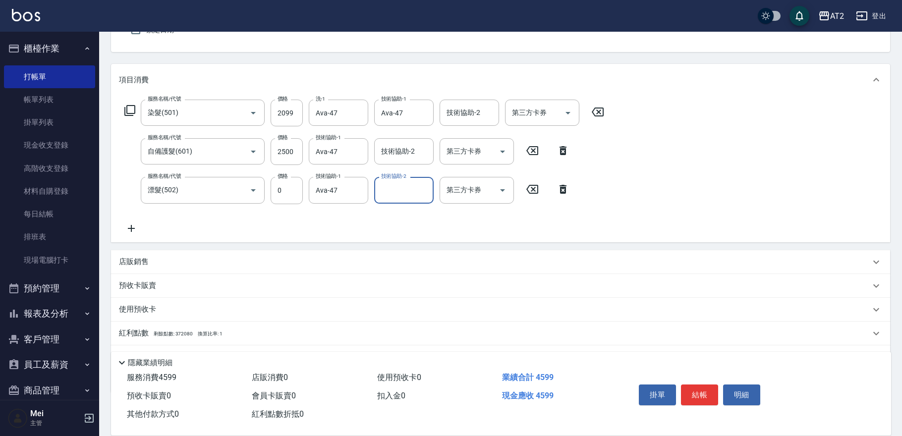
scroll to position [146, 0]
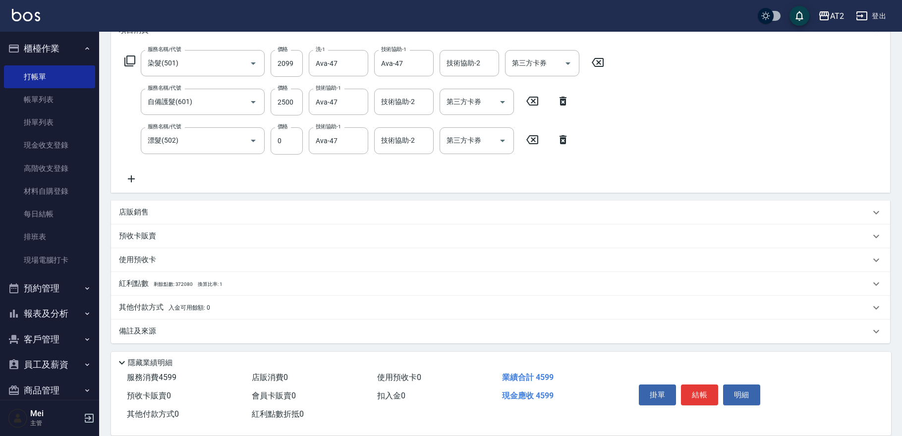
click at [137, 308] on p "其他付款方式 入金可用餘額: 0" at bounding box center [164, 307] width 91 height 11
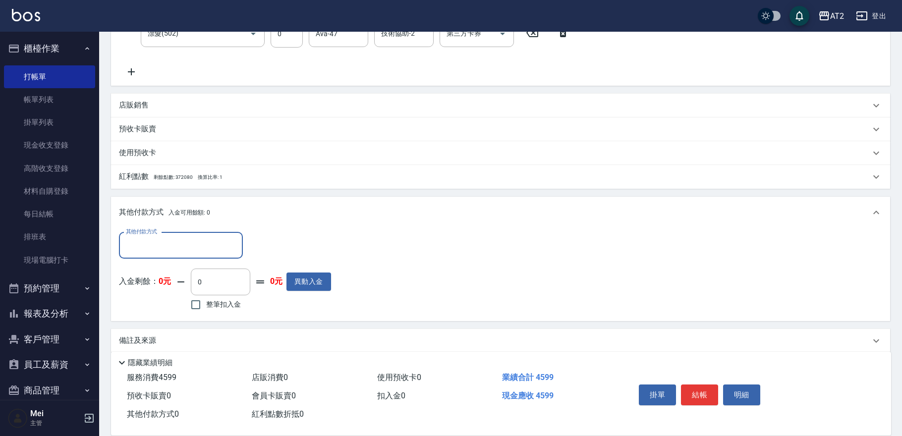
scroll to position [255, 0]
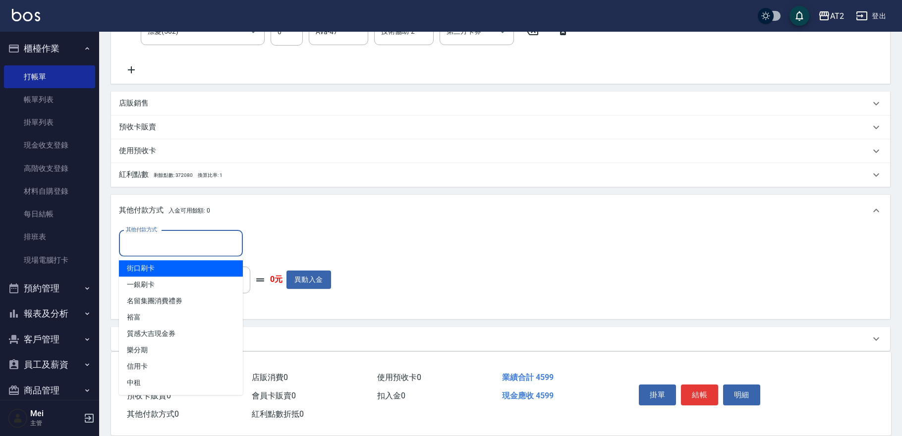
click at [173, 243] on input "其他付款方式" at bounding box center [180, 243] width 115 height 17
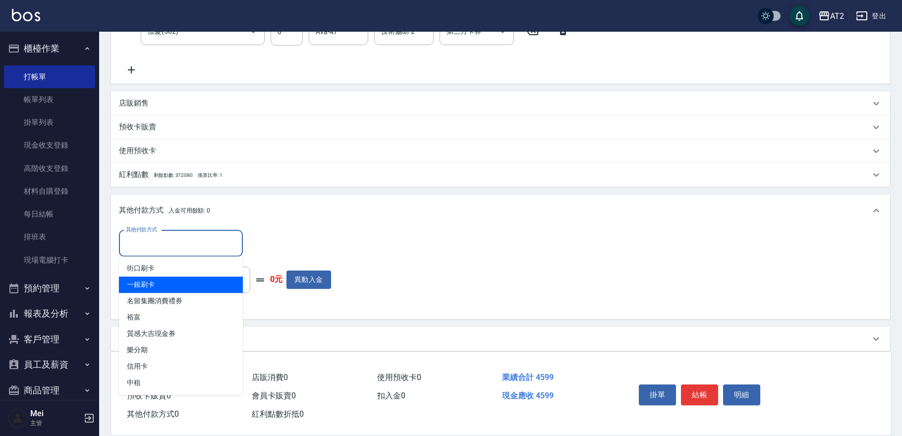
click at [213, 288] on span "一銀刷卡" at bounding box center [181, 285] width 124 height 16
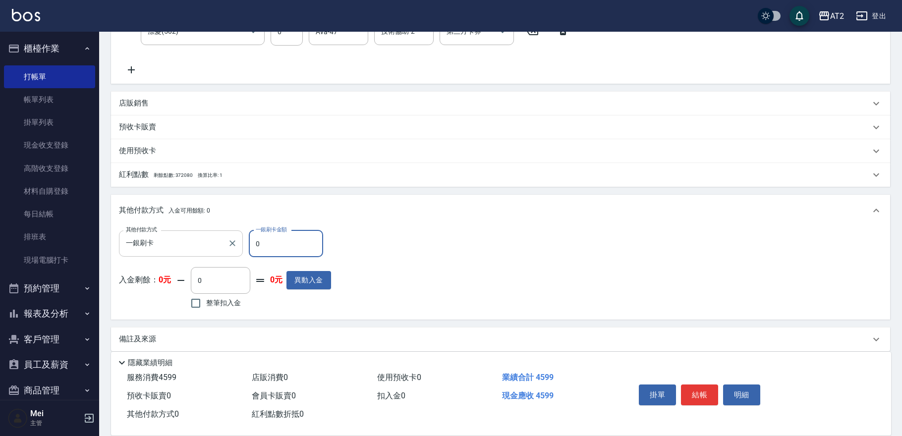
drag, startPoint x: 264, startPoint y: 251, endPoint x: 146, endPoint y: 250, distance: 117.9
click at [150, 251] on div "其他付款方式 一銀刷卡 其他付款方式 一銀刷卡金額 0 一銀刷卡金額" at bounding box center [225, 243] width 212 height 27
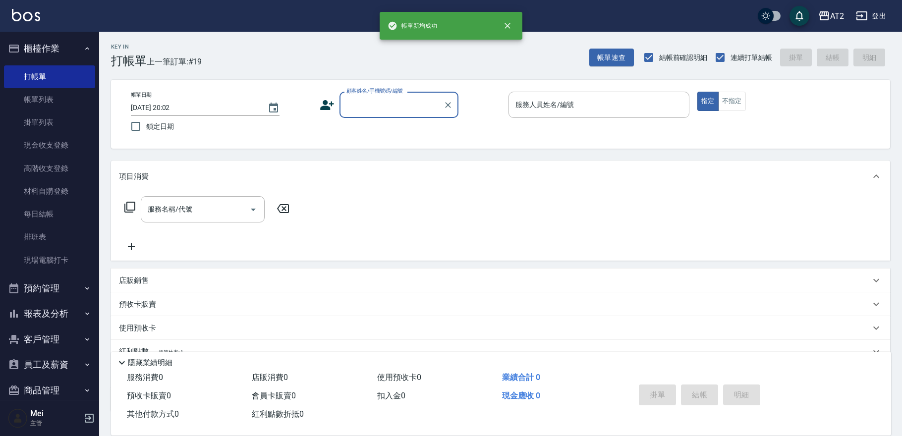
scroll to position [0, 0]
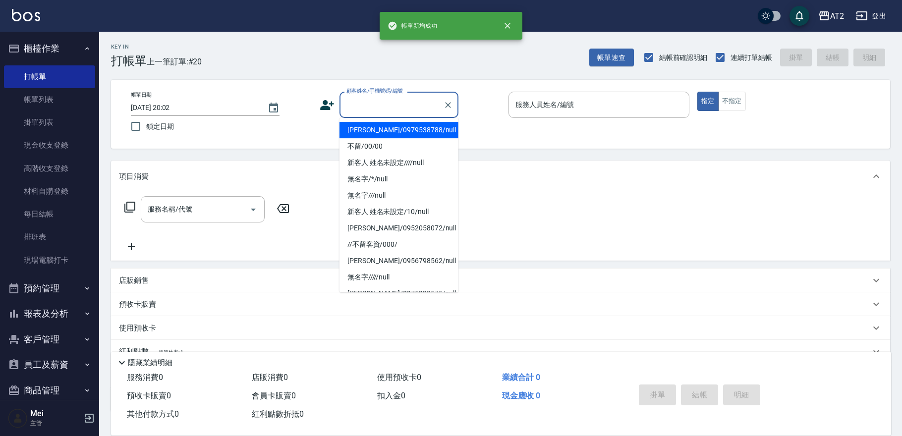
click at [376, 105] on input "顧客姓名/手機號碼/編號" at bounding box center [391, 104] width 95 height 17
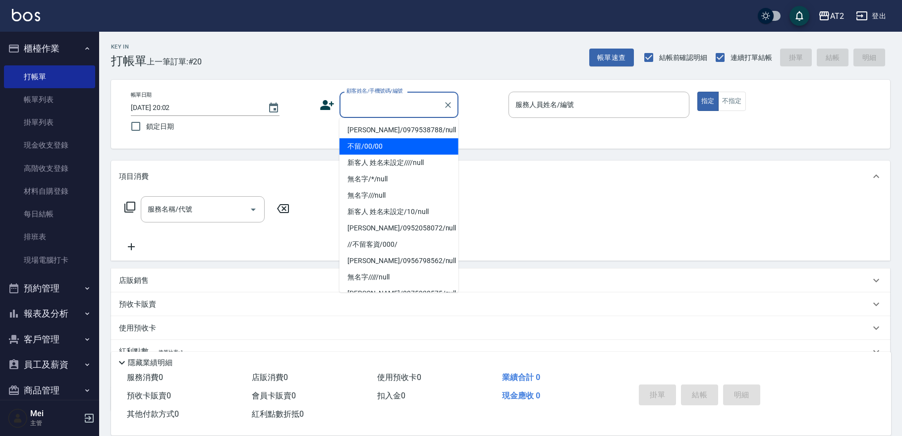
click at [381, 144] on li "不留/00/00" at bounding box center [398, 146] width 119 height 16
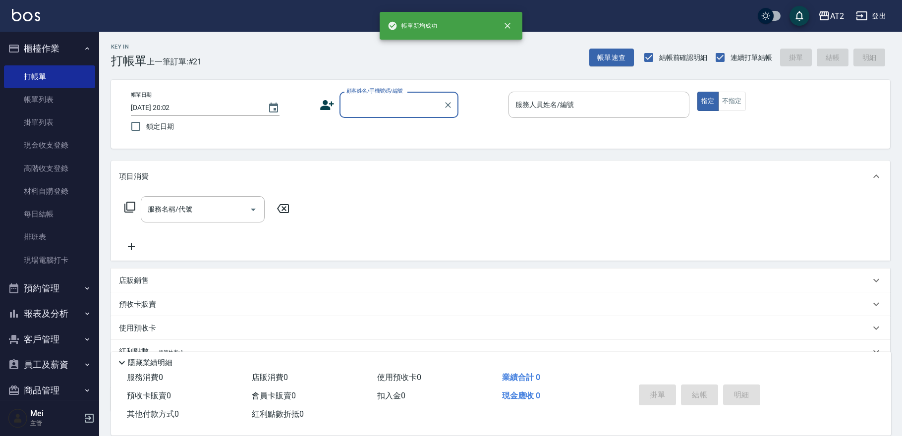
click at [386, 113] on div "顧客姓名/手機號碼/編號" at bounding box center [398, 105] width 119 height 26
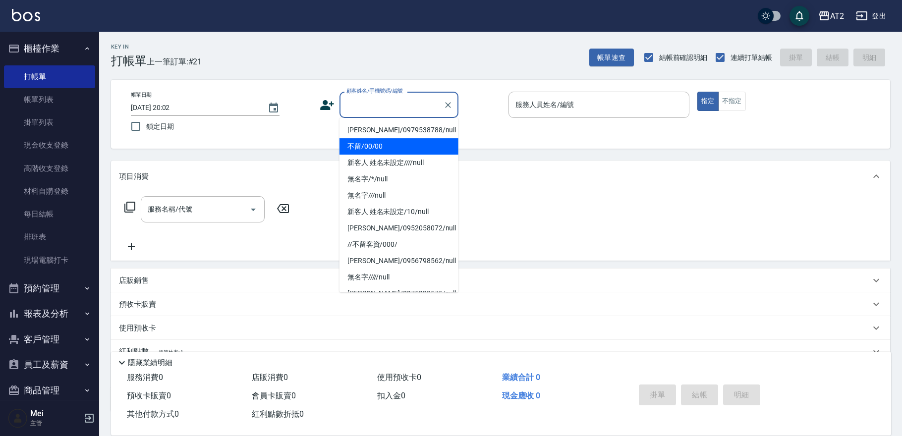
click at [372, 148] on li "不留/00/00" at bounding box center [398, 146] width 119 height 16
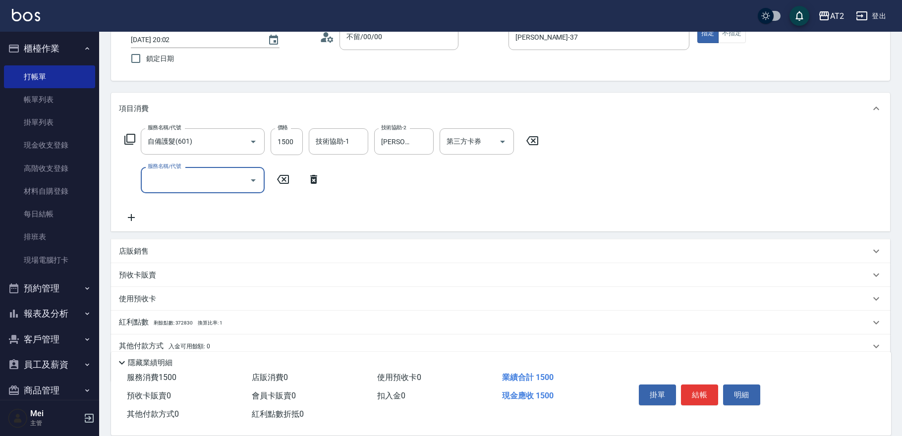
scroll to position [107, 0]
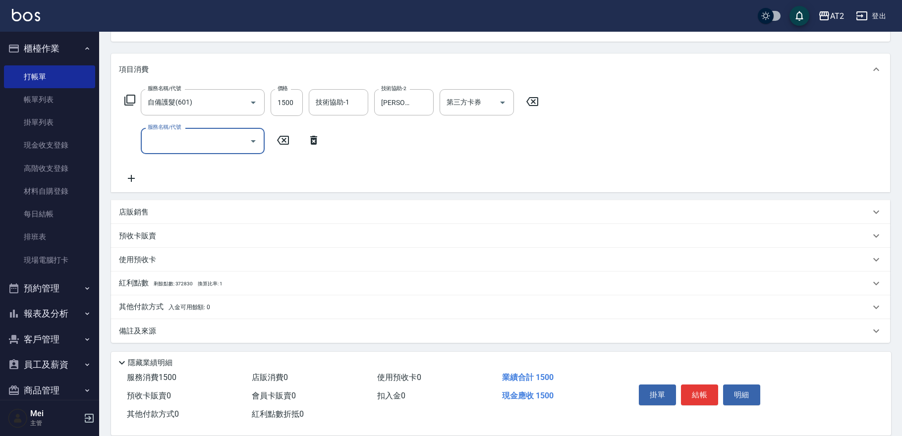
click at [172, 302] on p "其他付款方式 入金可用餘額: 0" at bounding box center [164, 307] width 91 height 11
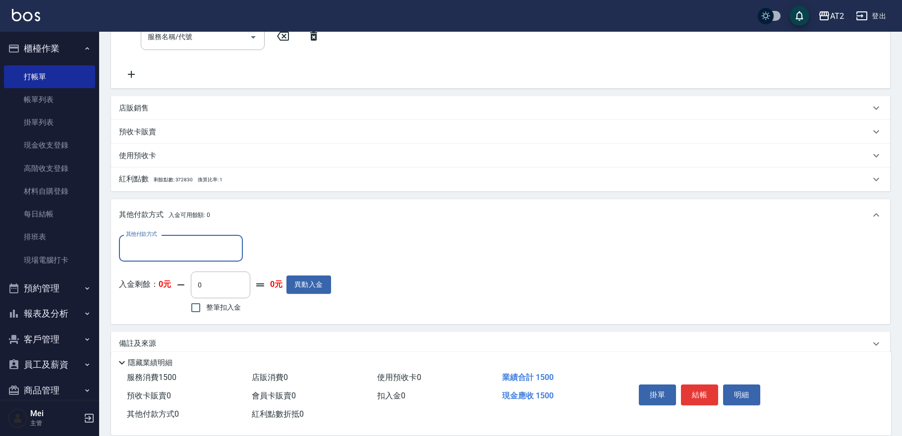
scroll to position [216, 0]
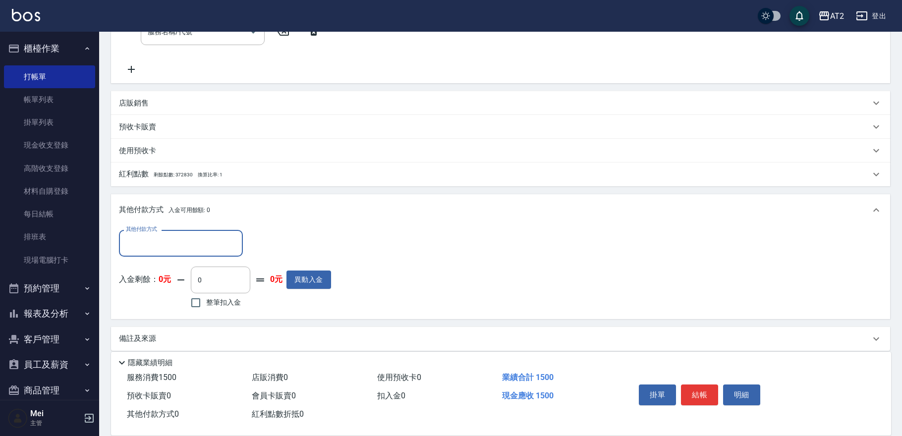
drag, startPoint x: 187, startPoint y: 240, endPoint x: 187, endPoint y: 249, distance: 8.9
click at [187, 242] on input "其他付款方式" at bounding box center [180, 242] width 115 height 17
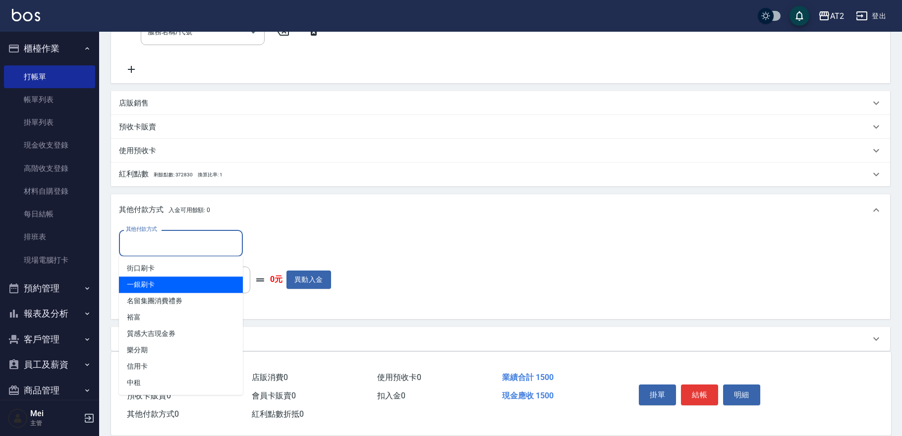
click at [179, 287] on span "一銀刷卡" at bounding box center [181, 285] width 124 height 16
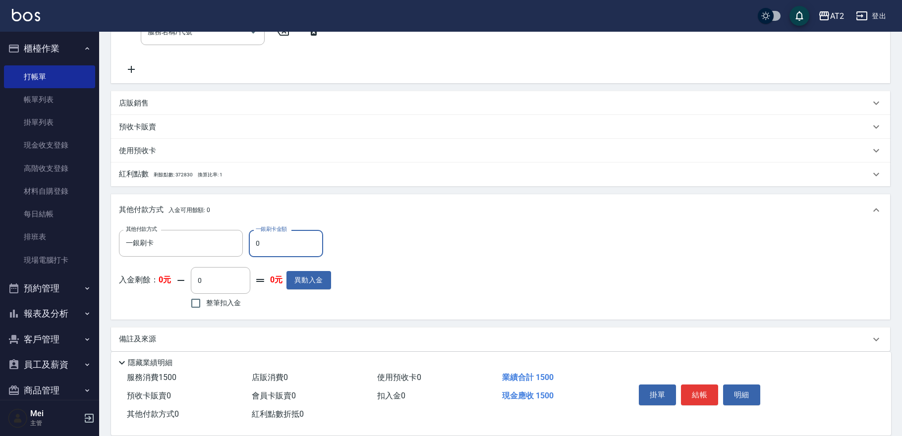
drag, startPoint x: 263, startPoint y: 244, endPoint x: 1, endPoint y: 178, distance: 270.4
click at [110, 220] on div "Key In 打帳單 上一筆訂單:#21 帳單速查 結帳前確認明細 連續打單結帳 掛單 結帳 明細 帳單日期 2025/09/08 20:02 鎖定日期 顧客…" at bounding box center [500, 130] width 803 height 629
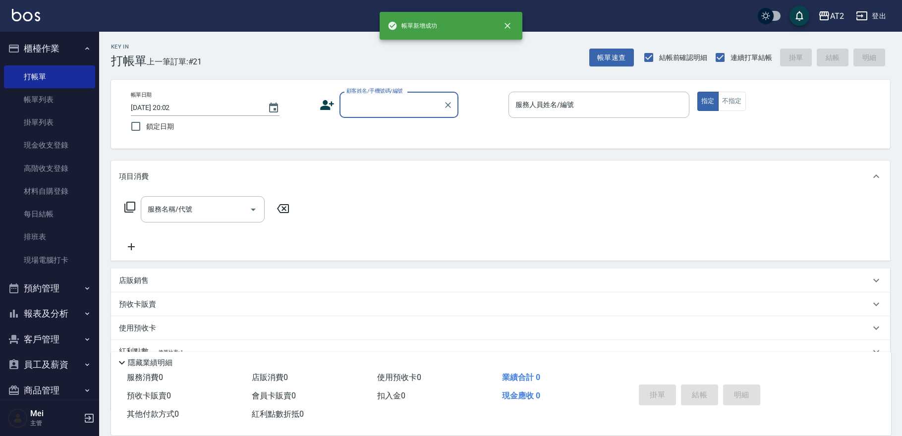
scroll to position [0, 0]
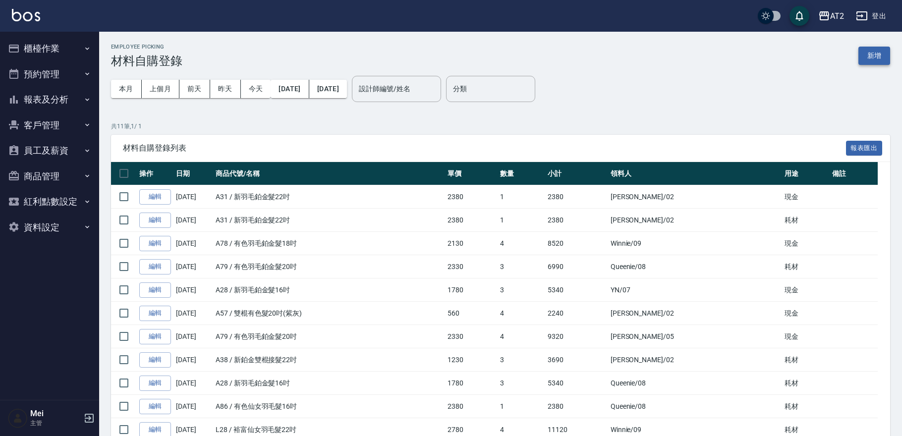
click at [882, 53] on button "新增" at bounding box center [874, 56] width 32 height 18
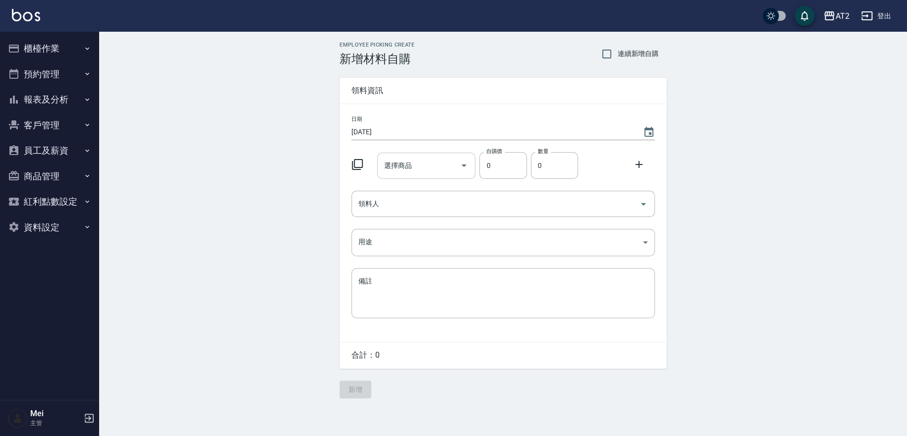
click at [420, 165] on input "選擇商品" at bounding box center [419, 165] width 75 height 17
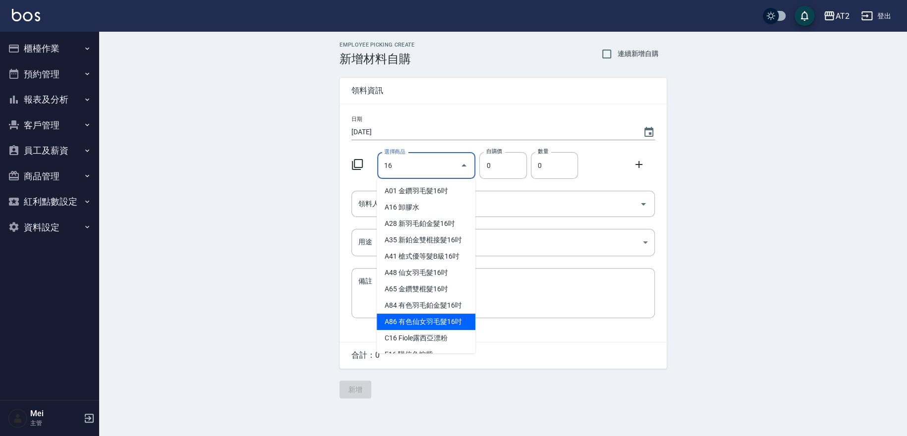
click at [408, 321] on li "A86 有色仙女羽毛髮16吋" at bounding box center [426, 322] width 99 height 16
type input "有色仙女羽毛髮16吋"
type input "2380"
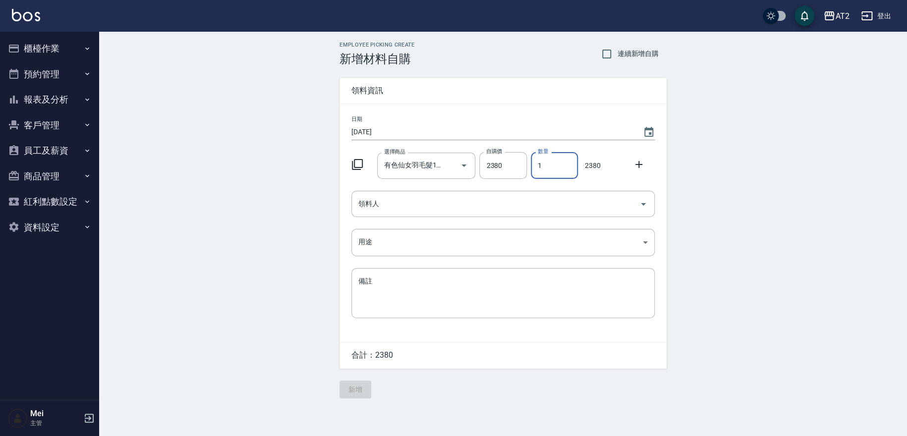
drag, startPoint x: 534, startPoint y: 161, endPoint x: 545, endPoint y: 164, distance: 11.2
click at [545, 164] on input "1" at bounding box center [554, 165] width 47 height 27
type input "3"
click at [641, 49] on span "連續新增自購" at bounding box center [638, 54] width 42 height 10
click at [617, 49] on input "連續新增自購" at bounding box center [606, 54] width 21 height 21
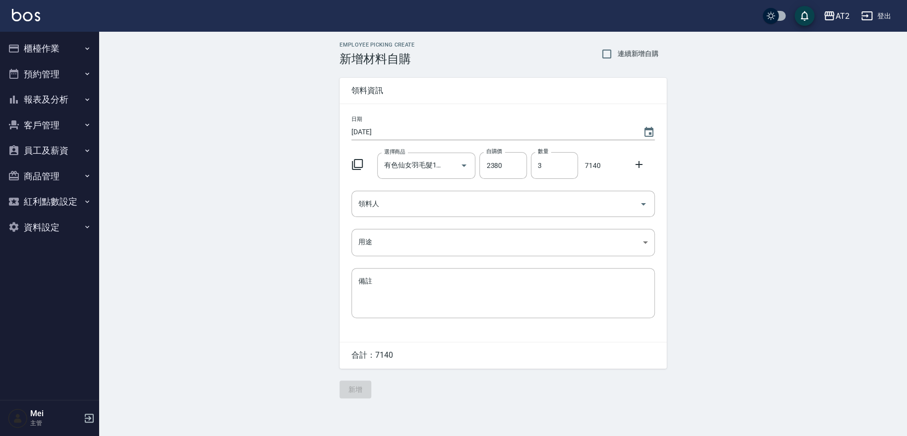
checkbox input "true"
click at [415, 171] on input "有色仙女羽毛髮16吋" at bounding box center [413, 165] width 62 height 17
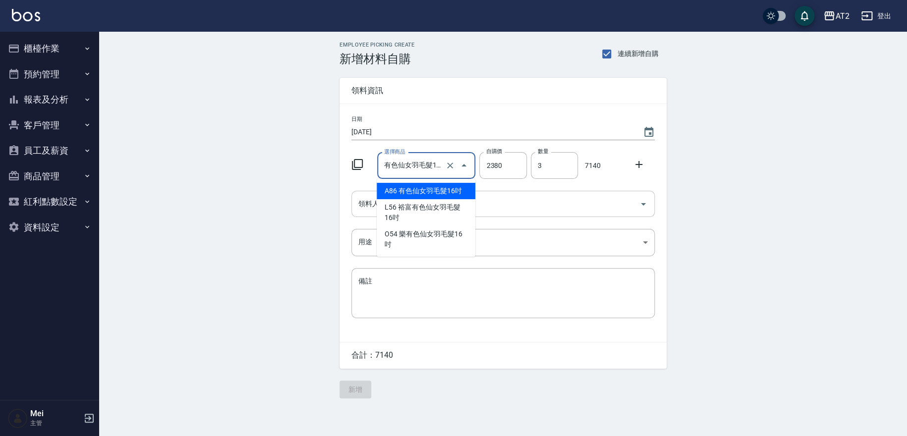
click at [359, 200] on div "領料人 領料人" at bounding box center [502, 204] width 303 height 26
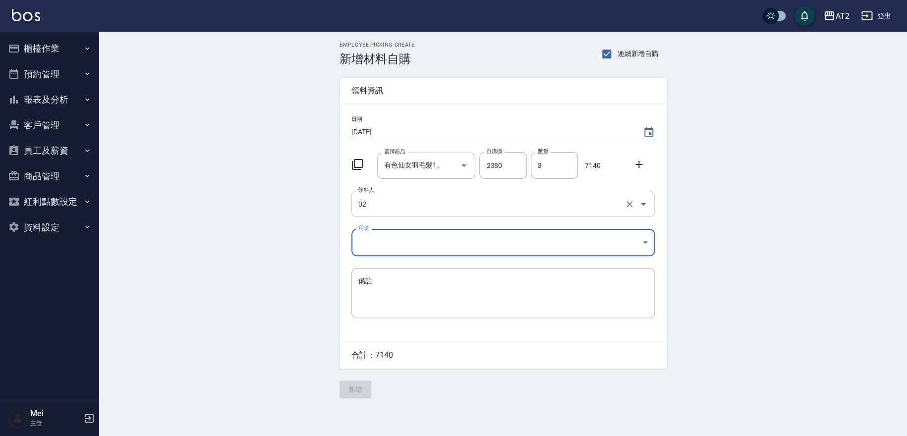
type input "02 Morgan"
click at [391, 255] on body "AT2 登出 櫃檯作業 打帳單 帳單列表 掛單列表 現金收支登錄 高階收支登錄 材料自購登錄 每日結帳 排班表 現場電腦打卡 預約管理 預約管理 單日預約紀錄…" at bounding box center [453, 218] width 907 height 436
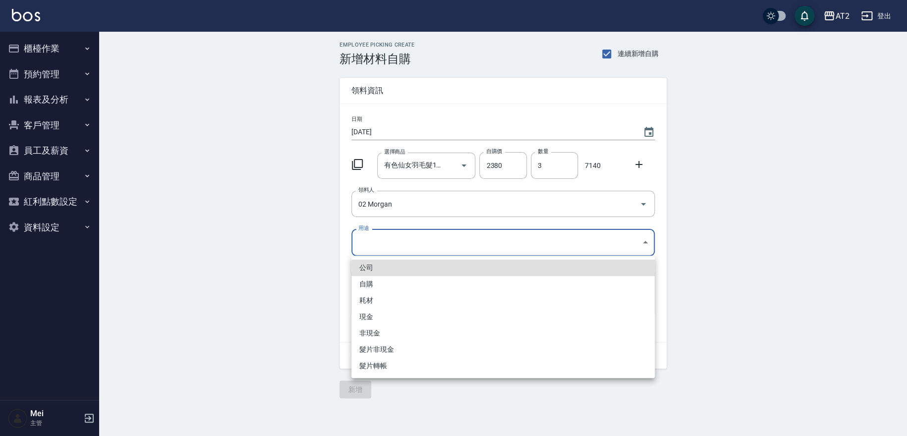
click at [385, 318] on li "現金" at bounding box center [502, 317] width 303 height 16
type input "現金"
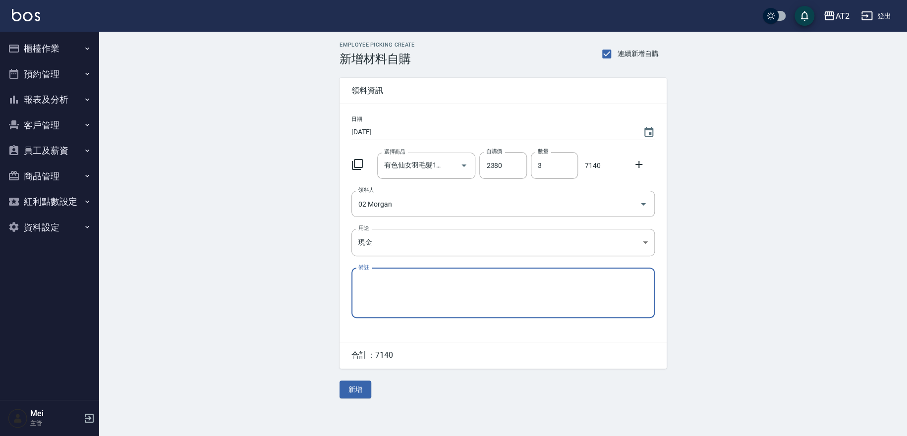
click at [269, 292] on div "公司 自購 耗材 現金 非現金 髮片非現金 髮片轉帳" at bounding box center [453, 218] width 907 height 436
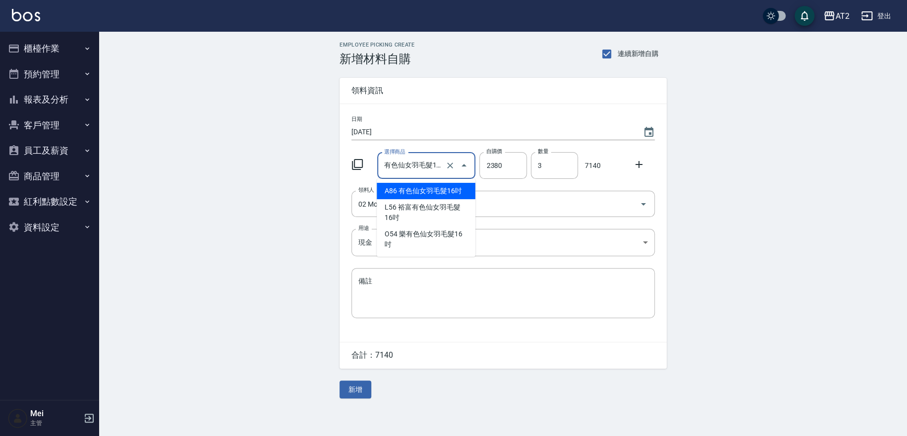
click at [415, 172] on input "有色仙女羽毛髮16吋" at bounding box center [413, 165] width 62 height 17
click at [406, 192] on li "A86 有色仙女羽毛髮16吋" at bounding box center [426, 191] width 99 height 16
click at [260, 237] on div "Employee Picking Create 新增材料自購 連續新增自購 領料資訊 日期 2025/09/08 選擇商品 有色仙女羽毛髮16吋 選擇商品 自…" at bounding box center [503, 220] width 808 height 377
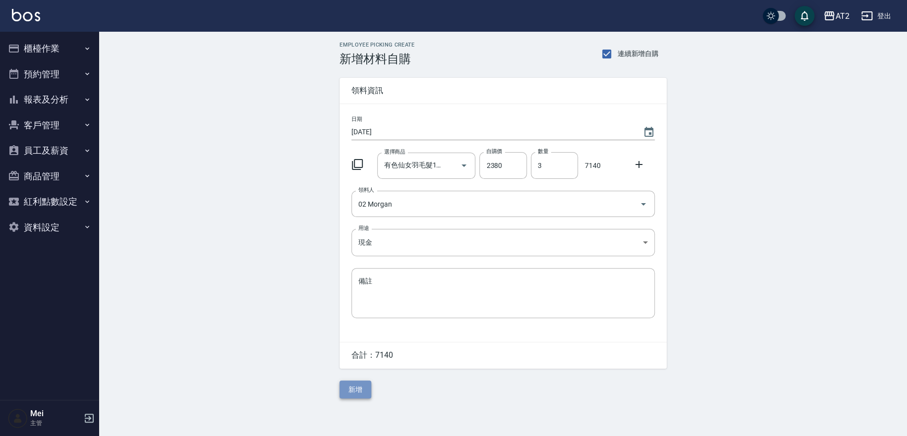
click at [358, 394] on button "新增" at bounding box center [355, 390] width 32 height 18
click at [398, 167] on div "選擇商品 選擇商品" at bounding box center [426, 166] width 99 height 26
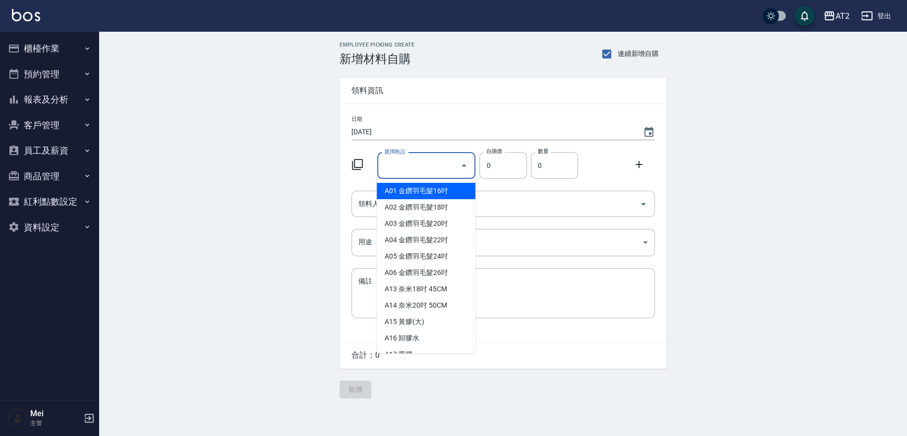
type input "7"
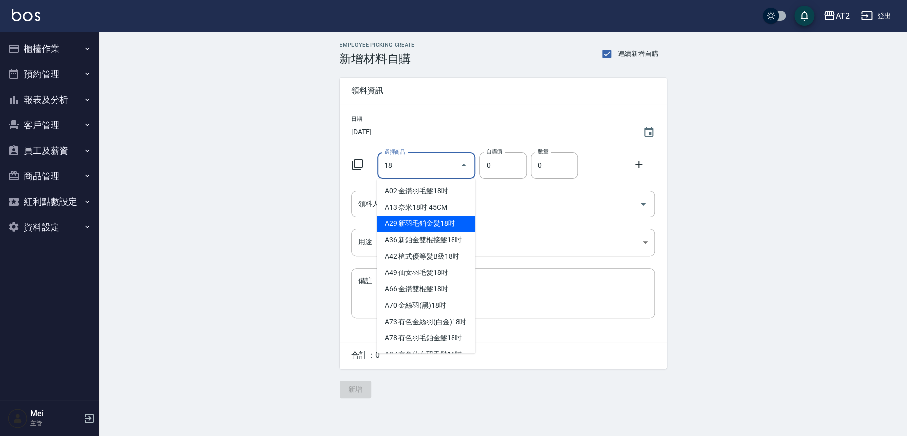
click at [417, 224] on li "A29 新羽毛鉑金髮18吋" at bounding box center [426, 224] width 99 height 16
type input "新羽毛鉑金髮18吋"
type input "1980"
type input "1"
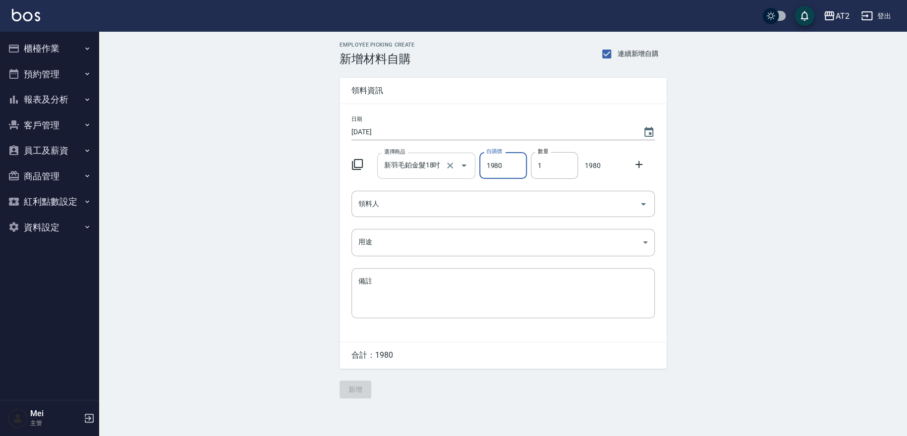
click at [418, 154] on div "新羽毛鉑金髮18吋 選擇商品" at bounding box center [426, 166] width 99 height 26
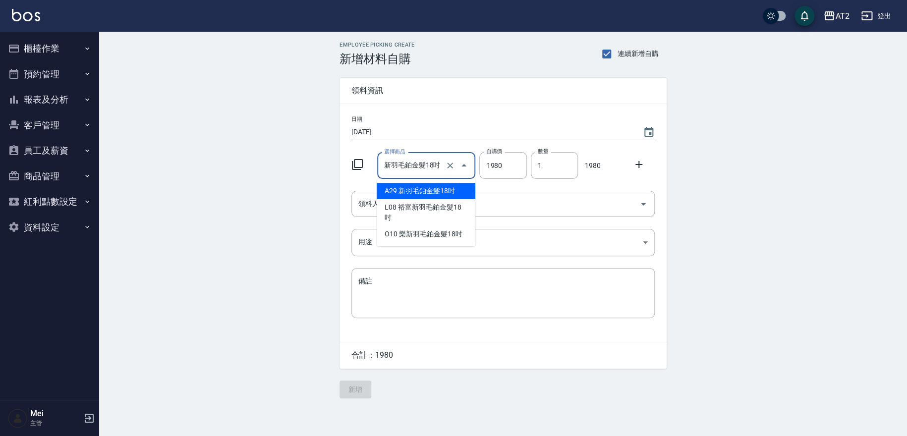
click at [385, 167] on input "新羽毛鉑金髮18吋" at bounding box center [413, 165] width 62 height 17
drag, startPoint x: 396, startPoint y: 167, endPoint x: 622, endPoint y: 169, distance: 225.5
click at [622, 169] on div "選擇商品 中租羽毛鉑金髮18吋 選擇商品 自購價 1980 自購價 數量 1 數量 1980" at bounding box center [500, 163] width 307 height 31
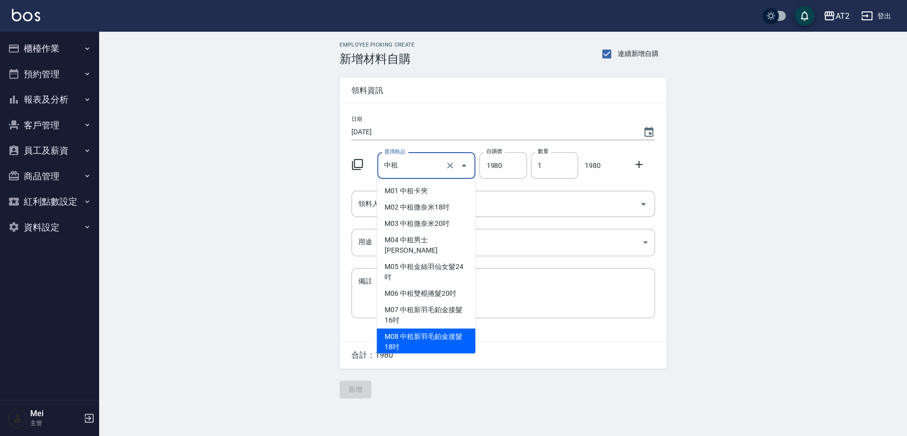
click at [453, 329] on li "M08 中租新羽毛鉑金接髮18吋" at bounding box center [426, 342] width 99 height 27
type input "中租新羽毛鉑金接髮18吋"
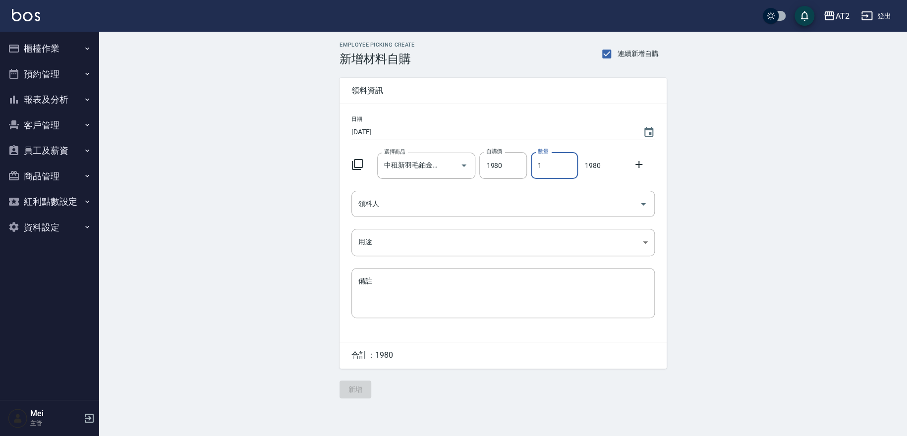
drag, startPoint x: 545, startPoint y: 172, endPoint x: 534, endPoint y: 172, distance: 11.4
click at [534, 172] on input "1" at bounding box center [554, 165] width 47 height 27
type input "3"
click at [515, 200] on input "領料人" at bounding box center [495, 203] width 279 height 17
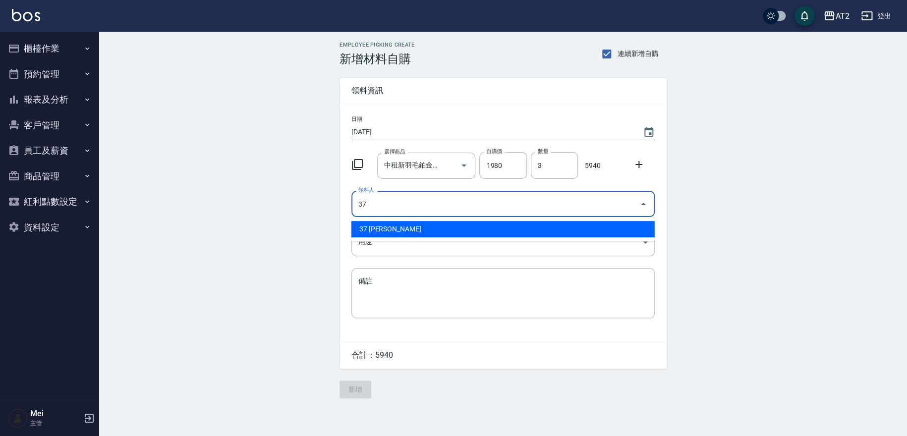
type input "37 小玥"
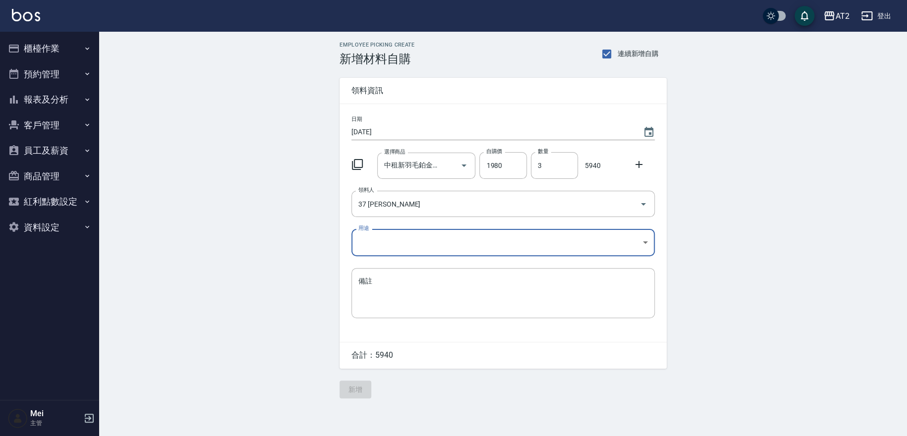
click at [514, 222] on div "日期 2025/09/08 選擇商品 中租新羽毛鉑金接髮18吋 選擇商品 自購價 1980 自購價 數量 3 數量 5940 領料人 37 小玥 領料人 用途…" at bounding box center [502, 223] width 327 height 238
click at [423, 239] on body "AT2 登出 櫃檯作業 打帳單 帳單列表 掛單列表 現金收支登錄 高階收支登錄 材料自購登錄 每日結帳 排班表 現場電腦打卡 預約管理 預約管理 單日預約紀錄…" at bounding box center [453, 218] width 907 height 436
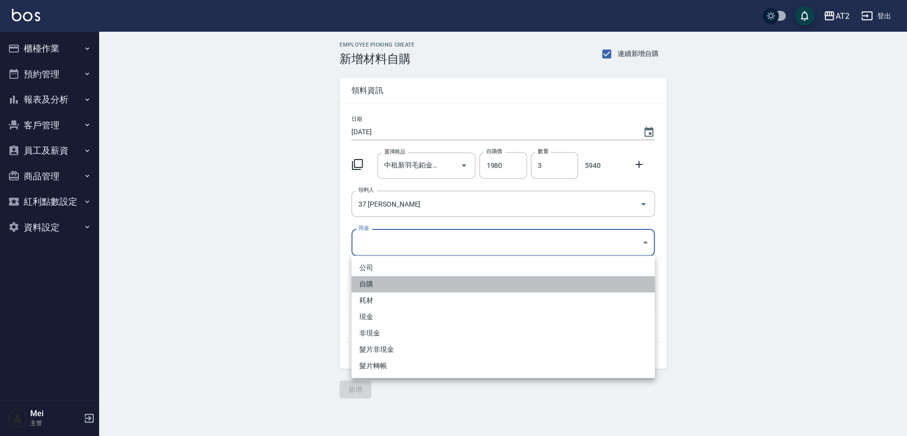
click at [374, 284] on li "自購" at bounding box center [502, 284] width 303 height 16
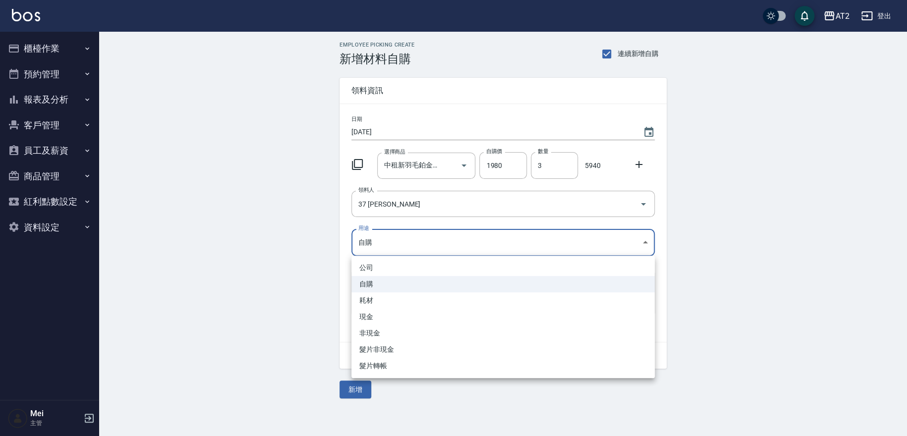
drag, startPoint x: 398, startPoint y: 236, endPoint x: 385, endPoint y: 269, distance: 35.2
click at [397, 236] on body "AT2 登出 櫃檯作業 打帳單 帳單列表 掛單列表 現金收支登錄 高階收支登錄 材料自購登錄 每日結帳 排班表 現場電腦打卡 預約管理 預約管理 單日預約紀錄…" at bounding box center [453, 218] width 907 height 436
click at [381, 303] on li "耗材" at bounding box center [502, 300] width 303 height 16
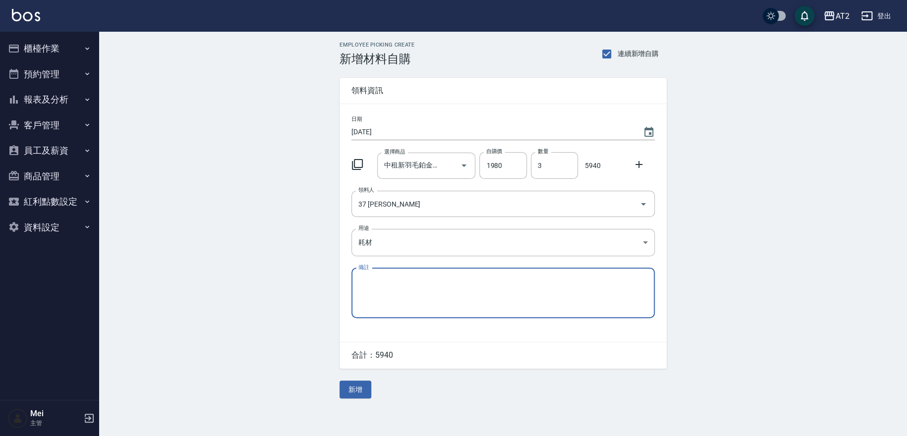
type input "耗材"
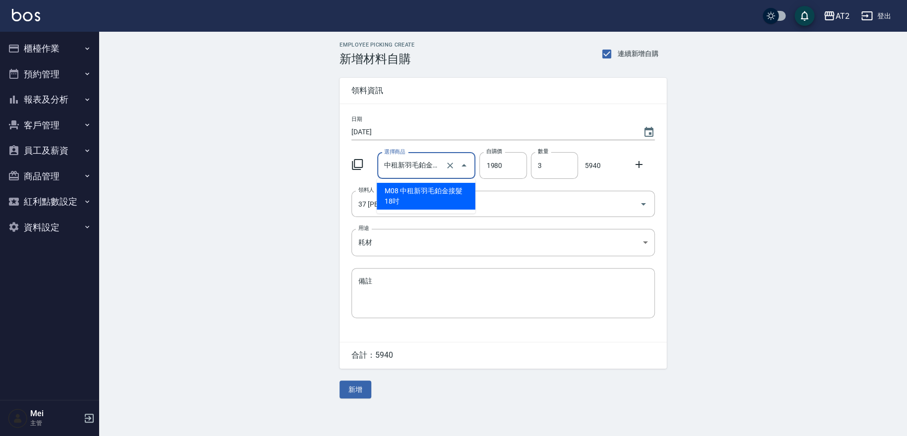
click at [403, 167] on input "中租新羽毛鉑金接髮18吋" at bounding box center [413, 165] width 62 height 17
click at [422, 201] on li "M08 中租新羽毛鉑金接髮18吋" at bounding box center [426, 196] width 99 height 27
click at [411, 169] on input "中租新羽毛鉑金接髮18吋" at bounding box center [413, 165] width 62 height 17
click at [422, 191] on li "M08 中租新羽毛鉑金接髮18吋" at bounding box center [426, 196] width 99 height 27
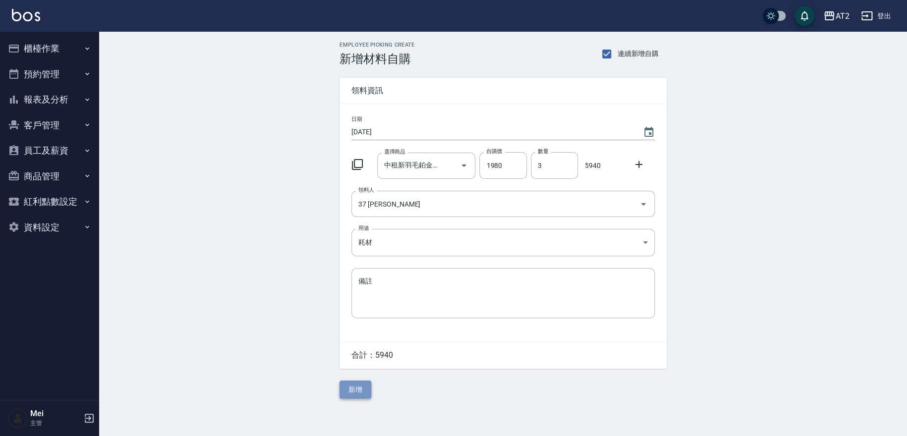
click at [362, 388] on button "新增" at bounding box center [355, 390] width 32 height 18
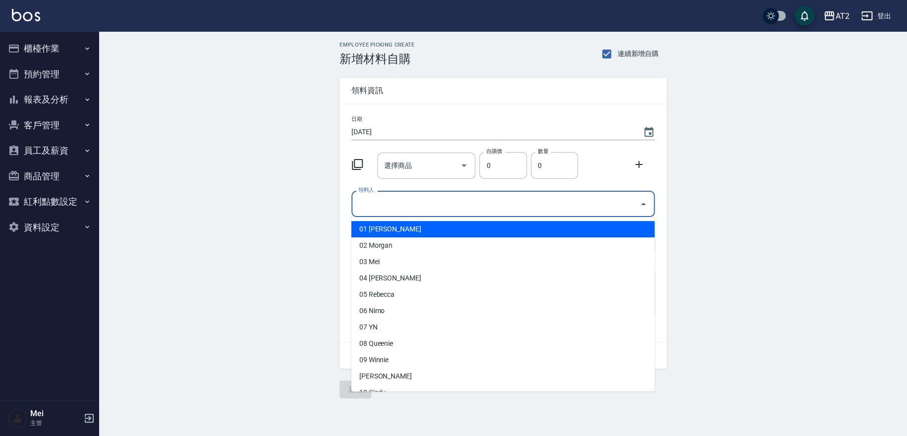
click at [387, 206] on input "領料人" at bounding box center [495, 203] width 279 height 17
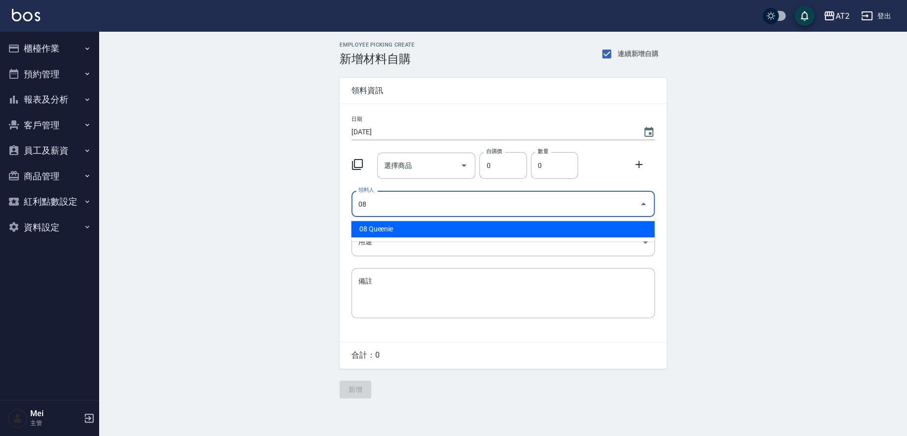
type input "08 Queenie"
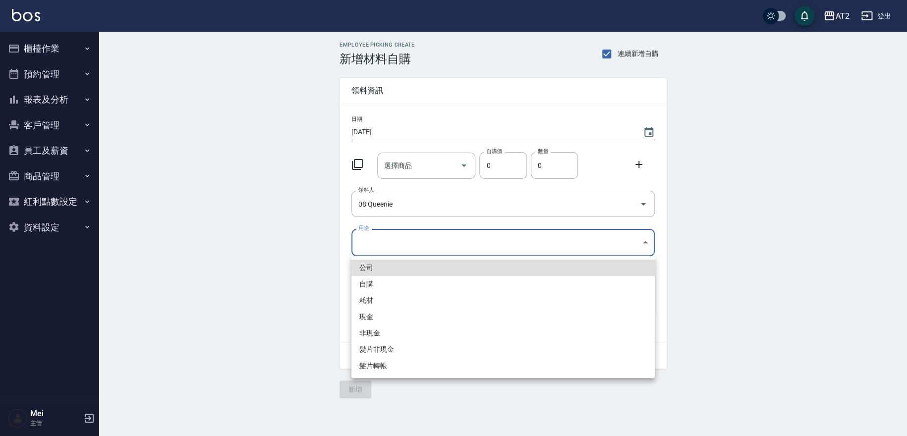
click at [396, 243] on body "AT2 登出 櫃檯作業 打帳單 帳單列表 掛單列表 現金收支登錄 高階收支登錄 材料自購登錄 每日結帳 排班表 現場電腦打卡 預約管理 預約管理 單日預約紀錄…" at bounding box center [453, 218] width 907 height 436
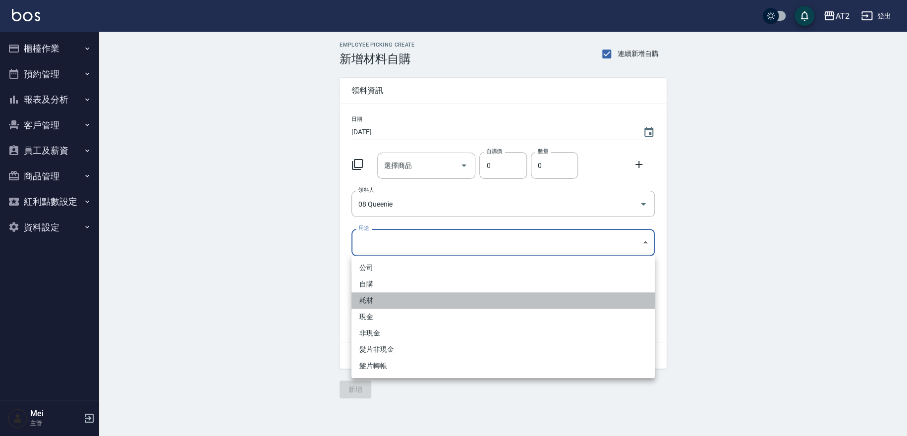
click at [393, 307] on li "耗材" at bounding box center [502, 300] width 303 height 16
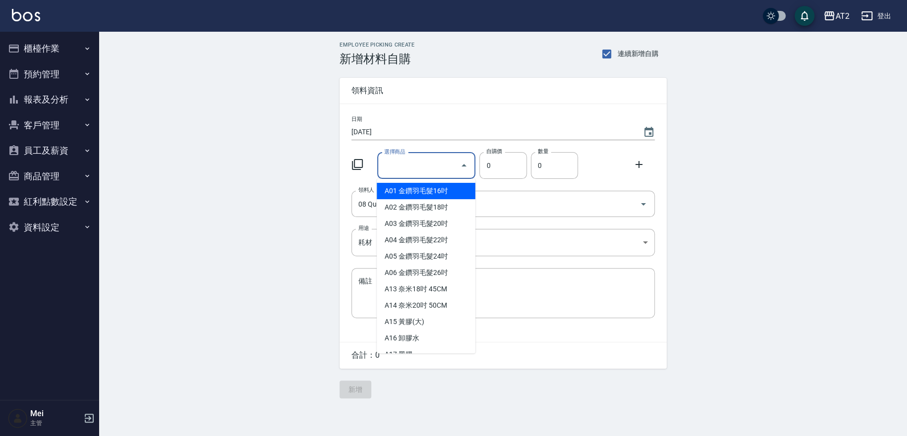
click at [410, 169] on input "選擇商品" at bounding box center [419, 165] width 75 height 17
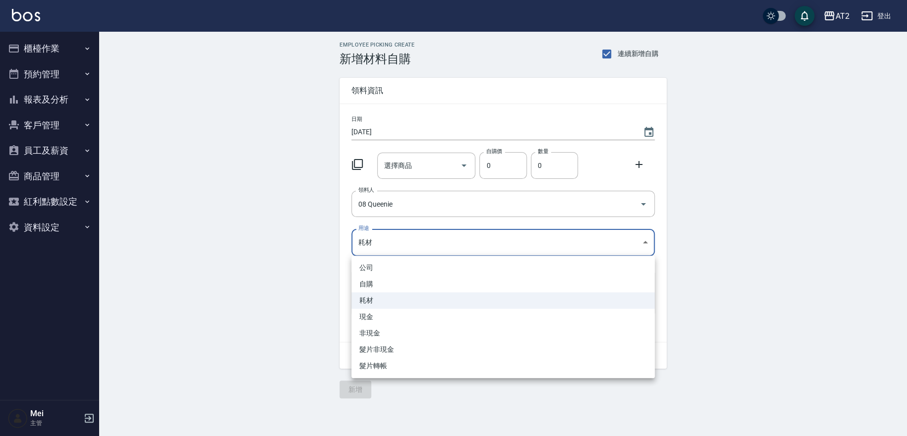
click at [355, 243] on body "AT2 登出 櫃檯作業 打帳單 帳單列表 掛單列表 現金收支登錄 高階收支登錄 材料自購登錄 每日結帳 排班表 現場電腦打卡 預約管理 預約管理 單日預約紀錄…" at bounding box center [453, 218] width 907 height 436
click at [363, 318] on li "現金" at bounding box center [502, 317] width 303 height 16
type input "現金"
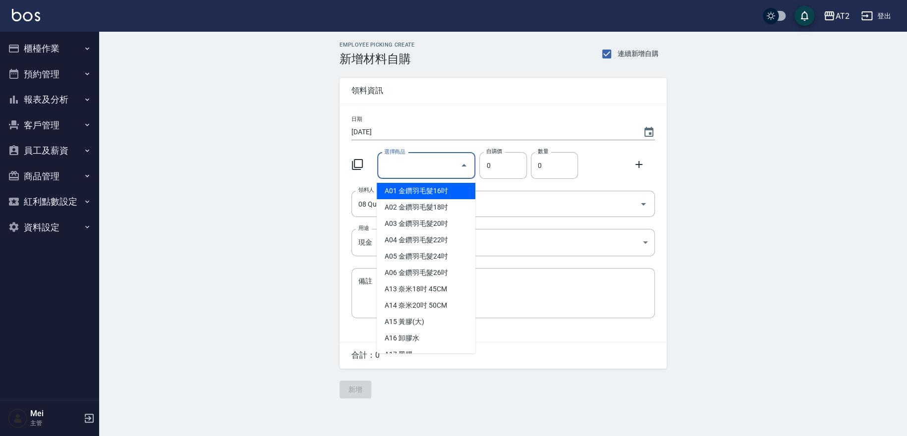
click at [426, 157] on input "選擇商品" at bounding box center [419, 165] width 75 height 17
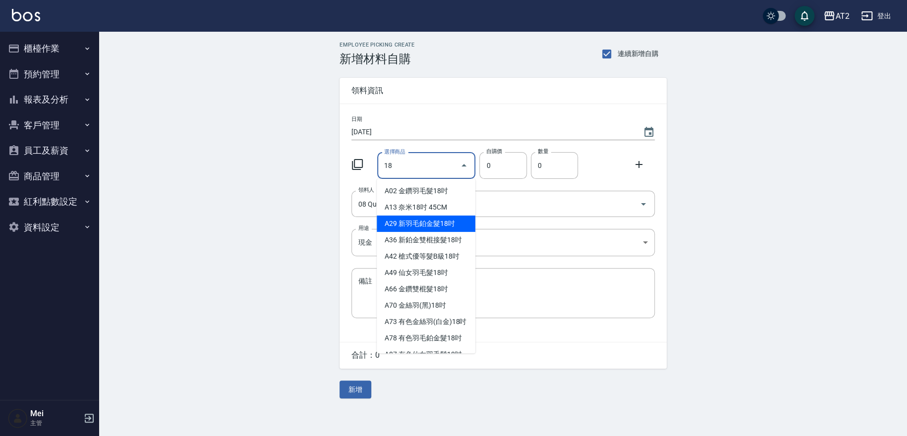
click at [441, 222] on li "A29 新羽毛鉑金髮18吋" at bounding box center [426, 224] width 99 height 16
type input "新羽毛鉑金髮18吋"
type input "1980"
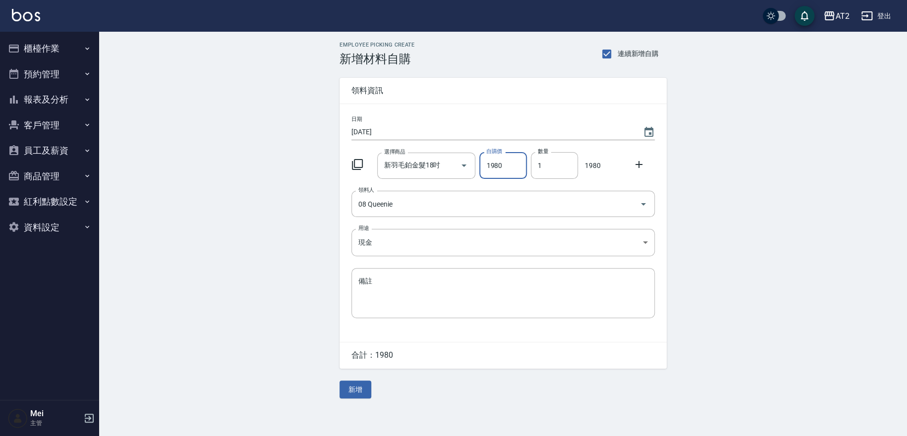
drag, startPoint x: 564, startPoint y: 167, endPoint x: 479, endPoint y: 158, distance: 85.7
click at [482, 158] on div "選擇商品 新羽毛鉑金髮18吋 選擇商品 自購價 1980 自購價 數量 1 數量 1980" at bounding box center [500, 163] width 307 height 31
type input "2"
click at [634, 161] on icon at bounding box center [639, 165] width 12 height 12
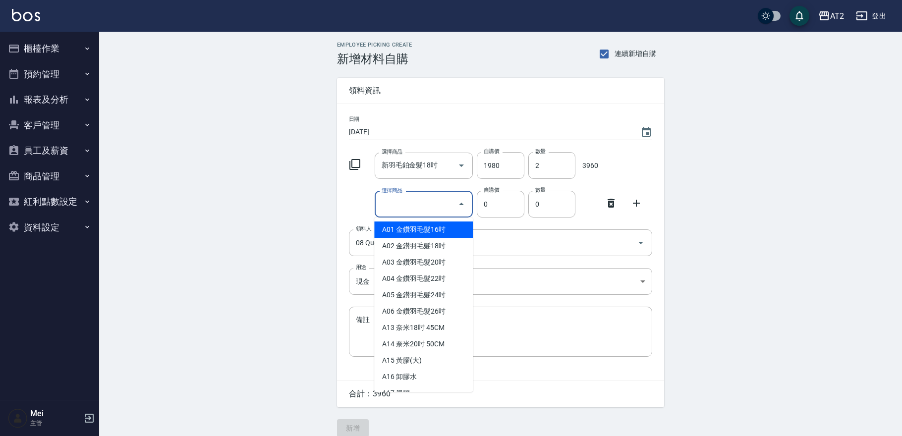
drag, startPoint x: 402, startPoint y: 210, endPoint x: 905, endPoint y: 127, distance: 510.2
click at [402, 210] on input "選擇商品" at bounding box center [416, 204] width 75 height 17
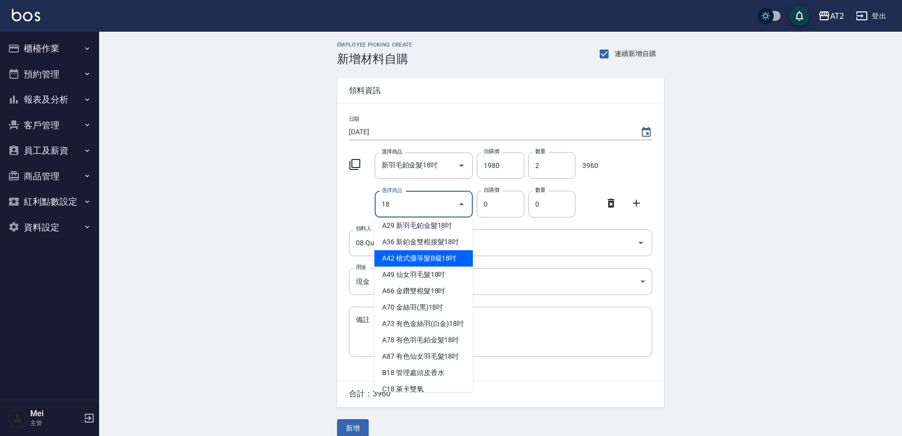
scroll to position [110, 0]
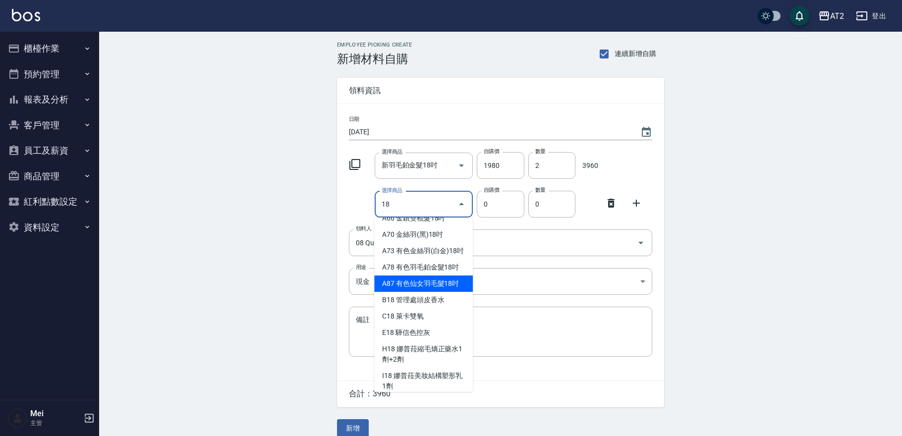
click at [421, 292] on li "A87 有色仙女羽毛髮18吋" at bounding box center [423, 284] width 99 height 16
type input "有色仙女羽毛髮18吋"
type input "2580"
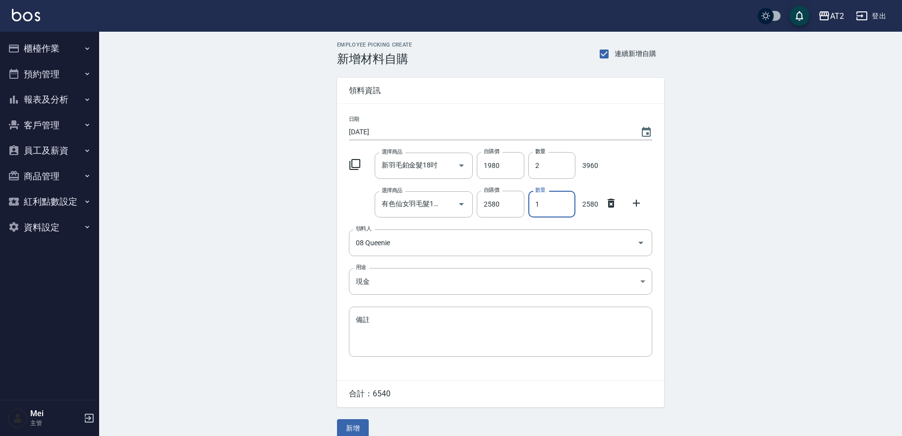
drag, startPoint x: 549, startPoint y: 203, endPoint x: 468, endPoint y: 218, distance: 82.7
click at [500, 206] on div "選擇商品 有色仙女羽毛髮18吋 選擇商品 自購價 2580 自購價 數量 1 數量 2580" at bounding box center [498, 202] width 307 height 31
type input "2"
click at [407, 169] on input "新羽毛鉑金髮18吋" at bounding box center [410, 165] width 62 height 17
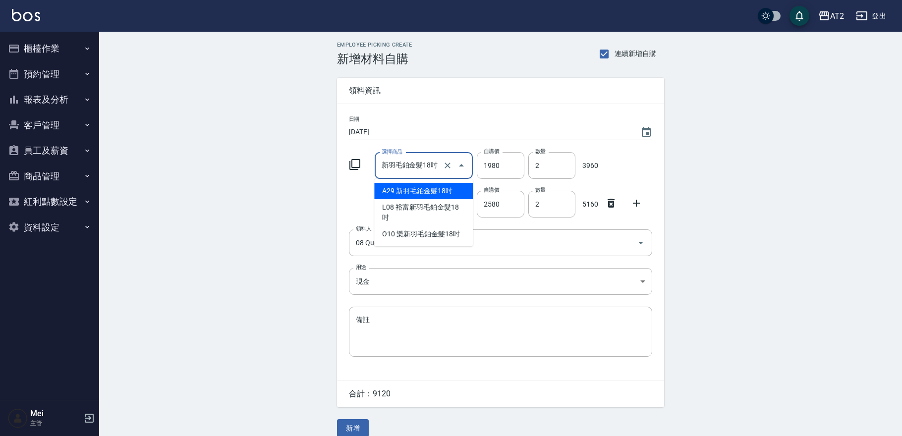
click at [407, 192] on li "A29 新羽毛鉑金髮18吋" at bounding box center [423, 191] width 99 height 16
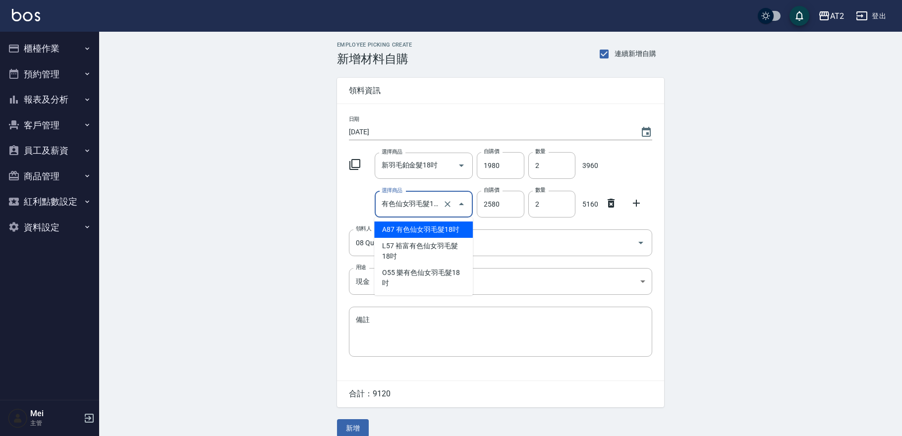
click at [409, 210] on input "有色仙女羽毛髮18吋" at bounding box center [410, 204] width 62 height 17
click at [415, 232] on li "A87 有色仙女羽毛髮18吋" at bounding box center [423, 230] width 99 height 16
click at [202, 286] on div "Employee Picking Create 新增材料自購 連續新增自購 領料資訊 日期 2025/09/08 選擇商品 新羽毛鉑金髮18吋 選擇商品 自購…" at bounding box center [500, 239] width 803 height 415
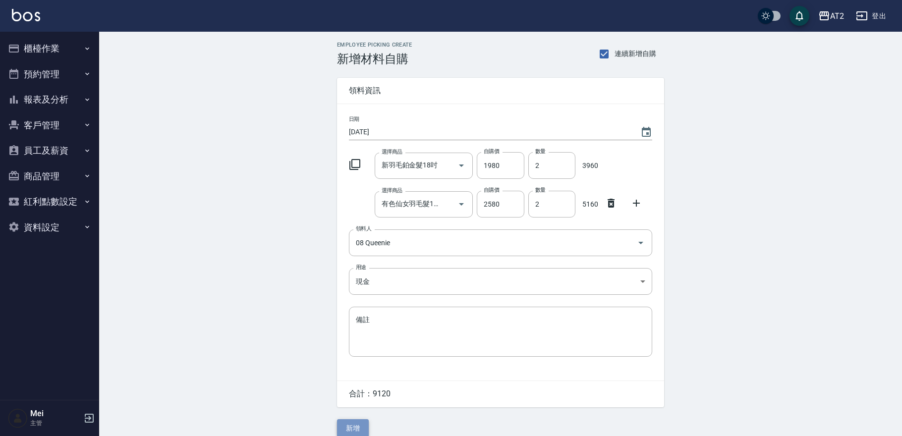
click at [357, 428] on button "新增" at bounding box center [353, 428] width 32 height 18
